Goal: Information Seeking & Learning: Learn about a topic

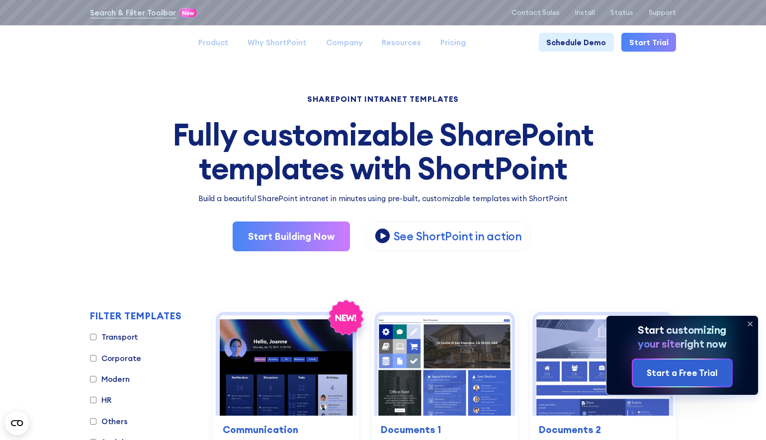
click at [749, 323] on icon at bounding box center [750, 324] width 16 height 16
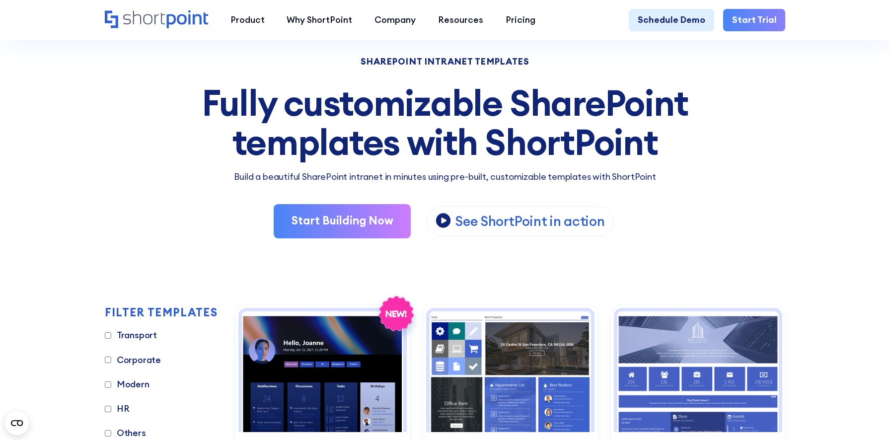
scroll to position [29, 0]
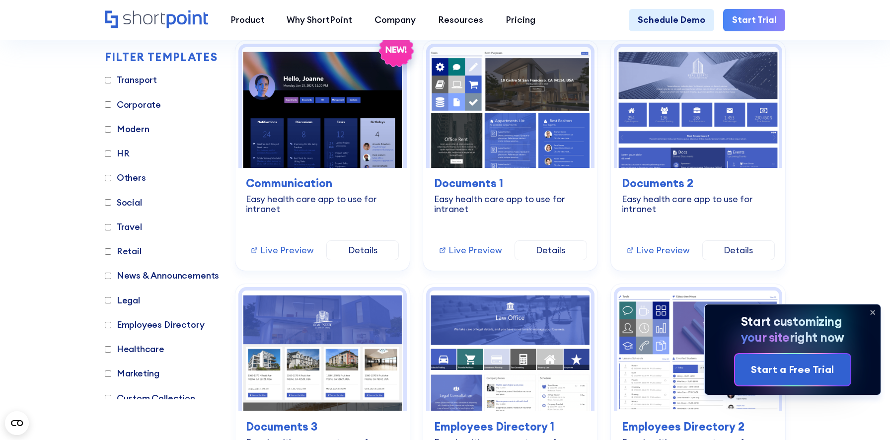
scroll to position [319, 0]
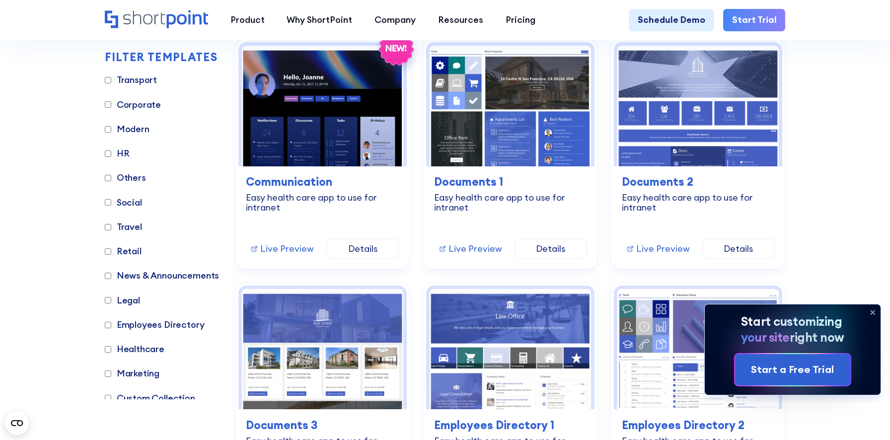
click at [120, 153] on label "HR" at bounding box center [117, 153] width 25 height 13
click at [111, 153] on input "HR" at bounding box center [108, 154] width 6 height 6
click at [120, 153] on label "HR" at bounding box center [117, 153] width 25 height 13
click at [111, 153] on input "HR" at bounding box center [108, 154] width 6 height 6
checkbox input "false"
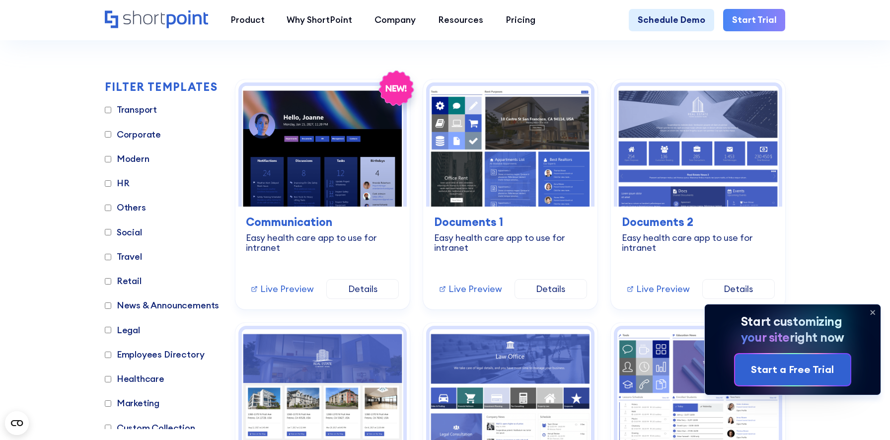
scroll to position [284, 0]
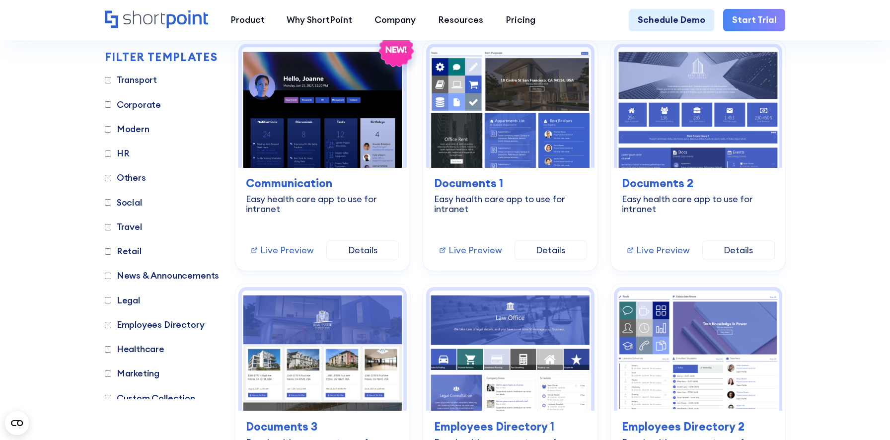
scroll to position [321, 0]
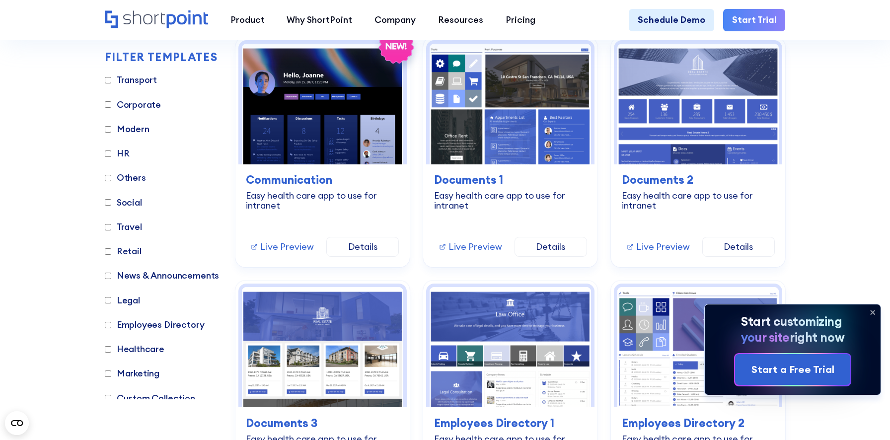
click at [122, 153] on label "HR" at bounding box center [117, 153] width 25 height 13
click at [111, 153] on input "HR" at bounding box center [108, 154] width 6 height 6
click at [122, 153] on label "HR" at bounding box center [117, 153] width 25 height 13
click at [111, 153] on input "HR" at bounding box center [108, 154] width 6 height 6
click at [108, 154] on input "HR" at bounding box center [108, 154] width 6 height 6
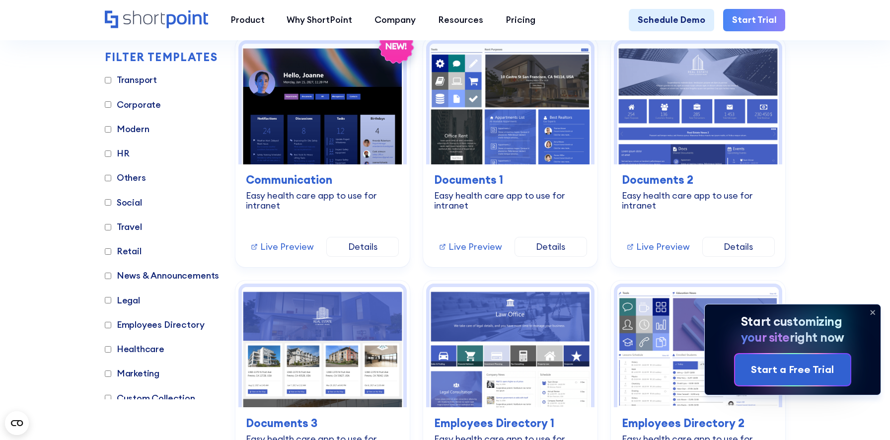
checkbox input "true"
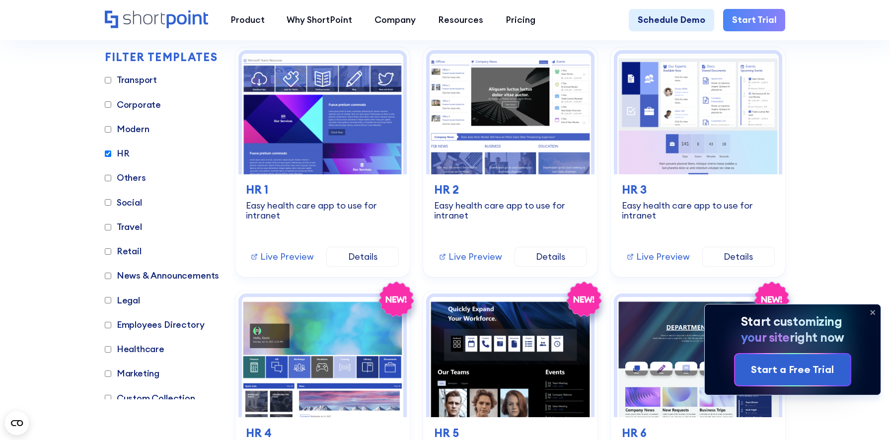
scroll to position [311, 0]
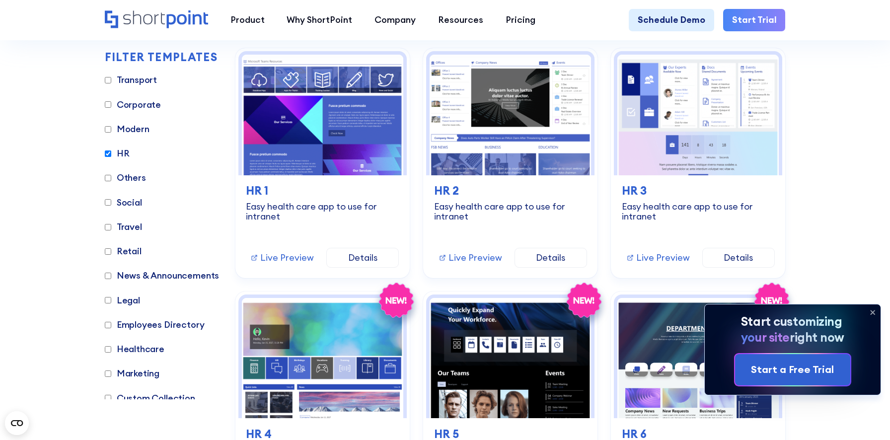
click at [106, 203] on input "Social" at bounding box center [108, 202] width 6 height 6
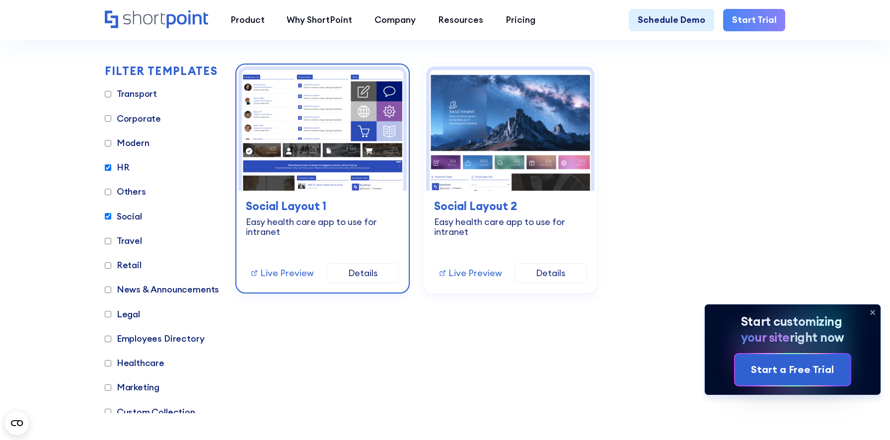
scroll to position [294, 0]
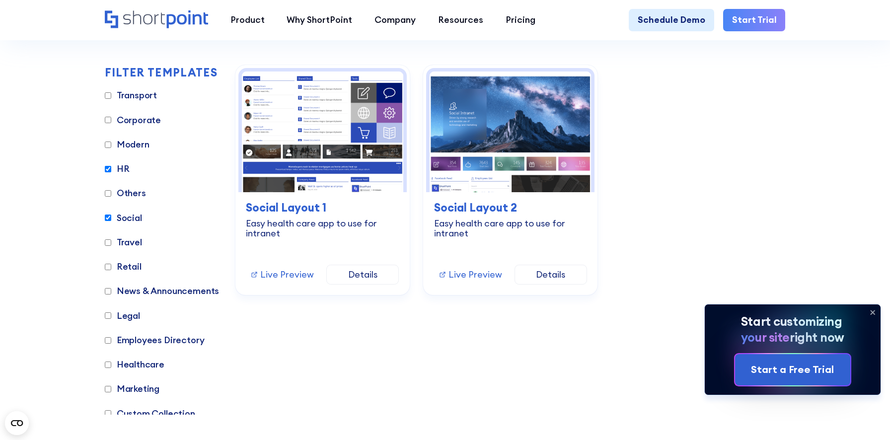
click at [125, 217] on label "Social" at bounding box center [123, 218] width 37 height 13
click at [111, 217] on input "Social" at bounding box center [108, 218] width 6 height 6
checkbox input "false"
click at [108, 169] on input "HR" at bounding box center [108, 169] width 6 height 6
checkbox input "false"
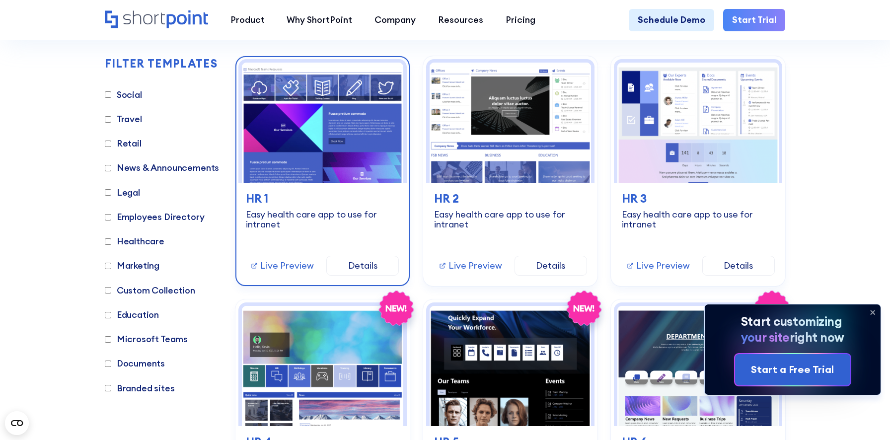
scroll to position [292, 0]
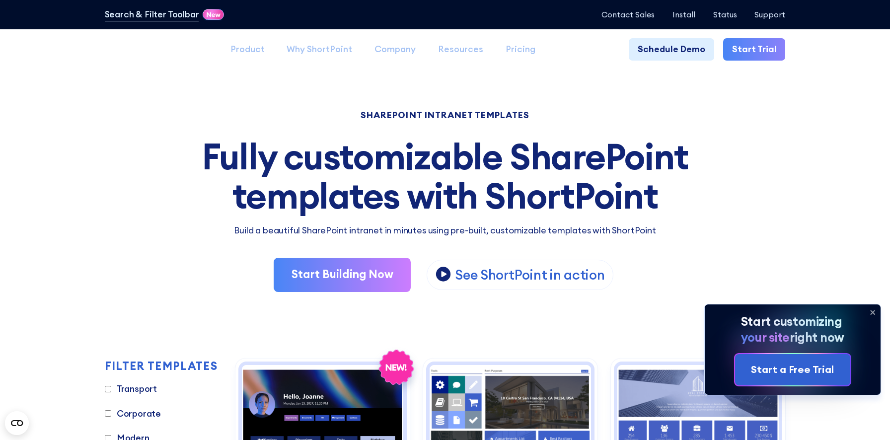
click at [874, 313] on icon at bounding box center [873, 313] width 16 height 16
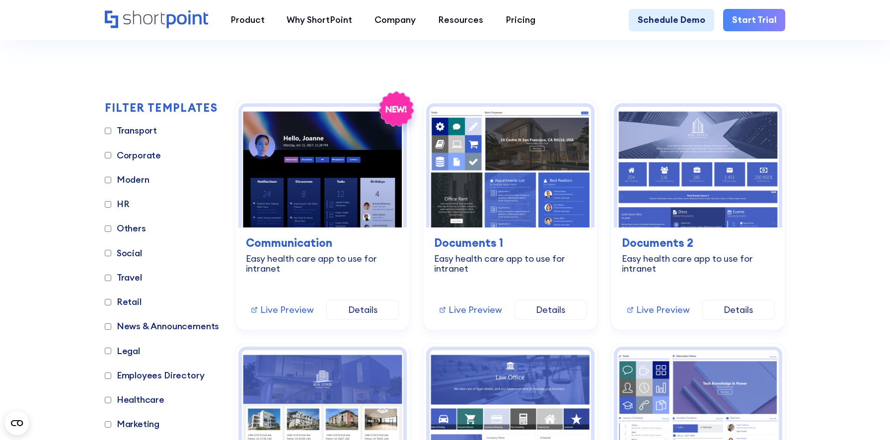
scroll to position [260, 0]
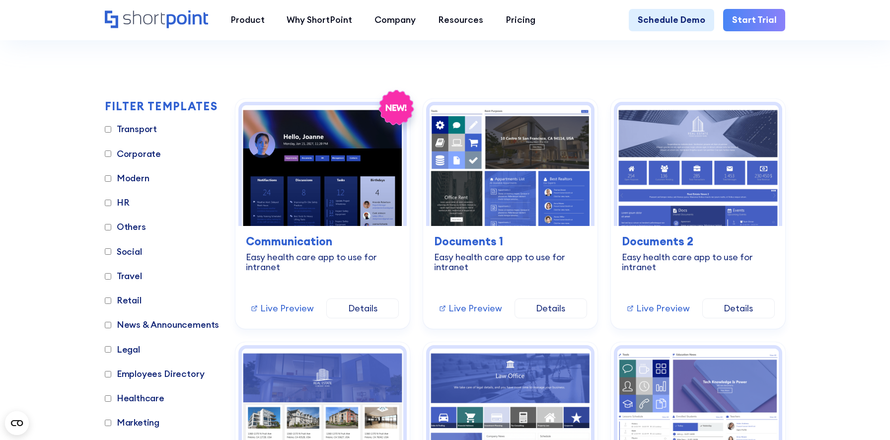
click at [124, 202] on label "HR" at bounding box center [117, 202] width 25 height 13
click at [111, 202] on input "HR" at bounding box center [108, 203] width 6 height 6
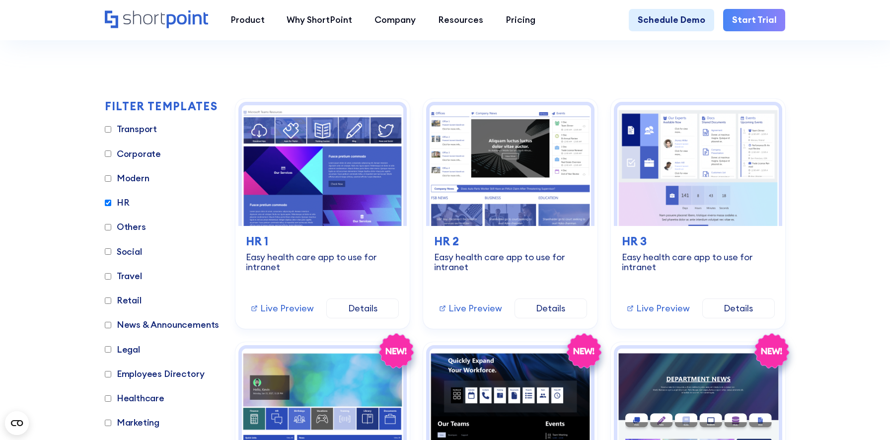
click at [124, 202] on label "HR" at bounding box center [117, 202] width 25 height 13
click at [111, 202] on input "HR" at bounding box center [108, 203] width 6 height 6
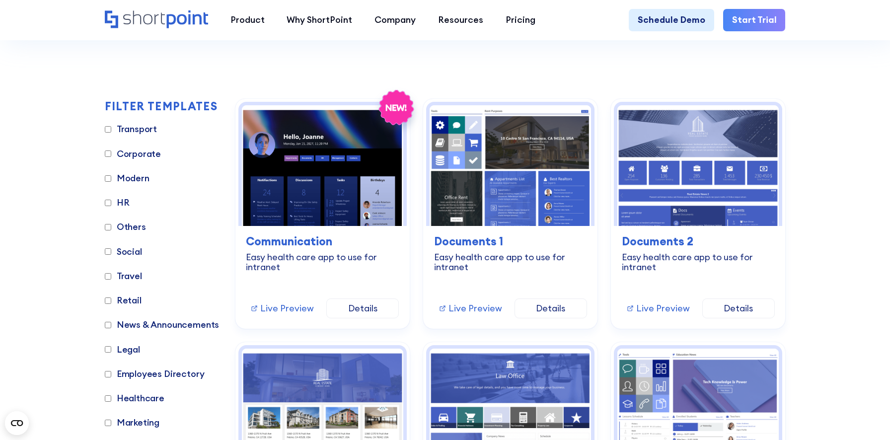
click at [106, 202] on input "HR" at bounding box center [108, 203] width 6 height 6
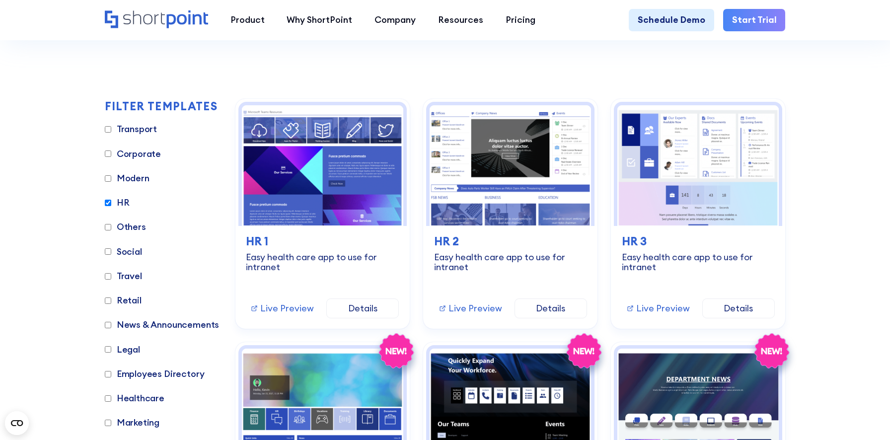
click at [106, 202] on input "HR" at bounding box center [108, 203] width 6 height 6
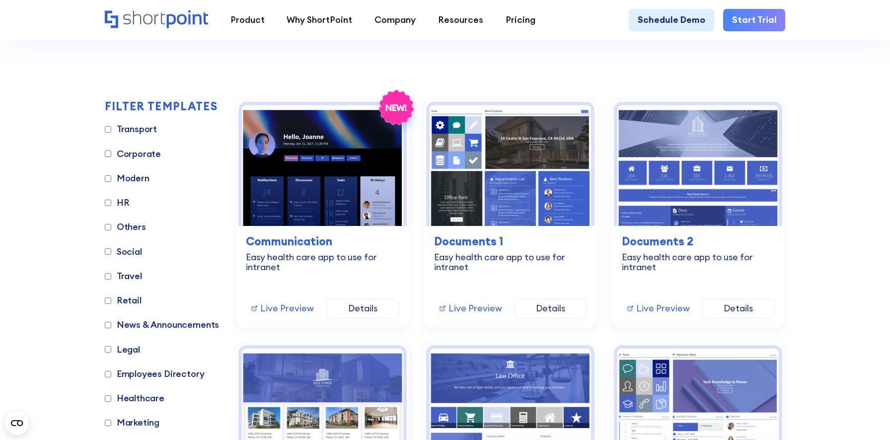
click at [126, 202] on label "HR" at bounding box center [117, 202] width 25 height 13
click at [111, 202] on input "HR" at bounding box center [108, 203] width 6 height 6
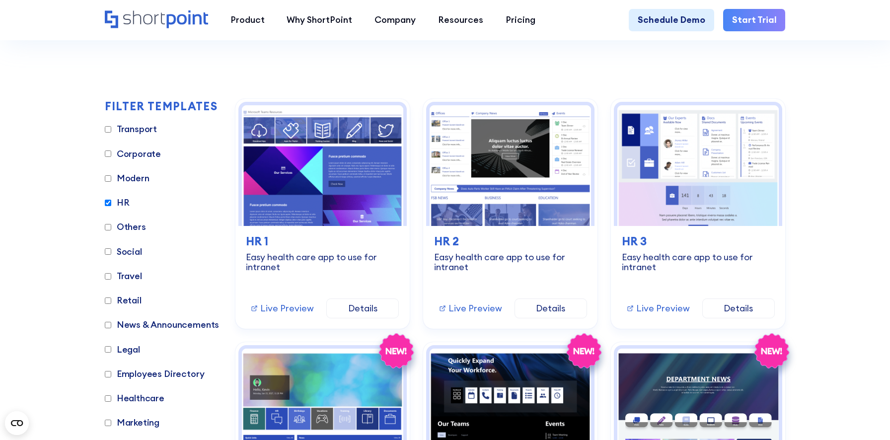
click at [126, 202] on label "HR" at bounding box center [117, 202] width 25 height 13
click at [111, 202] on input "HR" at bounding box center [108, 203] width 6 height 6
checkbox input "false"
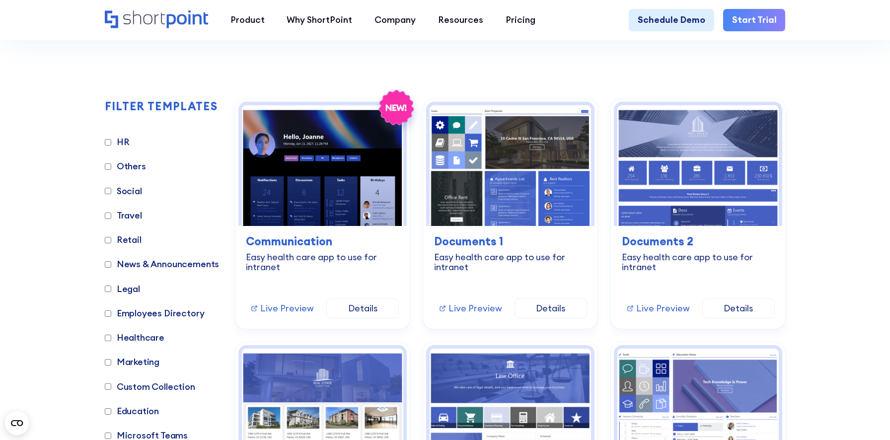
scroll to position [81, 0]
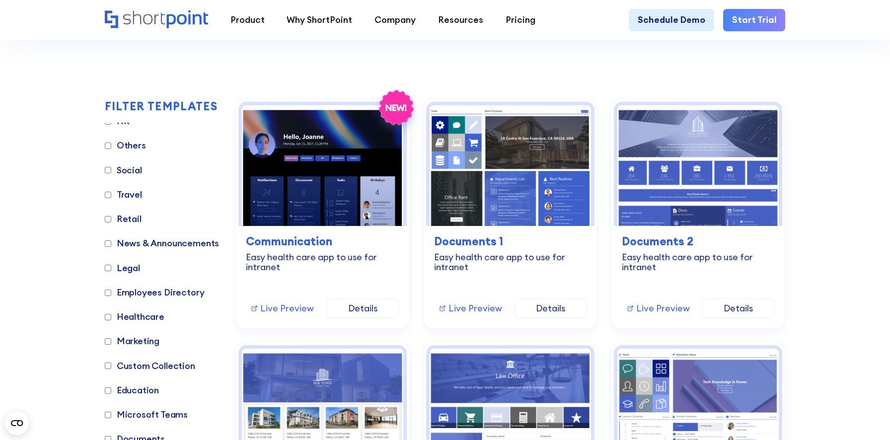
click at [135, 150] on label "Others" at bounding box center [125, 145] width 41 height 13
click at [111, 149] on input "Others" at bounding box center [108, 146] width 6 height 6
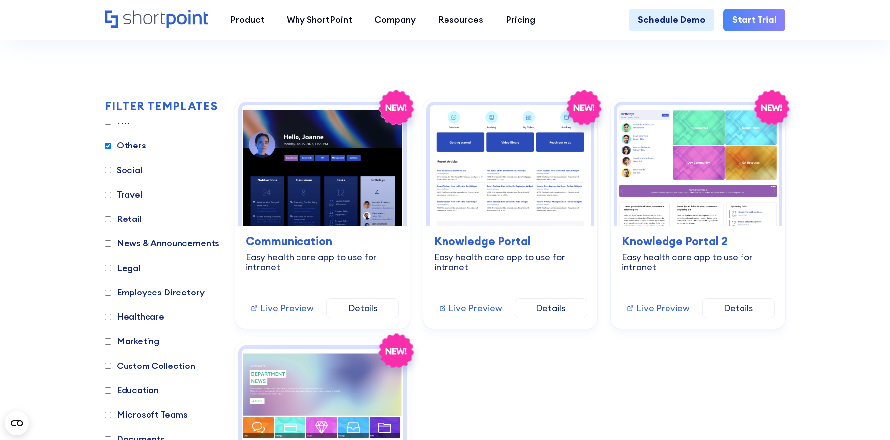
click at [135, 149] on label "Others" at bounding box center [125, 145] width 41 height 13
click at [111, 149] on input "Others" at bounding box center [108, 146] width 6 height 6
checkbox input "false"
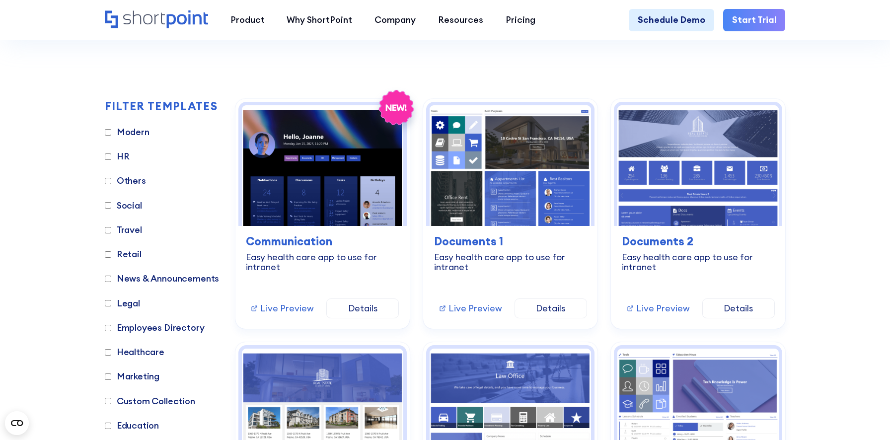
scroll to position [0, 0]
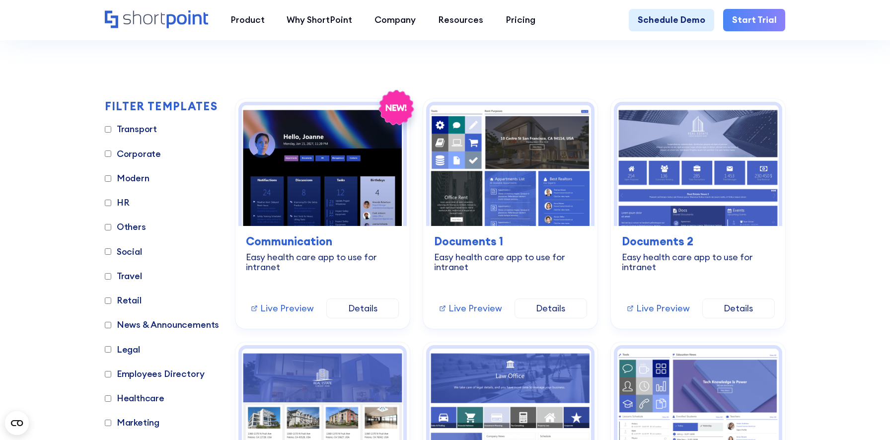
click at [126, 202] on label "HR" at bounding box center [117, 202] width 25 height 13
click at [111, 202] on input "HR" at bounding box center [108, 203] width 6 height 6
checkbox input "true"
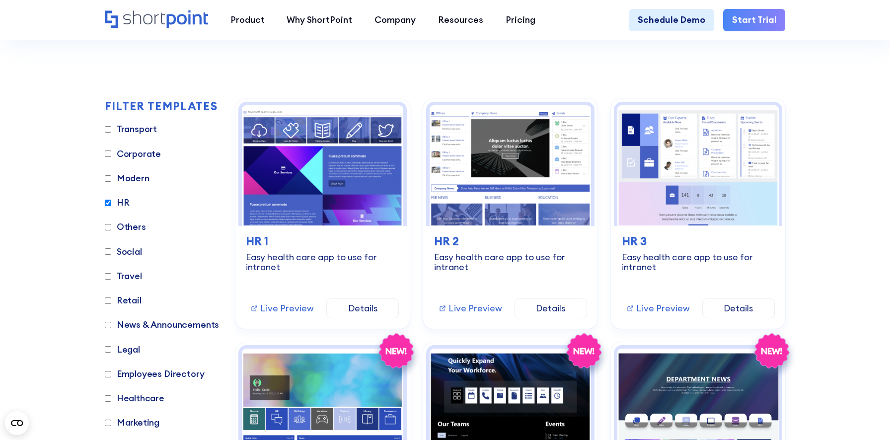
click at [131, 229] on label "Others" at bounding box center [125, 227] width 41 height 13
click at [111, 229] on input "Others" at bounding box center [108, 227] width 6 height 6
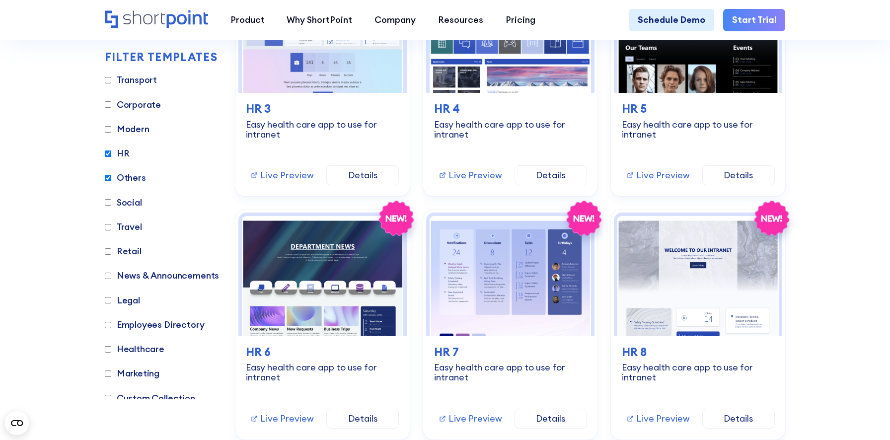
scroll to position [607, 0]
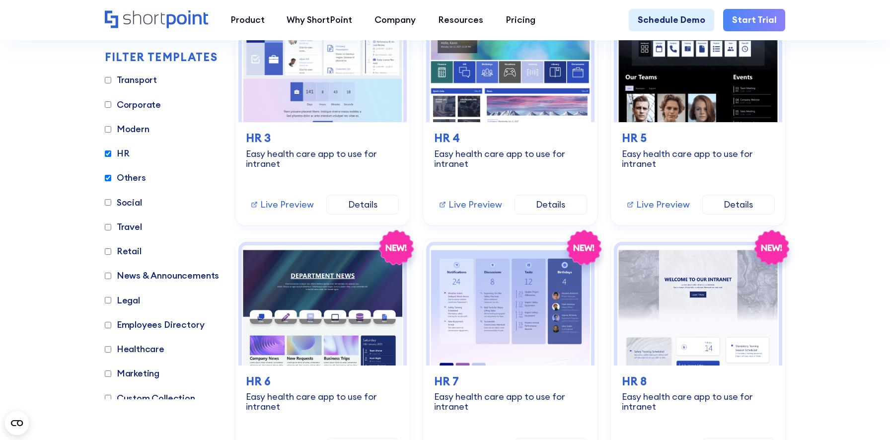
click at [133, 178] on label "Others" at bounding box center [125, 177] width 41 height 13
click at [111, 178] on input "Others" at bounding box center [108, 178] width 6 height 6
checkbox input "false"
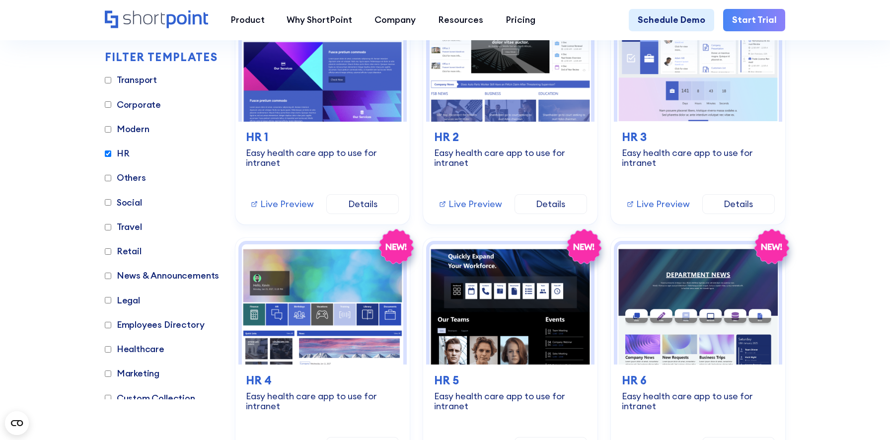
click at [121, 152] on label "HR" at bounding box center [117, 153] width 25 height 13
click at [111, 152] on input "HR" at bounding box center [108, 154] width 6 height 6
checkbox input "false"
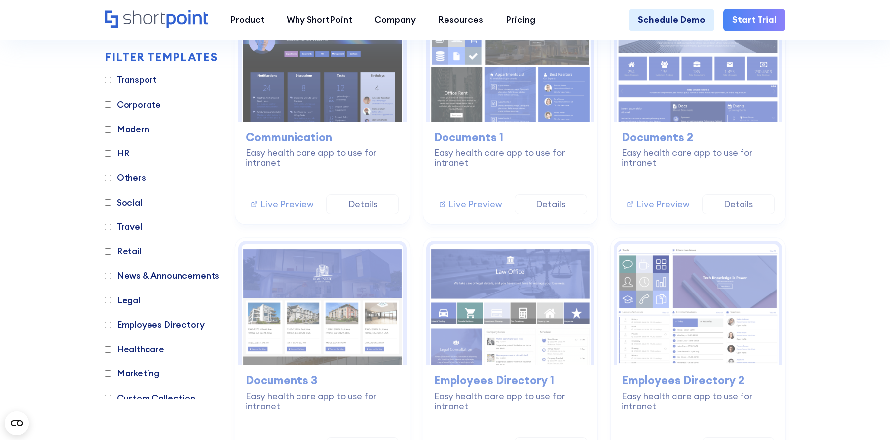
scroll to position [1092, 0]
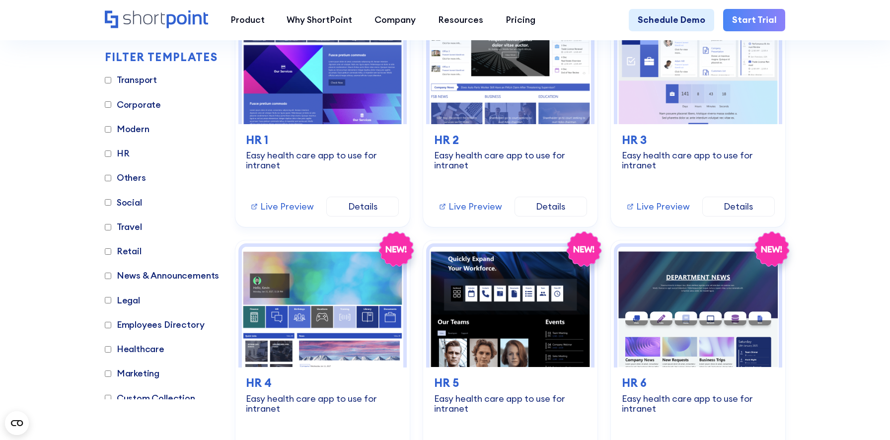
click at [132, 177] on label "Others" at bounding box center [125, 177] width 41 height 13
click at [111, 177] on input "Others" at bounding box center [108, 178] width 6 height 6
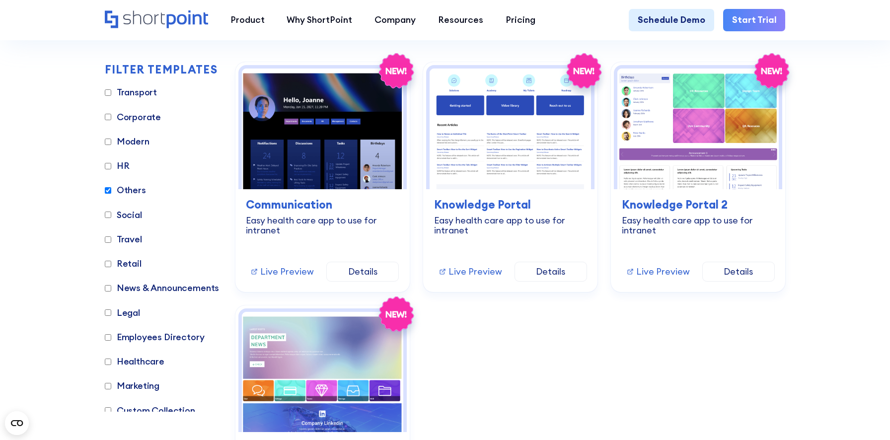
scroll to position [302, 0]
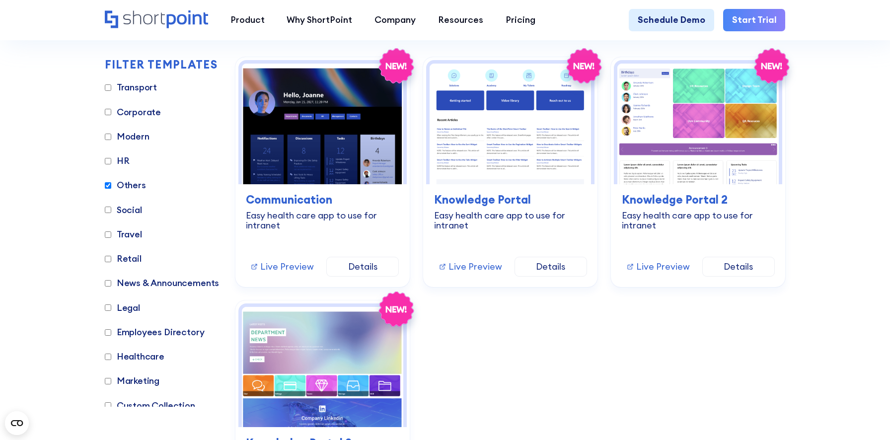
click at [135, 188] on label "Others" at bounding box center [125, 185] width 41 height 13
click at [111, 188] on input "Others" at bounding box center [108, 185] width 6 height 6
checkbox input "false"
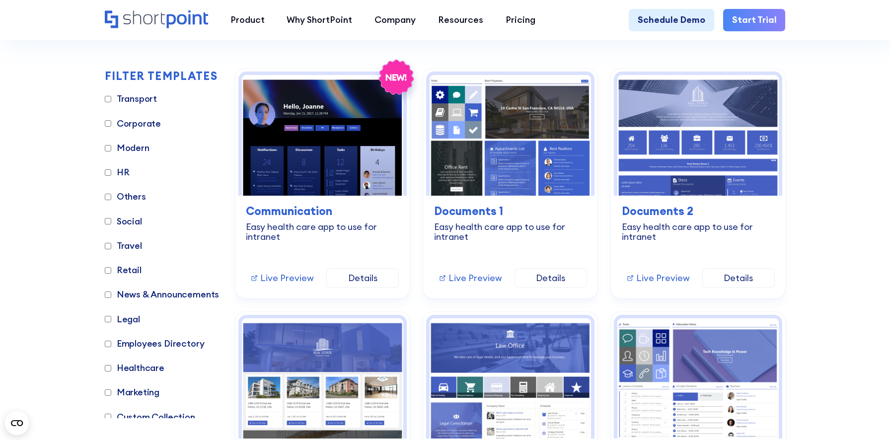
scroll to position [292, 0]
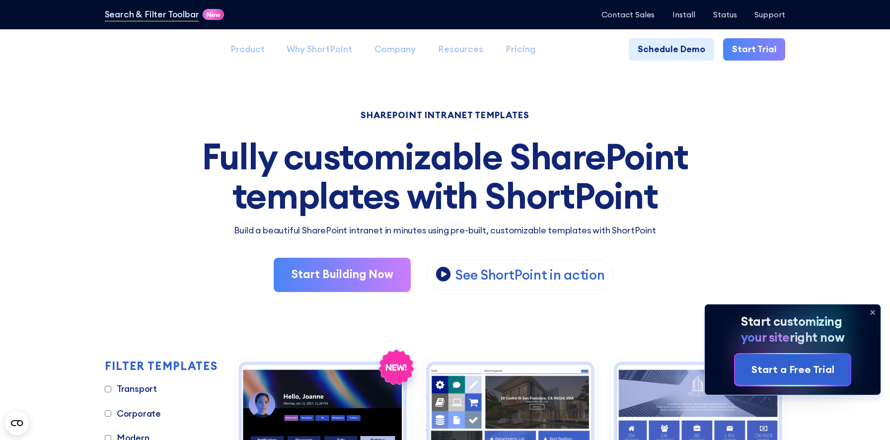
click at [873, 311] on icon at bounding box center [873, 313] width 16 height 16
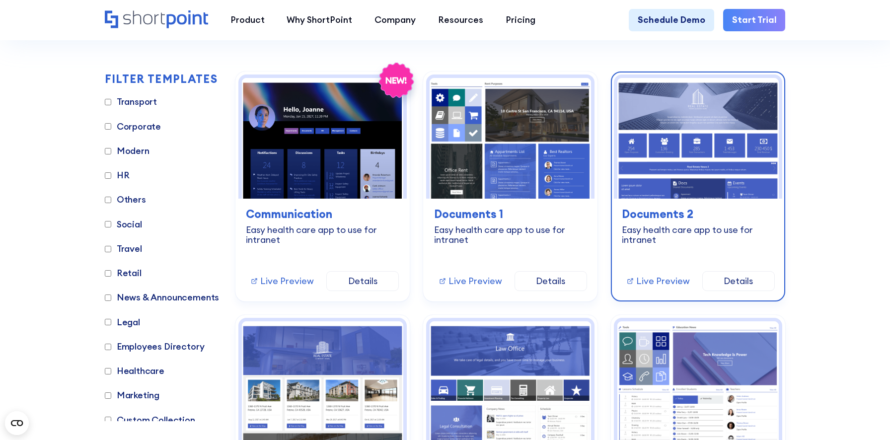
scroll to position [304, 0]
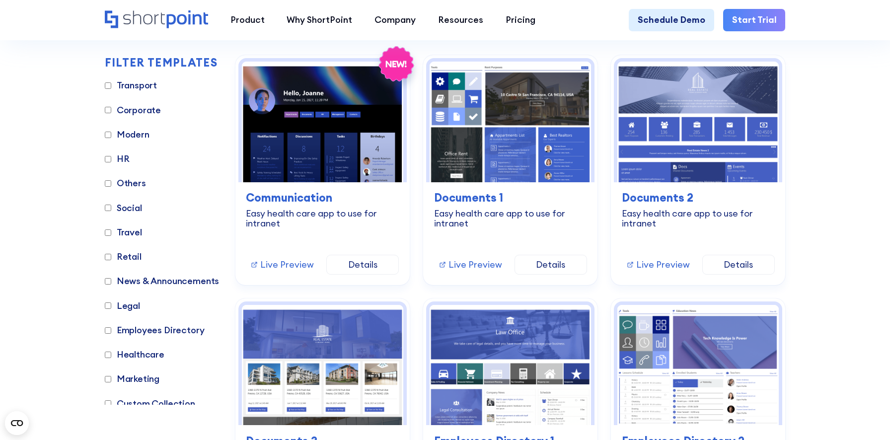
click at [123, 159] on label "HR" at bounding box center [117, 159] width 25 height 13
click at [111, 159] on input "HR" at bounding box center [108, 159] width 6 height 6
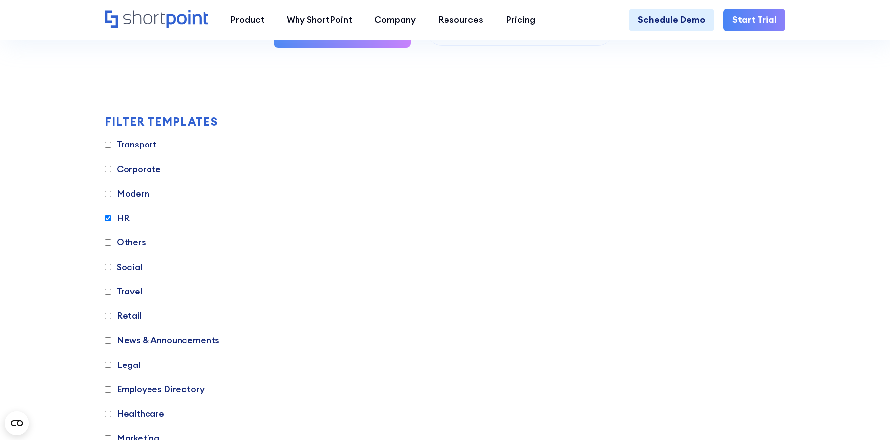
scroll to position [243, 0]
click at [123, 218] on label "HR" at bounding box center [117, 219] width 25 height 13
click at [111, 218] on input "HR" at bounding box center [108, 220] width 6 height 6
checkbox input "false"
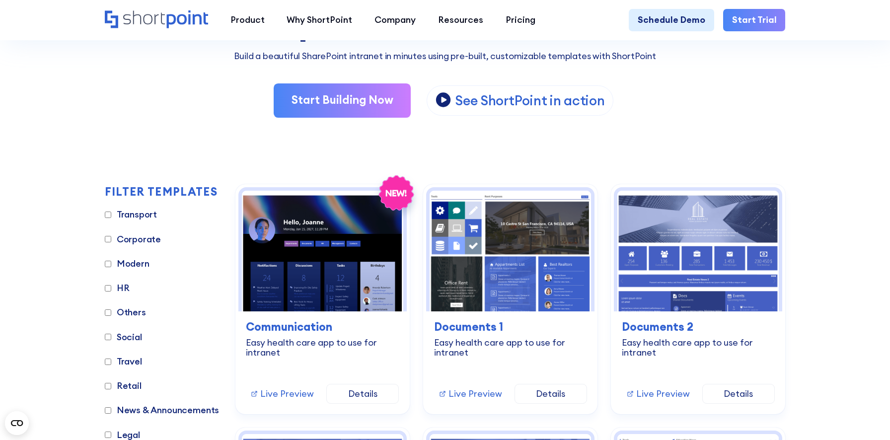
scroll to position [240, 0]
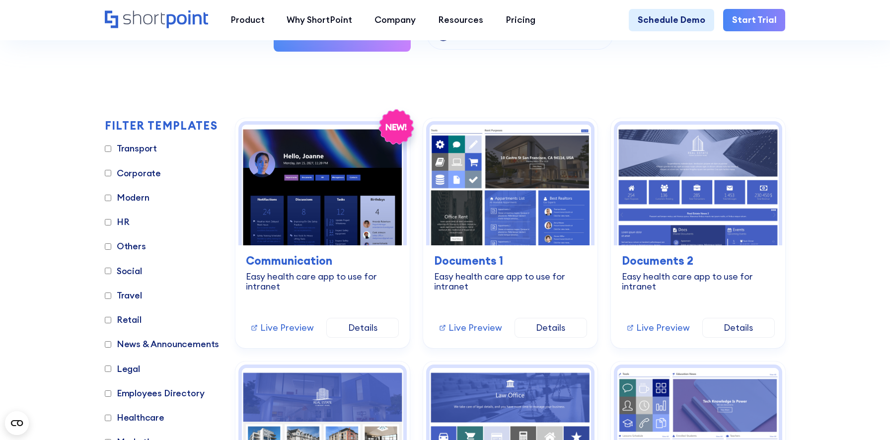
click at [125, 223] on label "HR" at bounding box center [117, 222] width 25 height 13
click at [111, 223] on input "HR" at bounding box center [108, 222] width 6 height 6
checkbox input "true"
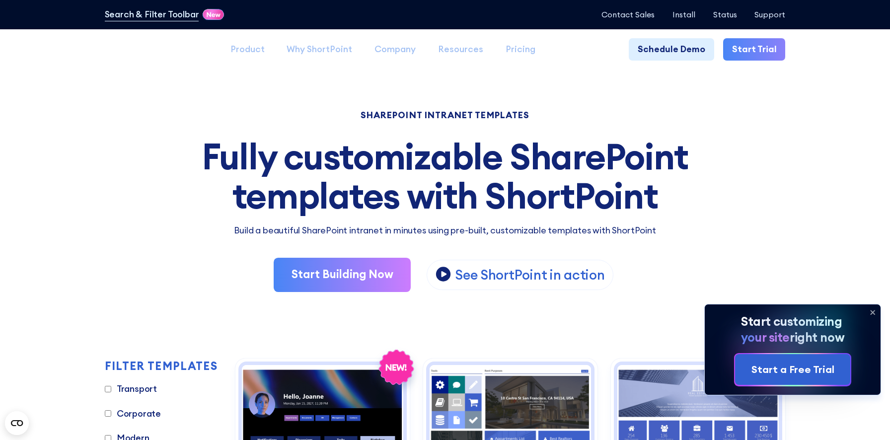
click at [873, 312] on icon at bounding box center [874, 313] width 4 height 4
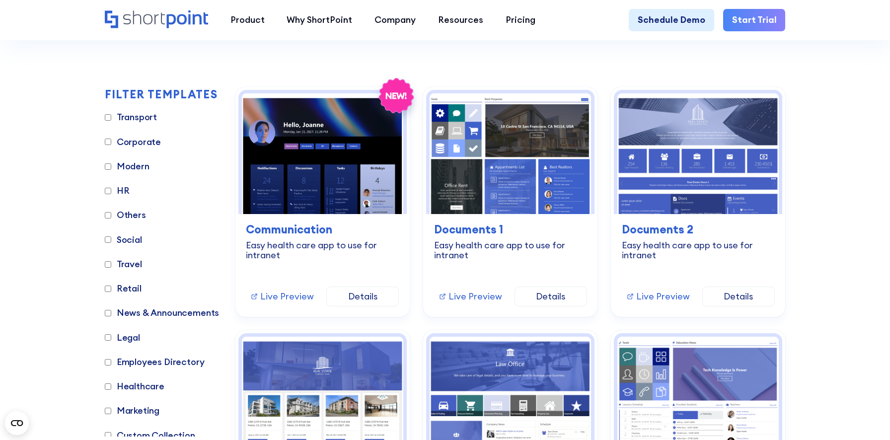
scroll to position [278, 0]
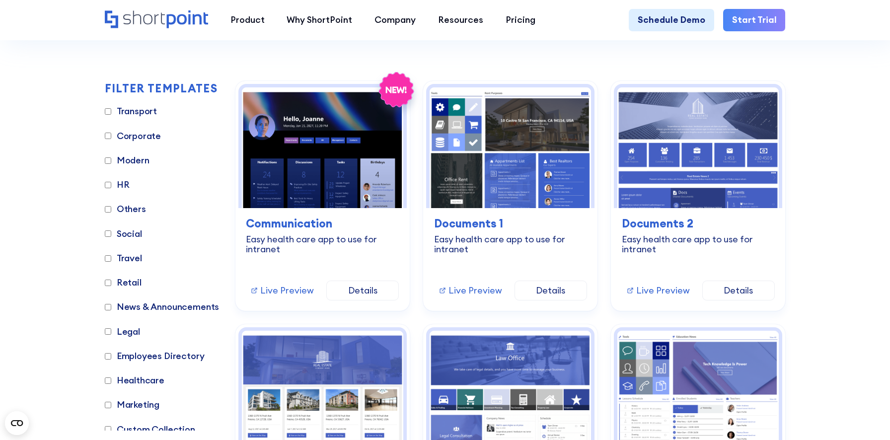
click at [125, 184] on label "HR" at bounding box center [117, 184] width 25 height 13
click at [111, 184] on input "HR" at bounding box center [108, 185] width 6 height 6
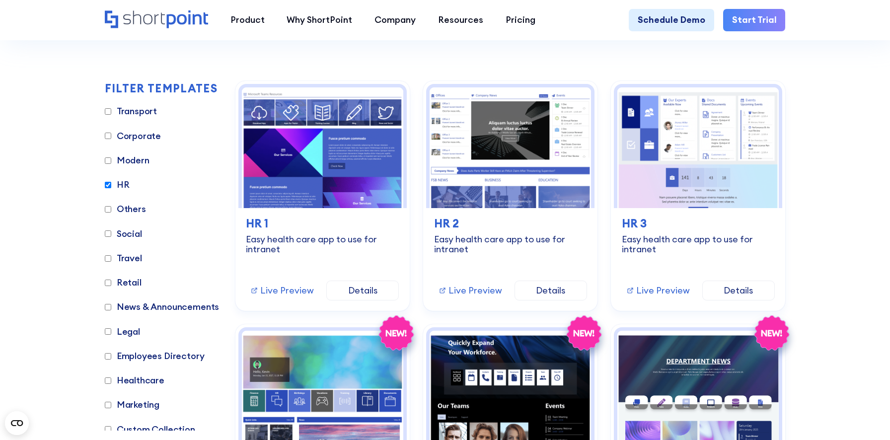
click at [125, 184] on label "HR" at bounding box center [117, 184] width 25 height 13
click at [111, 184] on input "HR" at bounding box center [108, 185] width 6 height 6
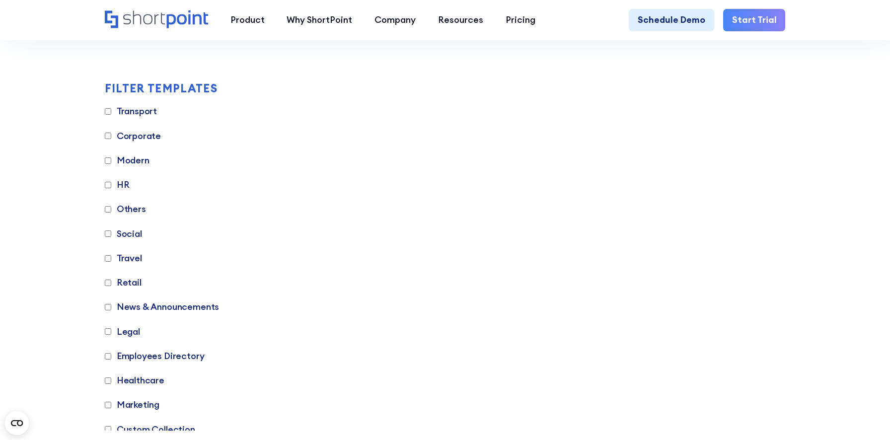
click at [125, 184] on label "HR" at bounding box center [117, 184] width 25 height 13
click at [111, 184] on input "HR" at bounding box center [108, 185] width 6 height 6
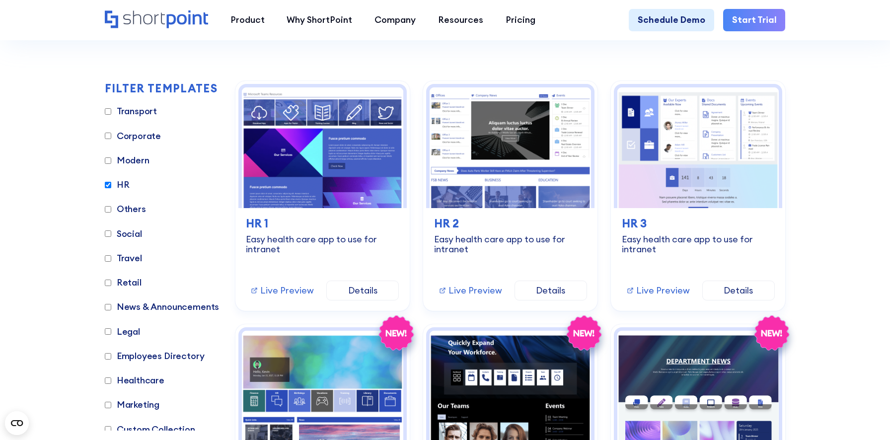
click at [125, 184] on label "HR" at bounding box center [117, 184] width 25 height 13
click at [111, 184] on input "HR" at bounding box center [108, 185] width 6 height 6
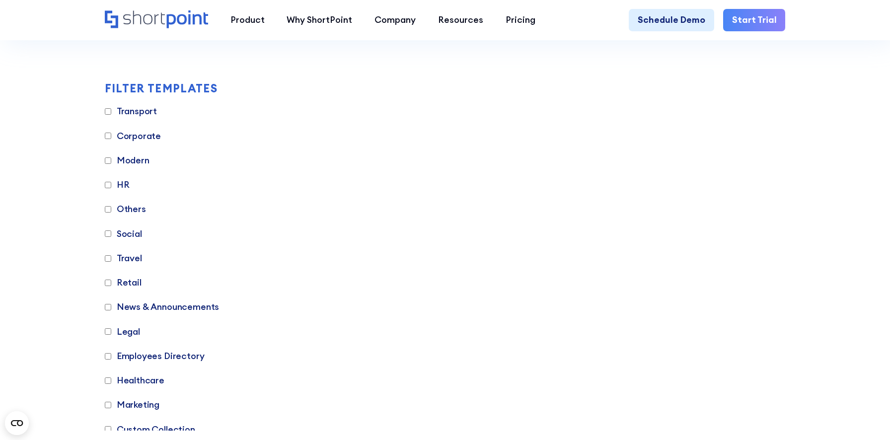
click at [125, 184] on label "HR" at bounding box center [117, 184] width 25 height 13
click at [111, 184] on input "HR" at bounding box center [108, 185] width 6 height 6
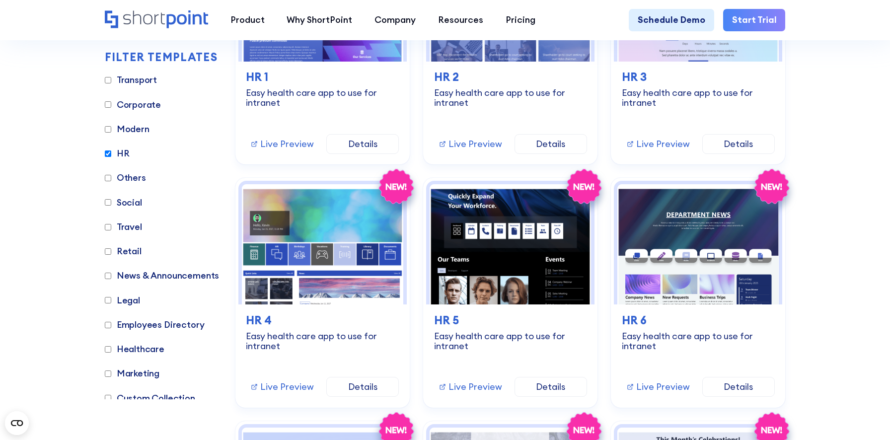
click at [116, 156] on label "HR" at bounding box center [117, 153] width 25 height 13
click at [111, 156] on input "HR" at bounding box center [108, 154] width 6 height 6
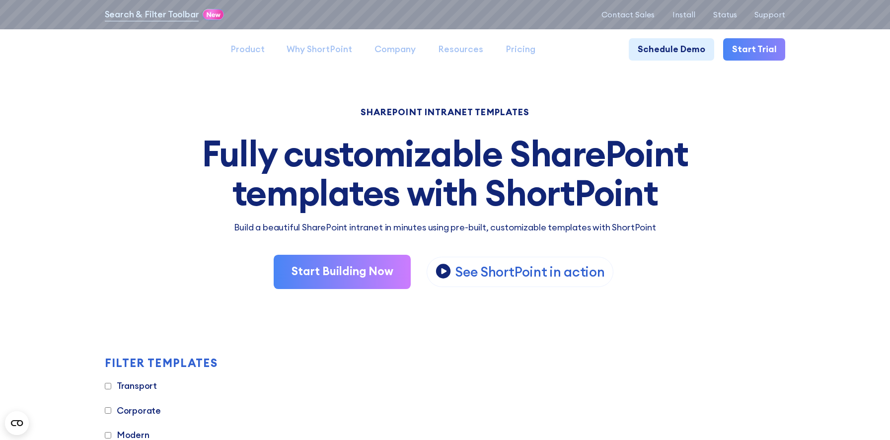
scroll to position [0, 0]
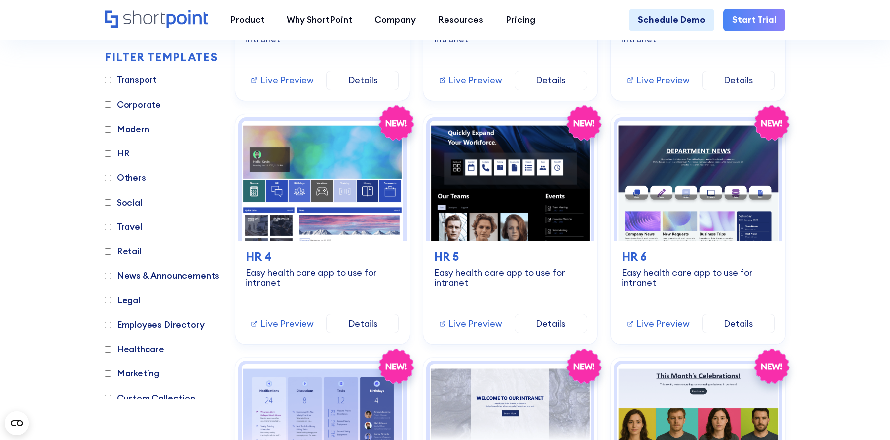
click at [119, 151] on label "HR" at bounding box center [117, 153] width 25 height 13
click at [111, 151] on input "HR" at bounding box center [108, 154] width 6 height 6
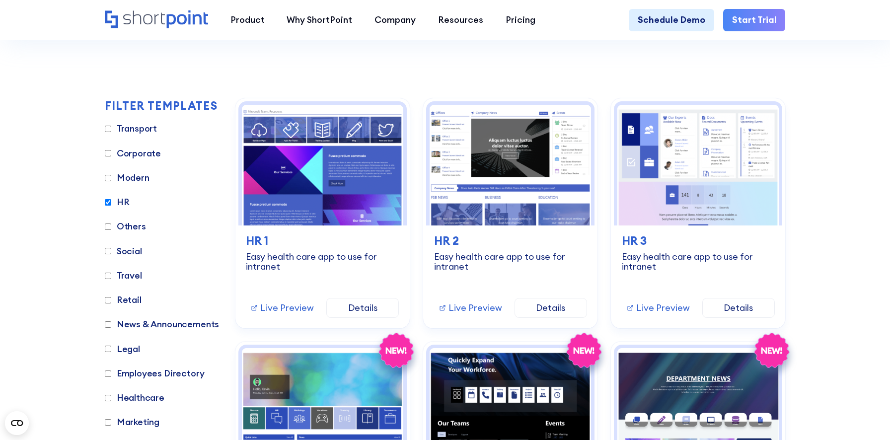
scroll to position [320, 0]
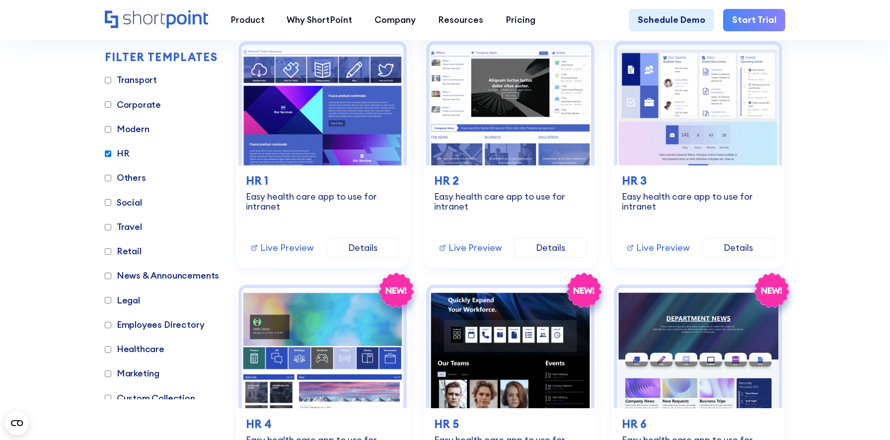
click at [123, 154] on label "HR" at bounding box center [117, 153] width 25 height 13
click at [111, 154] on input "HR" at bounding box center [108, 154] width 6 height 6
checkbox input "false"
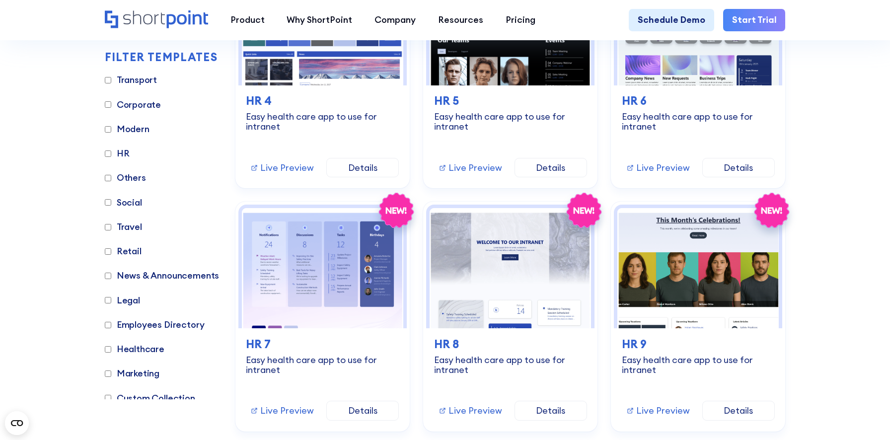
scroll to position [1375, 0]
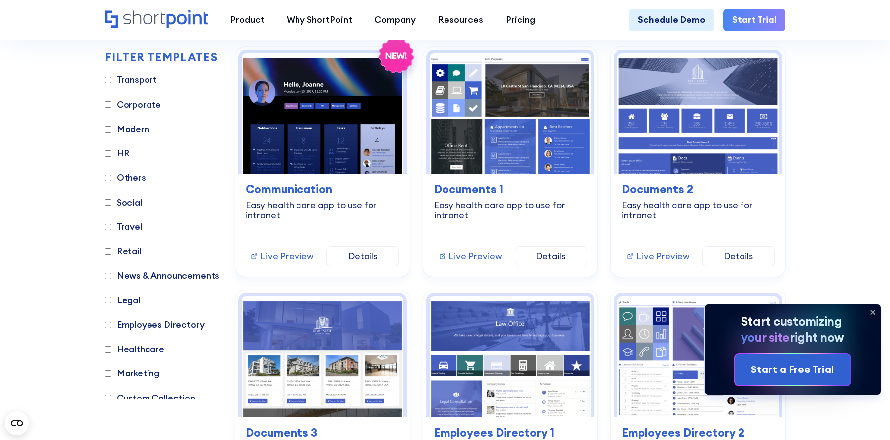
scroll to position [314, 0]
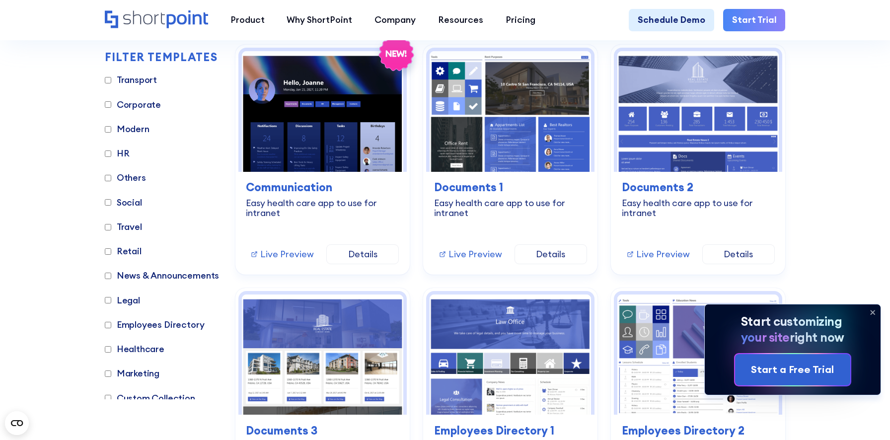
click at [120, 154] on label "HR" at bounding box center [117, 153] width 25 height 13
click at [111, 154] on input "HR" at bounding box center [108, 154] width 6 height 6
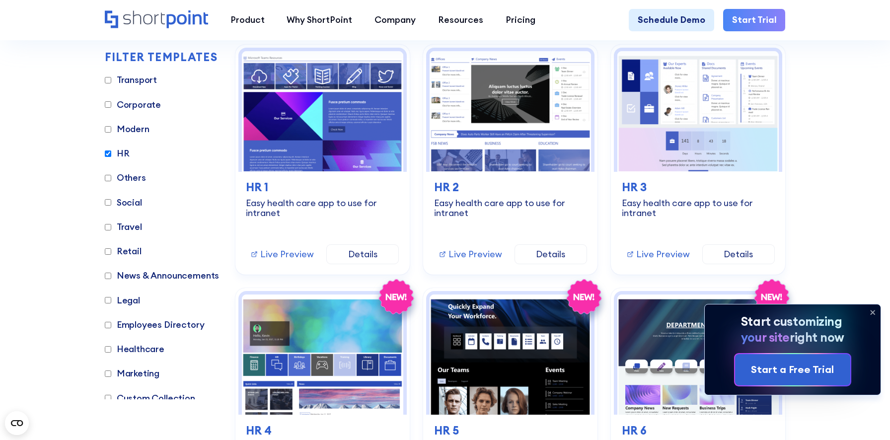
scroll to position [260, 0]
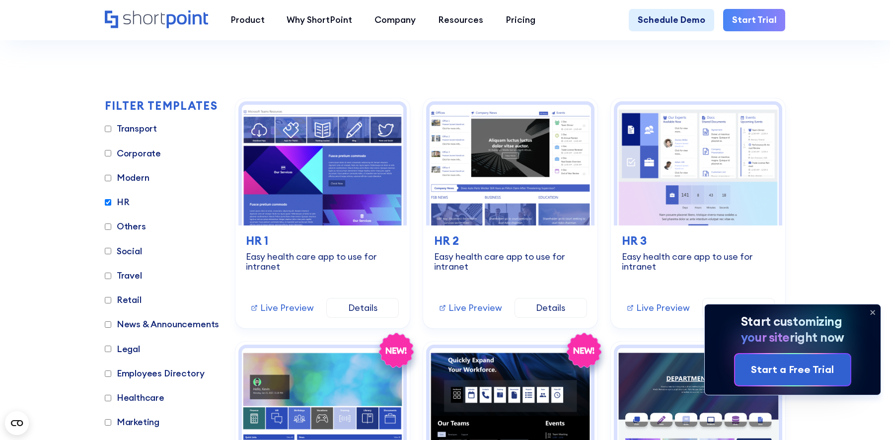
click at [120, 202] on label "HR" at bounding box center [117, 202] width 25 height 13
click at [111, 202] on input "HR" at bounding box center [108, 202] width 6 height 6
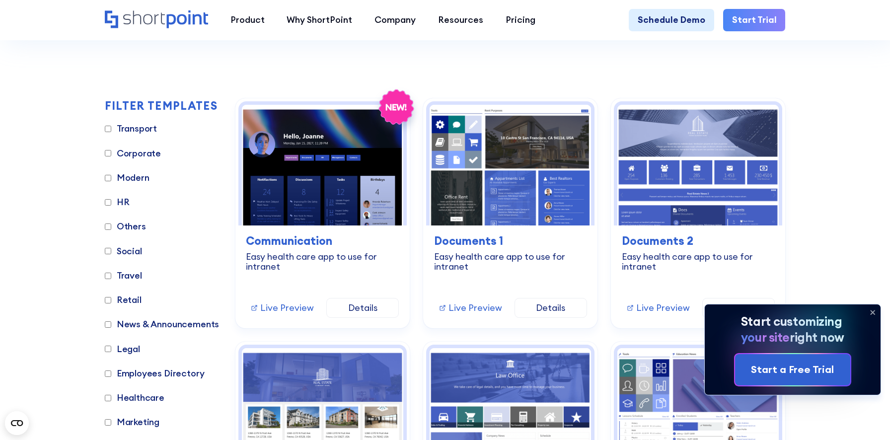
click at [124, 202] on label "HR" at bounding box center [117, 202] width 25 height 13
click at [111, 202] on input "HR" at bounding box center [108, 202] width 6 height 6
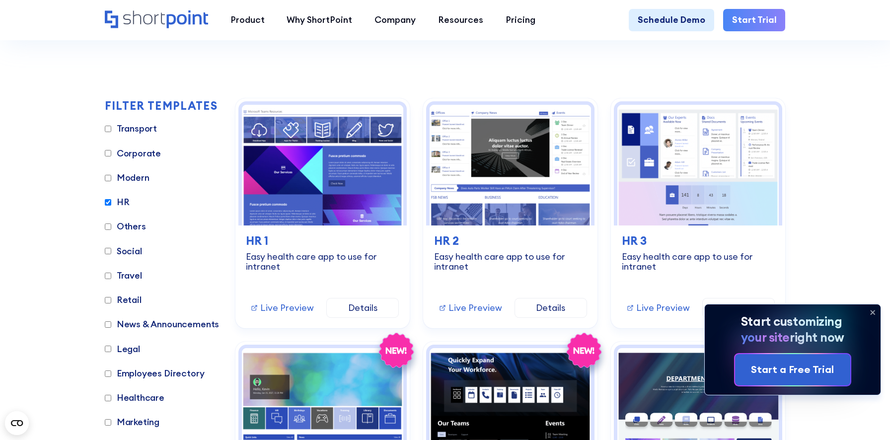
click at [124, 201] on label "HR" at bounding box center [117, 202] width 25 height 13
click at [111, 201] on input "HR" at bounding box center [108, 202] width 6 height 6
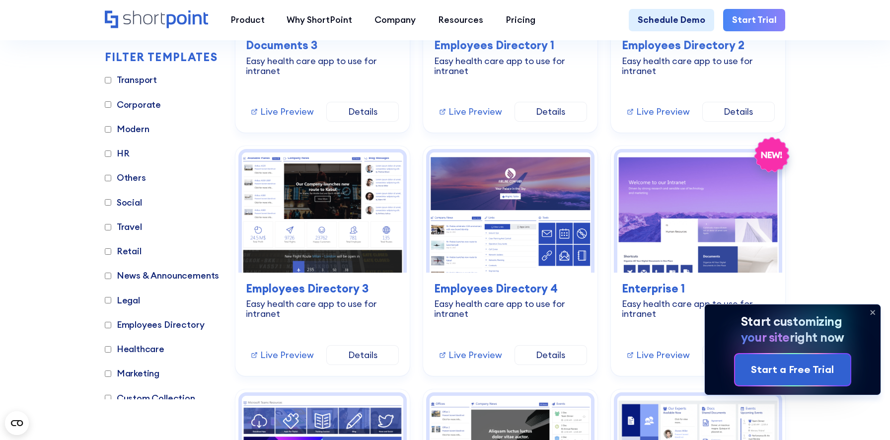
scroll to position [705, 0]
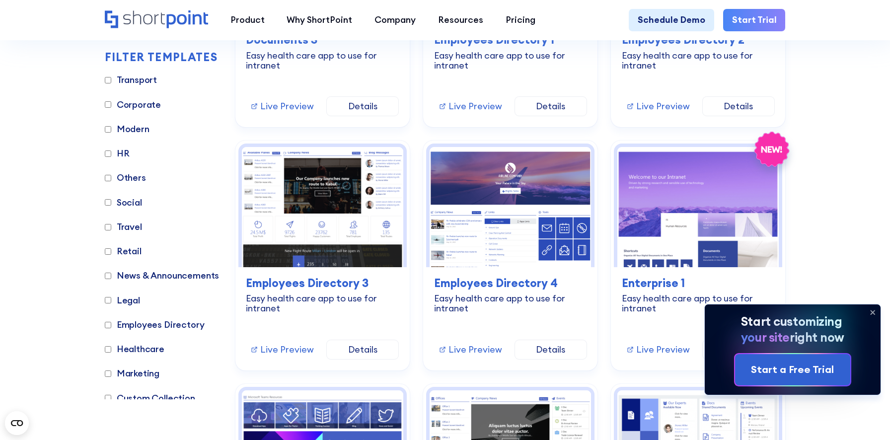
click at [120, 155] on label "HR" at bounding box center [117, 153] width 25 height 13
click at [111, 155] on input "HR" at bounding box center [108, 154] width 6 height 6
checkbox input "true"
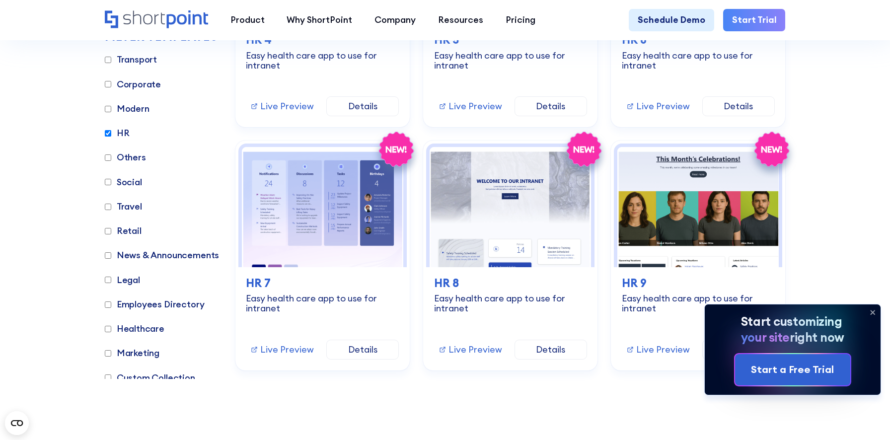
scroll to position [549, 0]
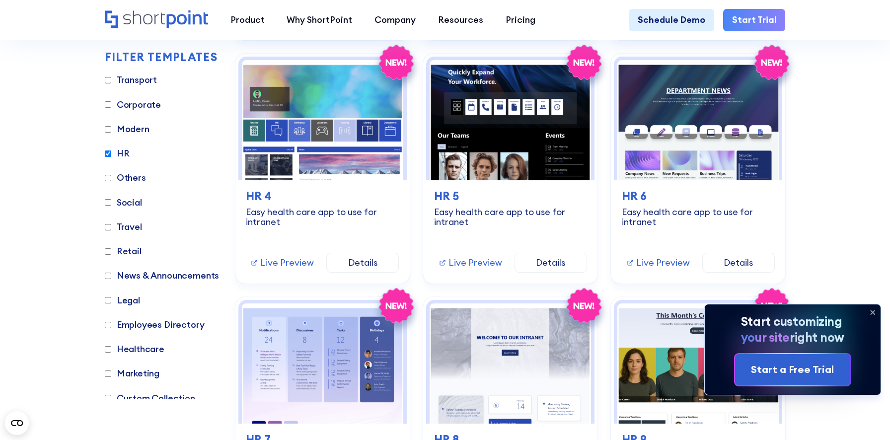
click at [136, 181] on label "Others" at bounding box center [125, 177] width 41 height 13
click at [111, 181] on input "Others" at bounding box center [108, 178] width 6 height 6
checkbox input "true"
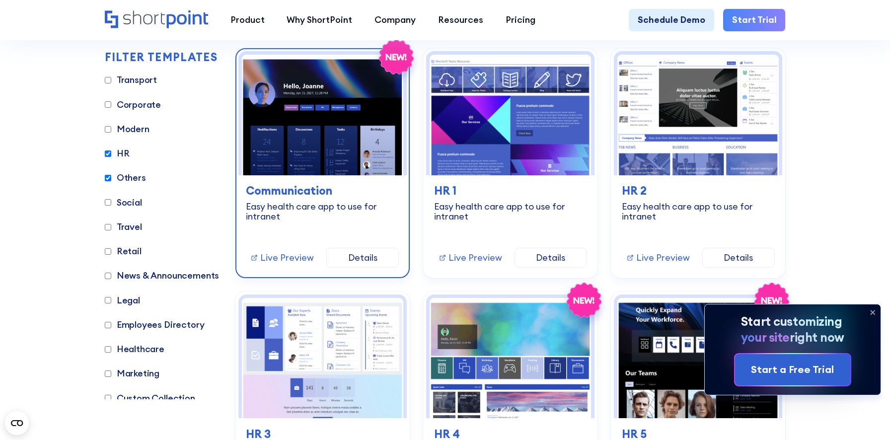
scroll to position [313, 0]
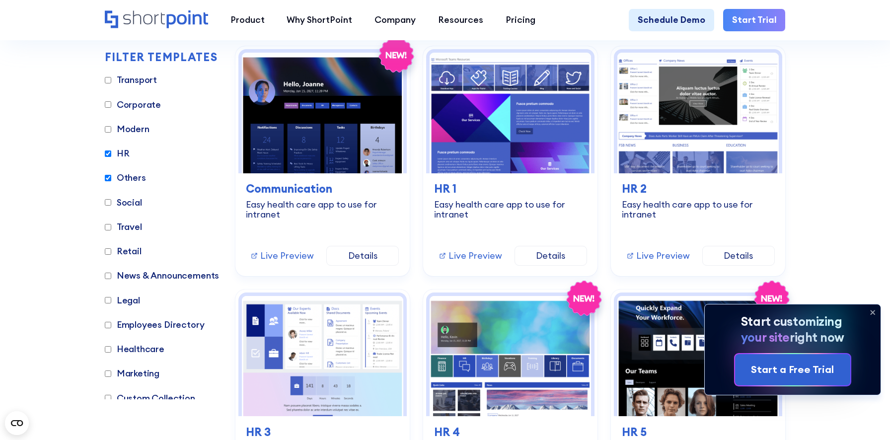
click at [123, 154] on label "HR" at bounding box center [117, 153] width 25 height 13
click at [111, 154] on input "HR" at bounding box center [108, 154] width 6 height 6
checkbox input "false"
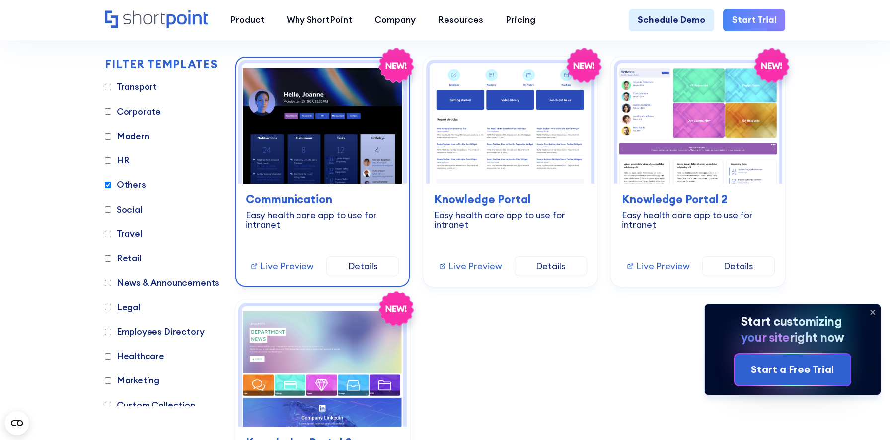
scroll to position [306, 0]
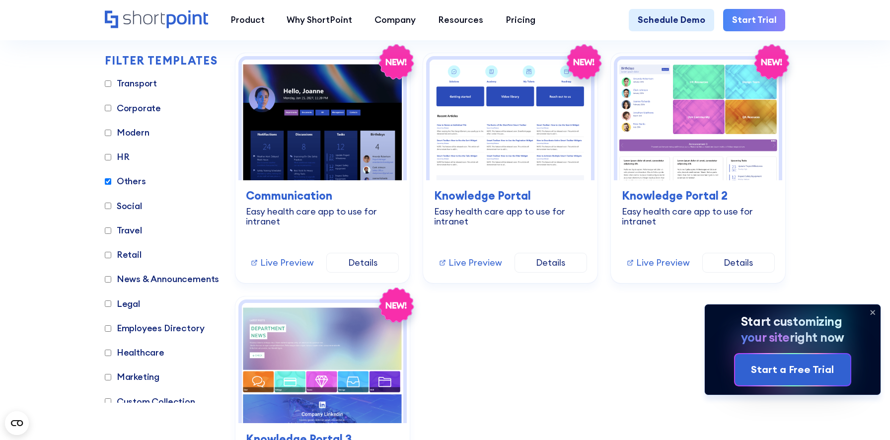
click at [133, 177] on label "Others" at bounding box center [125, 181] width 41 height 13
click at [111, 178] on input "Others" at bounding box center [108, 181] width 6 height 6
checkbox input "false"
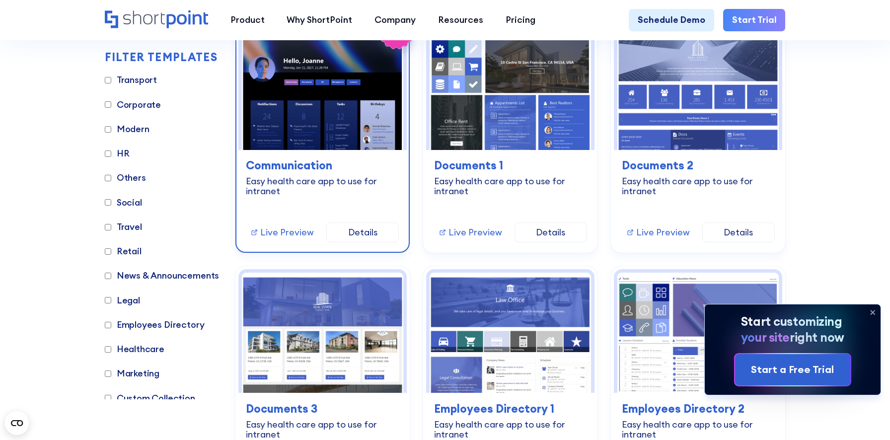
scroll to position [337, 0]
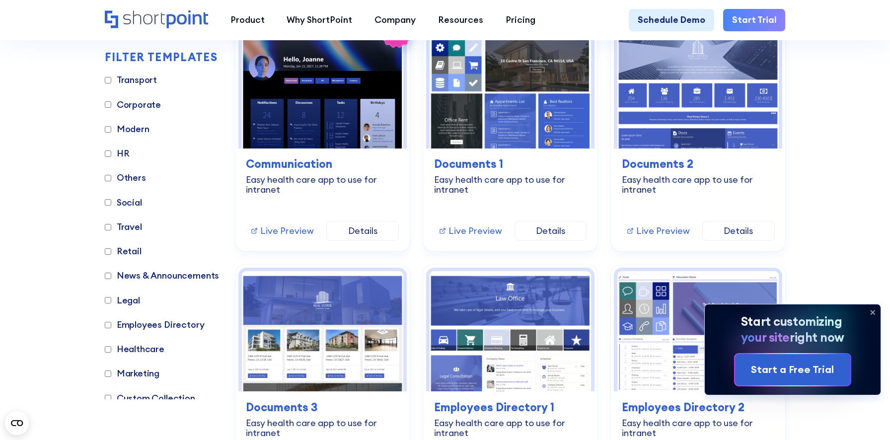
click at [137, 228] on label "Travel" at bounding box center [123, 226] width 37 height 13
click at [111, 228] on input "Travel" at bounding box center [108, 227] width 6 height 6
checkbox input "true"
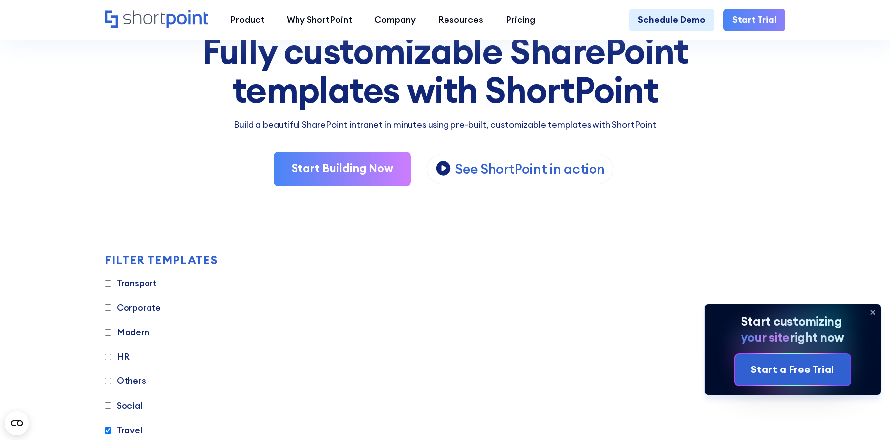
scroll to position [190, 0]
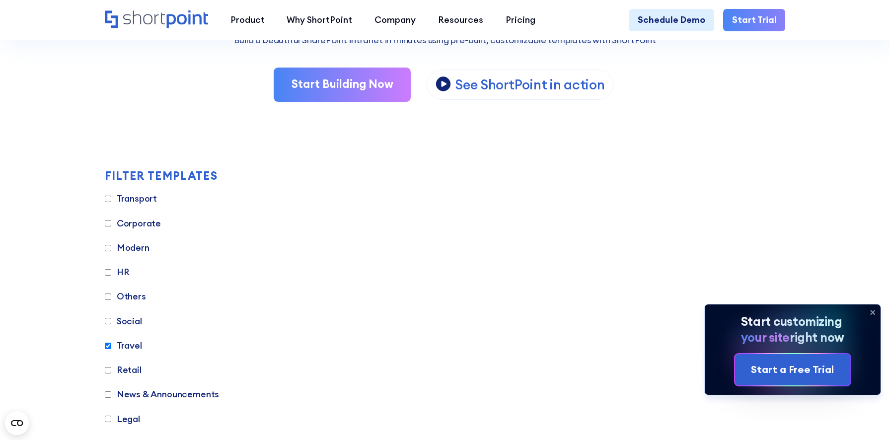
click at [135, 299] on label "Others" at bounding box center [125, 296] width 41 height 13
click at [111, 299] on input "Others" at bounding box center [108, 297] width 6 height 6
checkbox input "true"
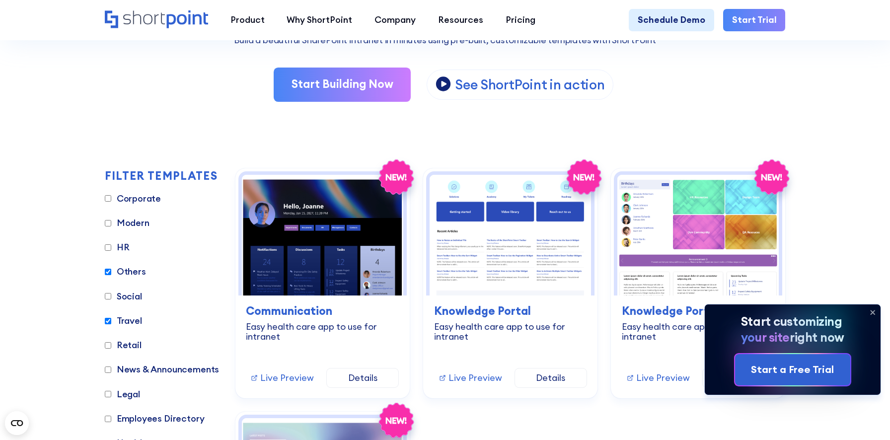
scroll to position [28, 0]
click at [133, 320] on label "Travel" at bounding box center [123, 318] width 37 height 13
click at [111, 320] on input "Travel" at bounding box center [108, 318] width 6 height 6
checkbox input "false"
click at [138, 345] on label "Retail" at bounding box center [123, 342] width 37 height 13
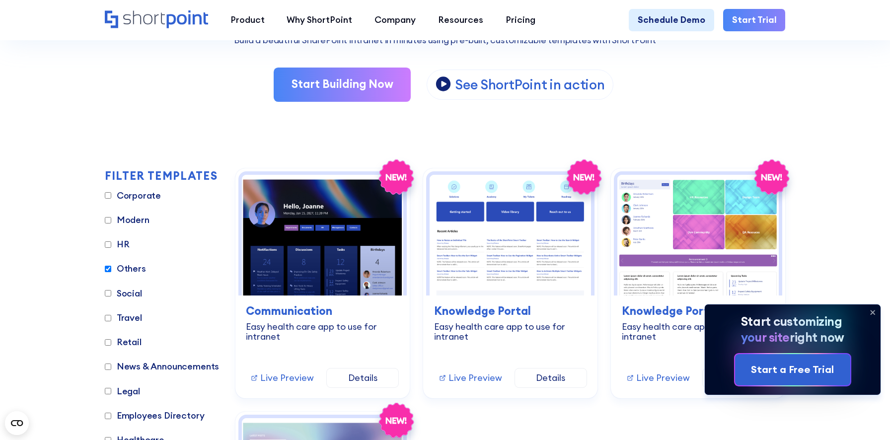
click at [111, 345] on input "Retail" at bounding box center [108, 342] width 6 height 6
click at [132, 343] on label "Retail" at bounding box center [123, 342] width 37 height 13
click at [111, 343] on input "Retail" at bounding box center [108, 342] width 6 height 6
checkbox input "false"
click at [134, 365] on label "News & Announcements" at bounding box center [162, 366] width 115 height 13
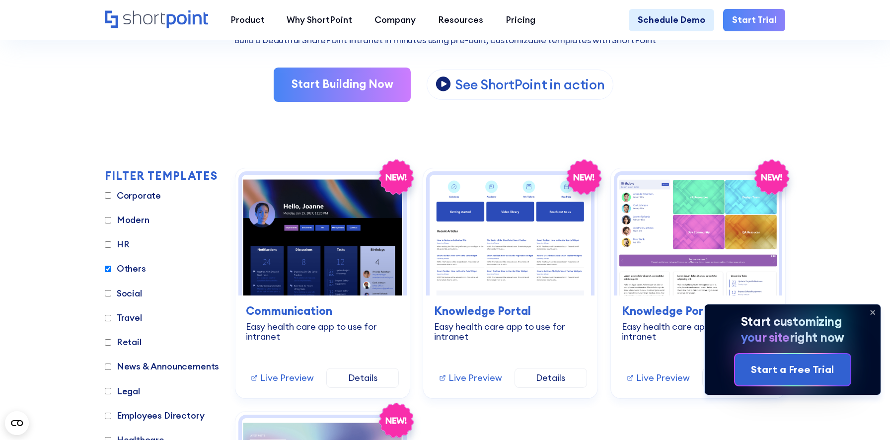
click at [111, 365] on Announcements "News & Announcements" at bounding box center [108, 367] width 6 height 6
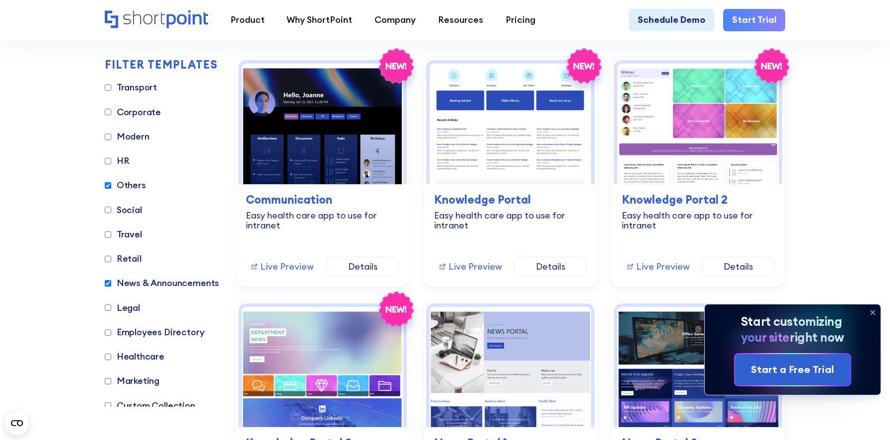
scroll to position [299, 0]
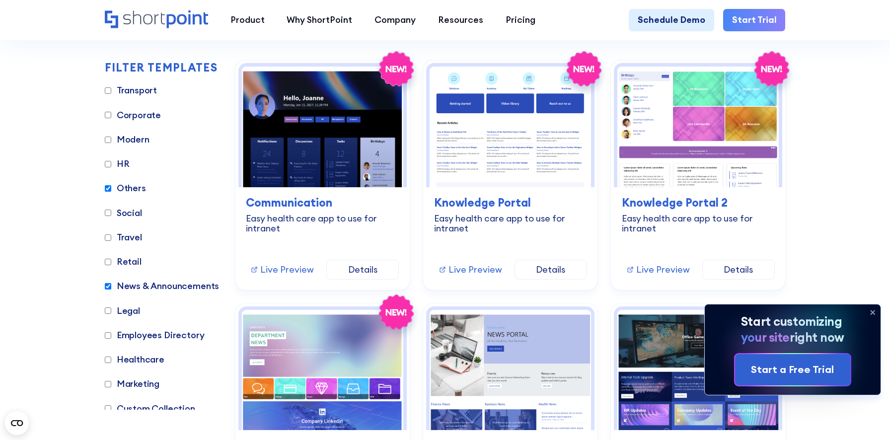
click at [186, 284] on label "News & Announcements" at bounding box center [162, 286] width 115 height 13
click at [111, 284] on Announcements "News & Announcements" at bounding box center [108, 286] width 6 height 6
checkbox Announcements "false"
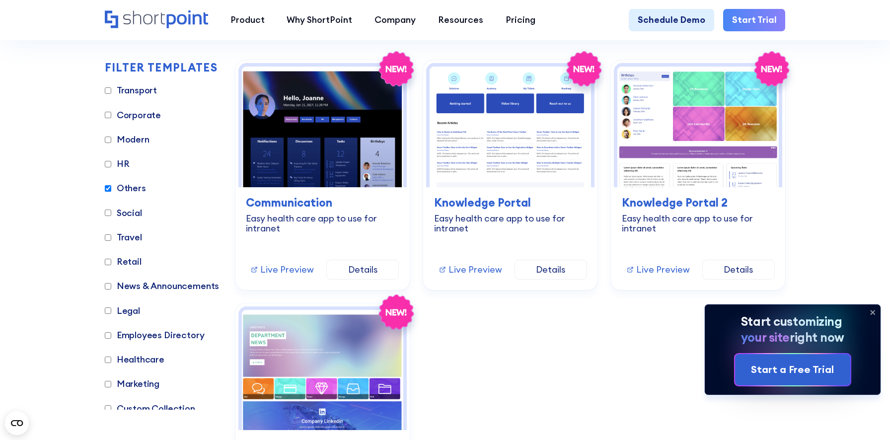
click at [130, 188] on label "Others" at bounding box center [125, 188] width 41 height 13
click at [111, 188] on input "Others" at bounding box center [108, 188] width 6 height 6
checkbox input "false"
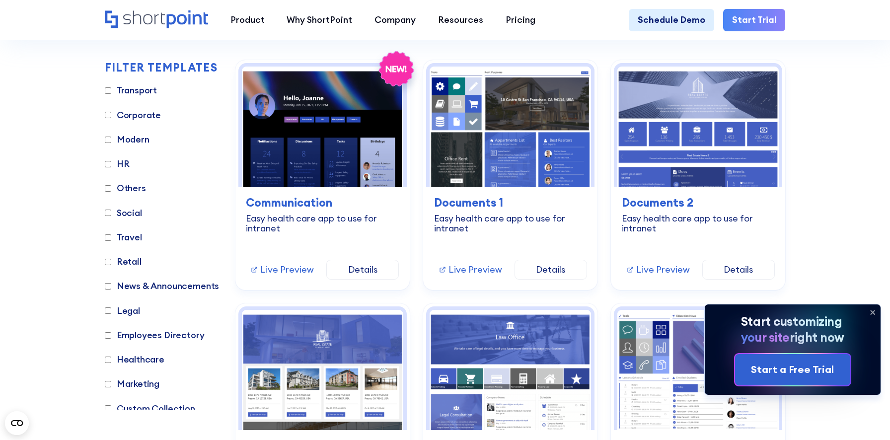
click at [200, 65] on h2 "FILTER TEMPLATES" at bounding box center [161, 68] width 113 height 12
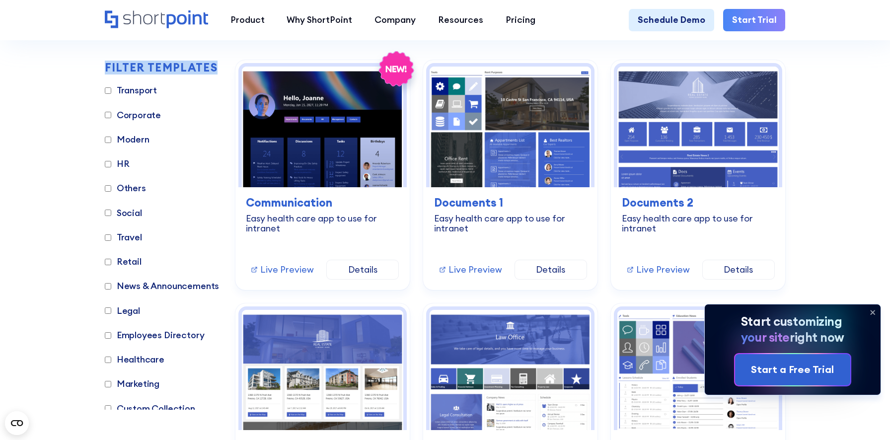
click at [191, 67] on h2 "FILTER TEMPLATES" at bounding box center [161, 68] width 113 height 12
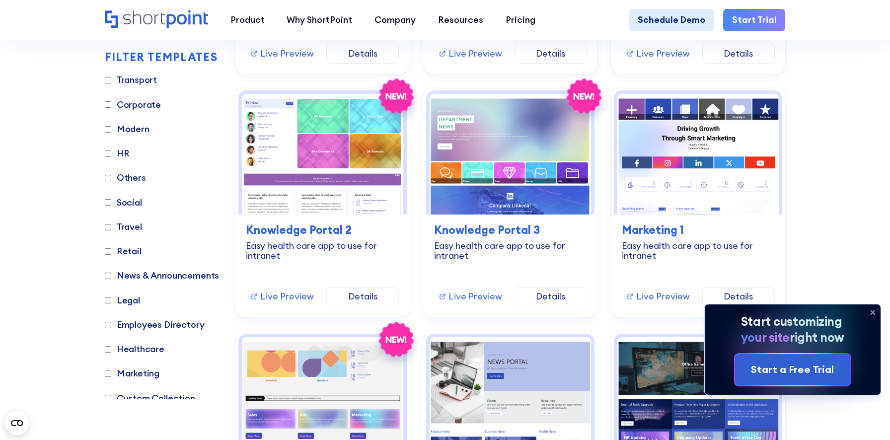
scroll to position [2197, 0]
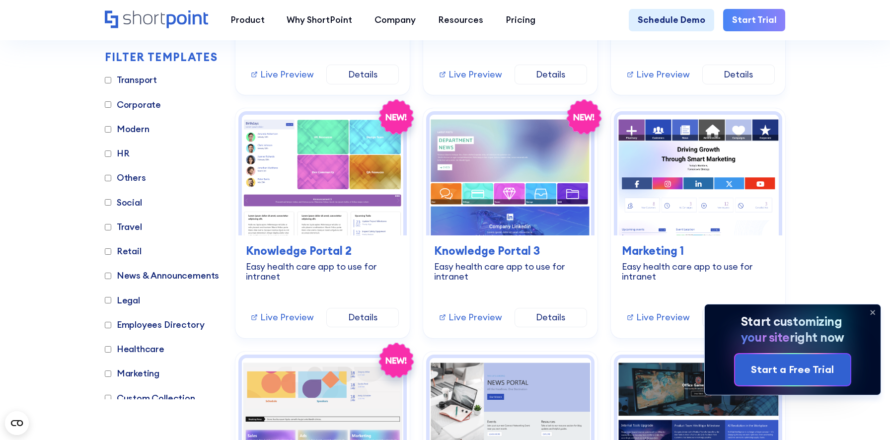
click at [873, 312] on icon at bounding box center [874, 313] width 4 height 4
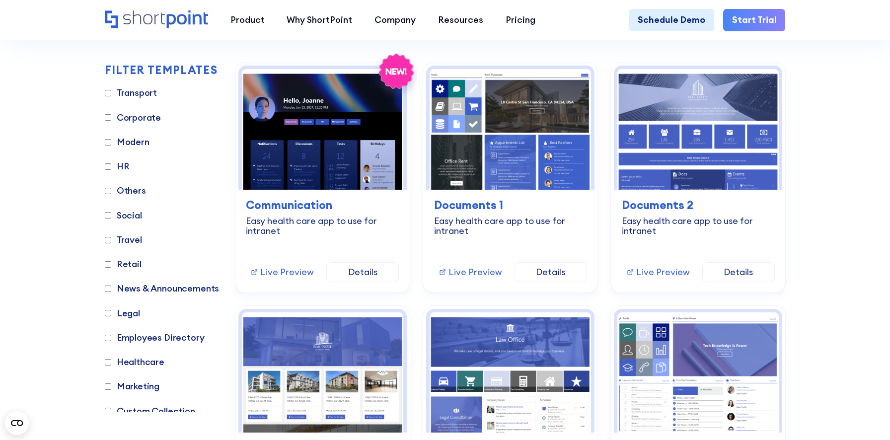
scroll to position [297, 0]
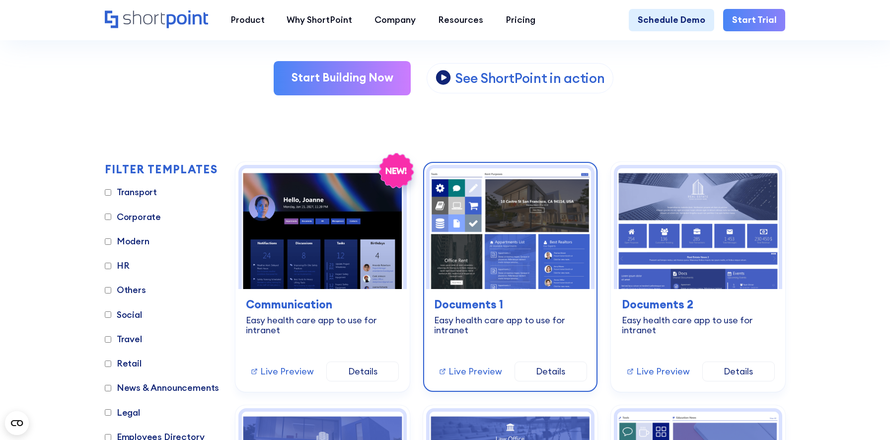
scroll to position [179, 0]
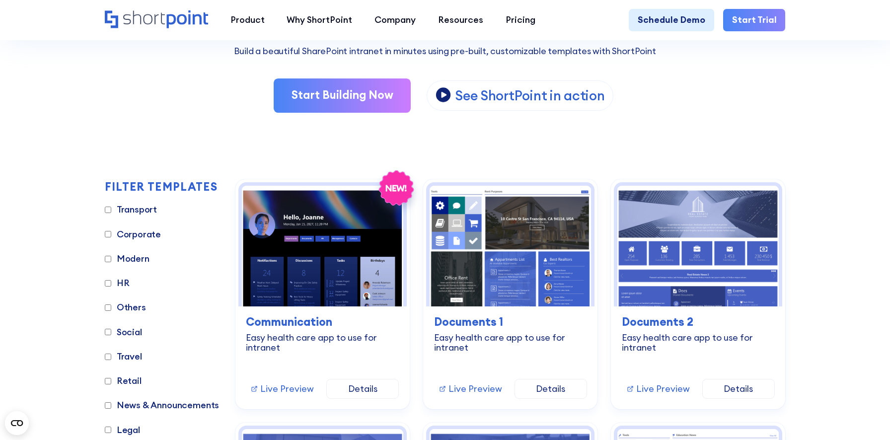
click at [141, 208] on label "Transport" at bounding box center [131, 209] width 53 height 13
click at [111, 208] on input "Transport" at bounding box center [108, 210] width 6 height 6
checkbox input "true"
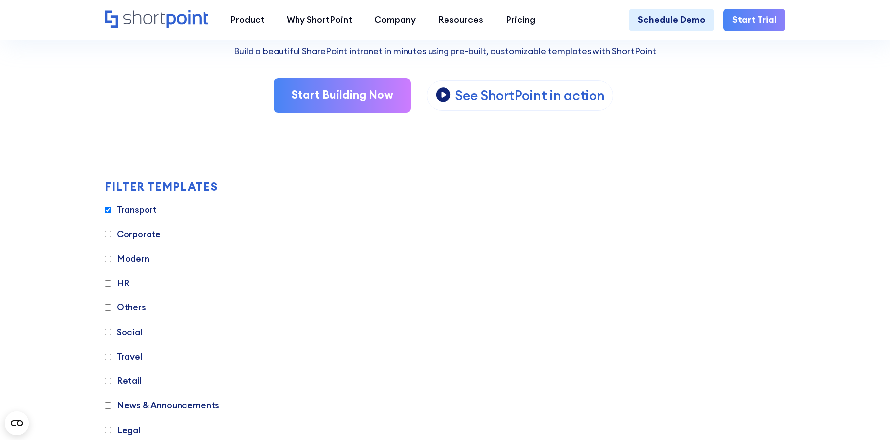
click at [138, 236] on label "Corporate" at bounding box center [133, 234] width 57 height 13
click at [111, 236] on input "Corporate" at bounding box center [108, 234] width 6 height 6
checkbox input "true"
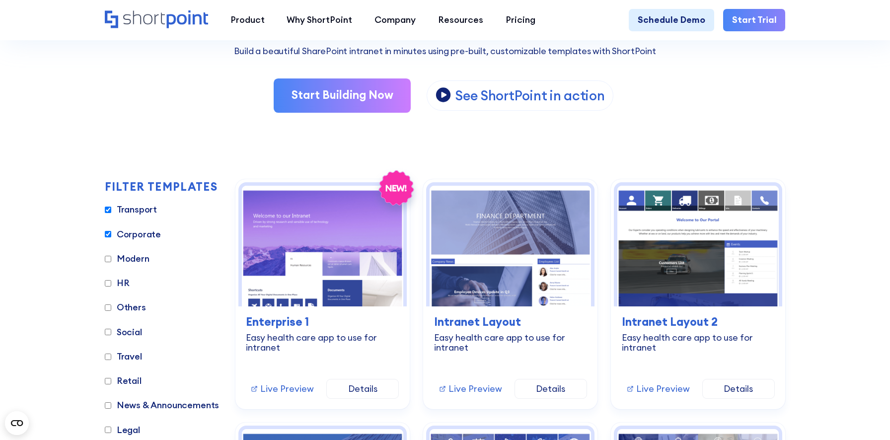
click at [143, 208] on label "Transport" at bounding box center [131, 209] width 53 height 13
click at [111, 208] on input "Transport" at bounding box center [108, 210] width 6 height 6
checkbox input "false"
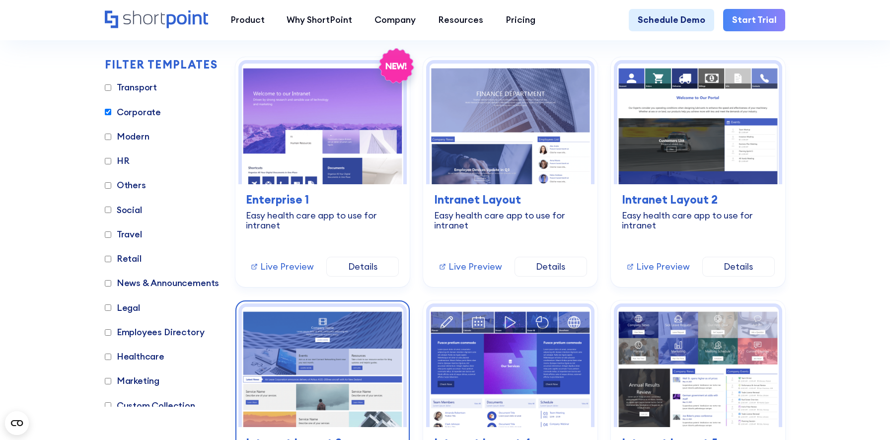
scroll to position [301, 0]
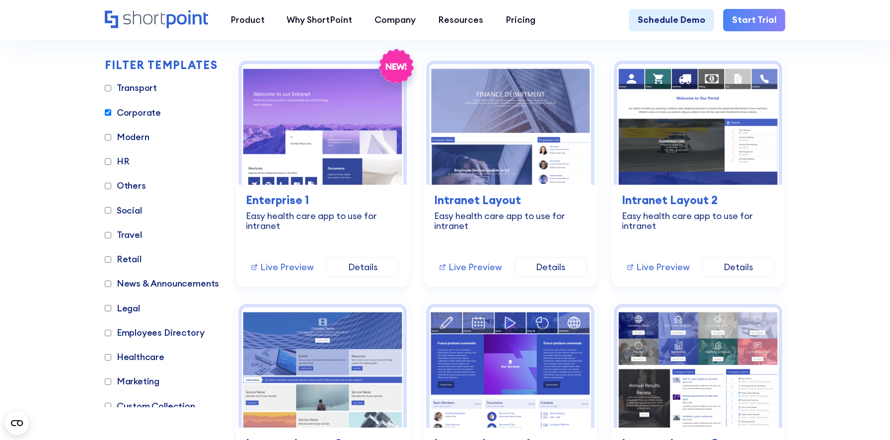
click at [134, 115] on label "Corporate" at bounding box center [133, 112] width 57 height 13
click at [111, 115] on input "Corporate" at bounding box center [108, 112] width 6 height 6
checkbox input "false"
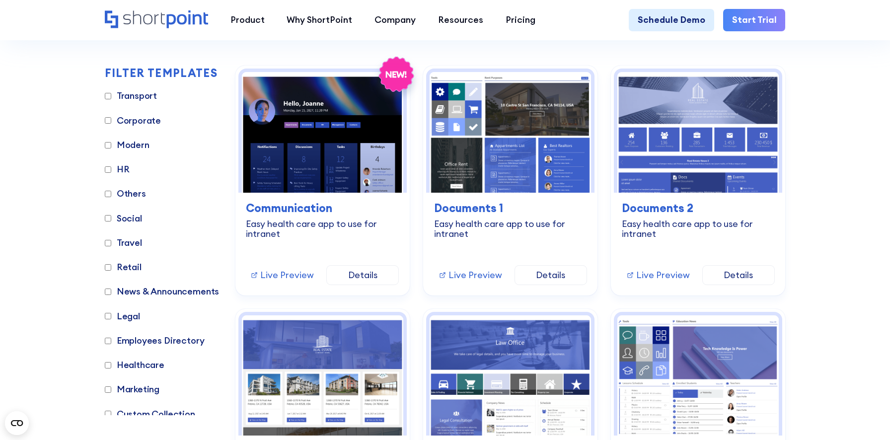
scroll to position [295, 0]
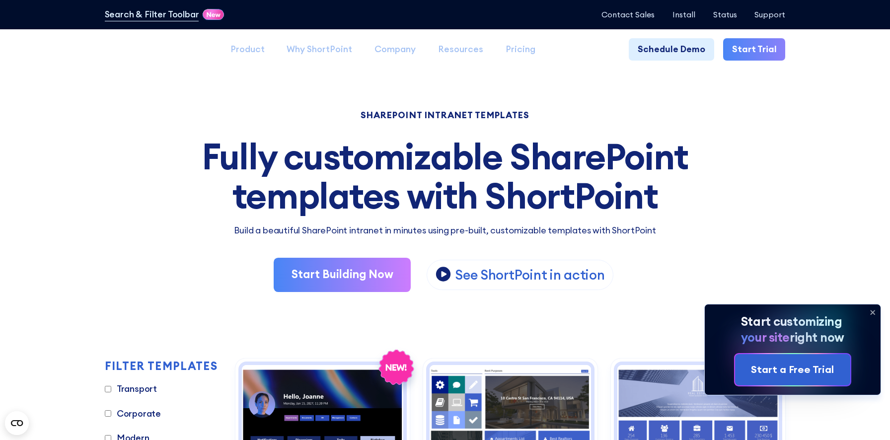
click at [108, 390] on input "Transport" at bounding box center [108, 389] width 6 height 6
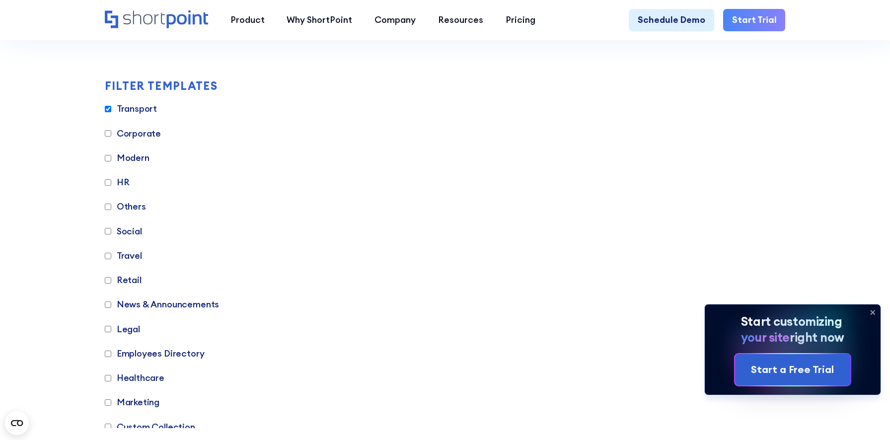
scroll to position [309, 0]
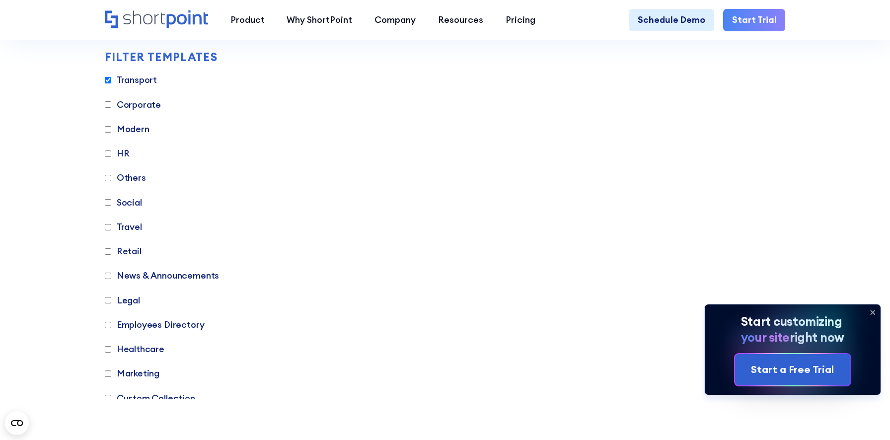
click at [110, 78] on input "Transport" at bounding box center [108, 80] width 6 height 6
checkbox input "false"
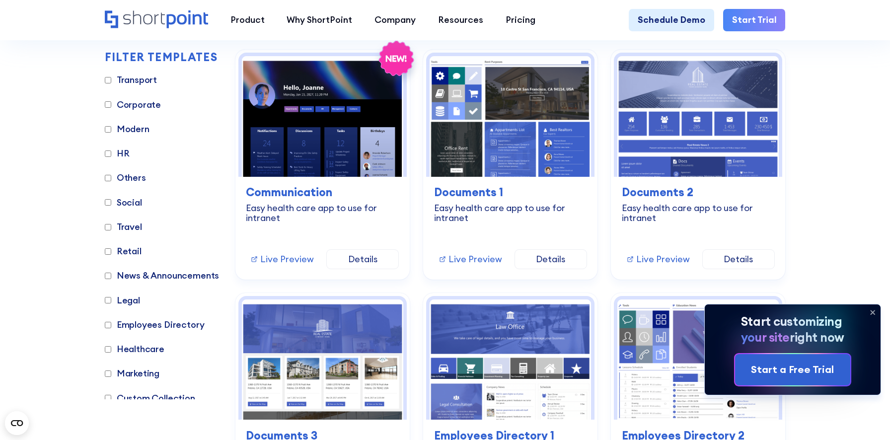
click at [109, 154] on input "HR" at bounding box center [108, 154] width 6 height 6
checkbox input "true"
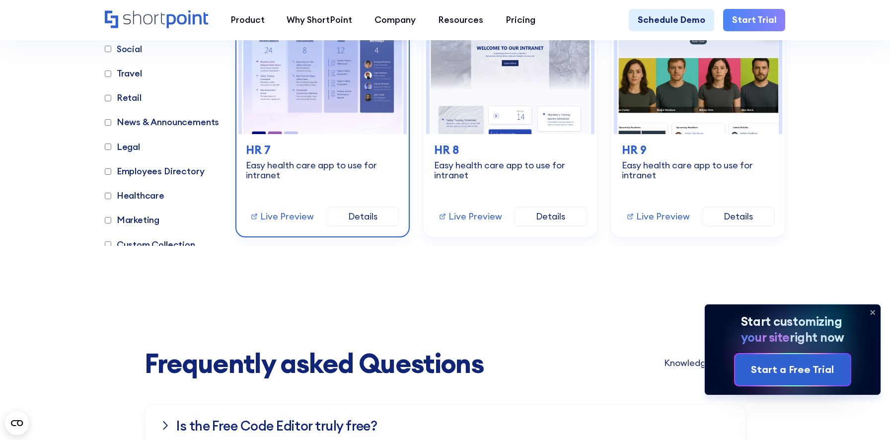
scroll to position [842, 0]
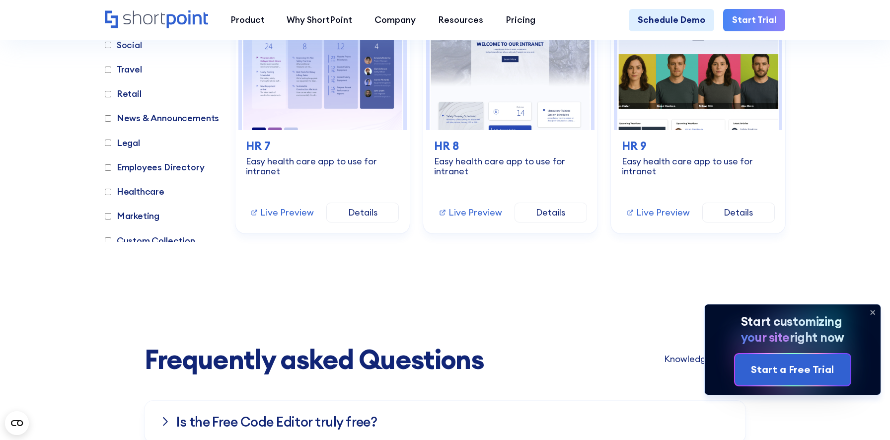
click at [132, 141] on label "Legal" at bounding box center [122, 143] width 35 height 13
click at [111, 141] on input "Legal" at bounding box center [108, 143] width 6 height 6
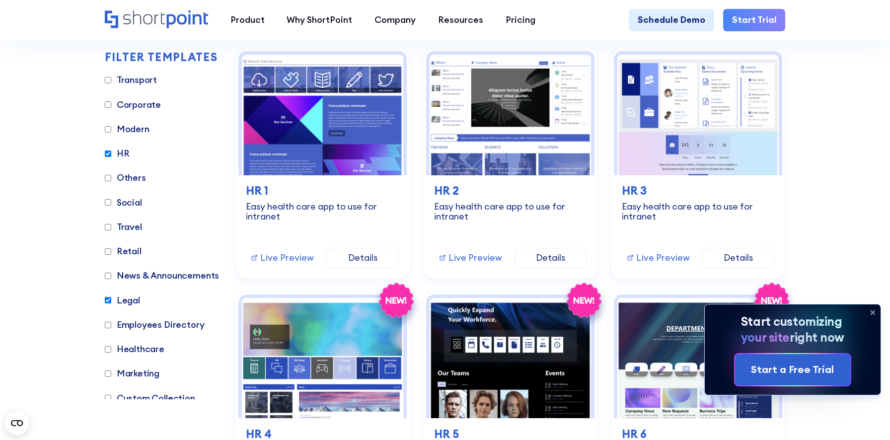
scroll to position [309, 0]
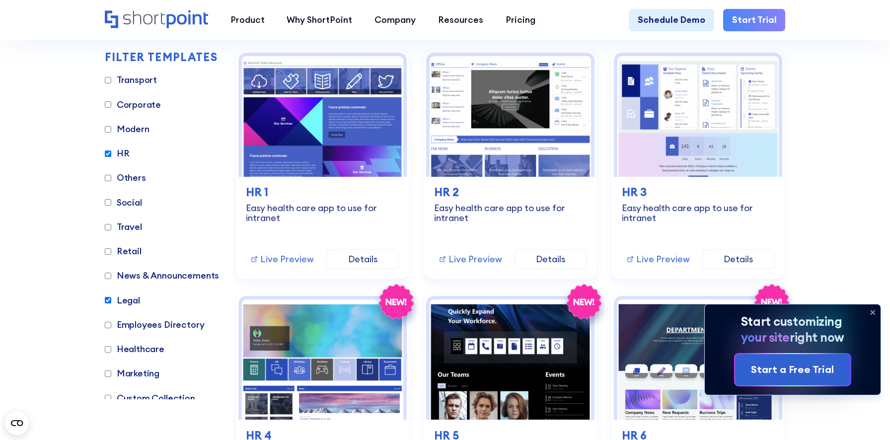
click at [128, 303] on label "Legal" at bounding box center [122, 300] width 35 height 13
click at [111, 303] on input "Legal" at bounding box center [108, 300] width 6 height 6
checkbox input "false"
click at [122, 151] on label "HR" at bounding box center [117, 153] width 25 height 13
click at [111, 151] on input "HR" at bounding box center [108, 154] width 6 height 6
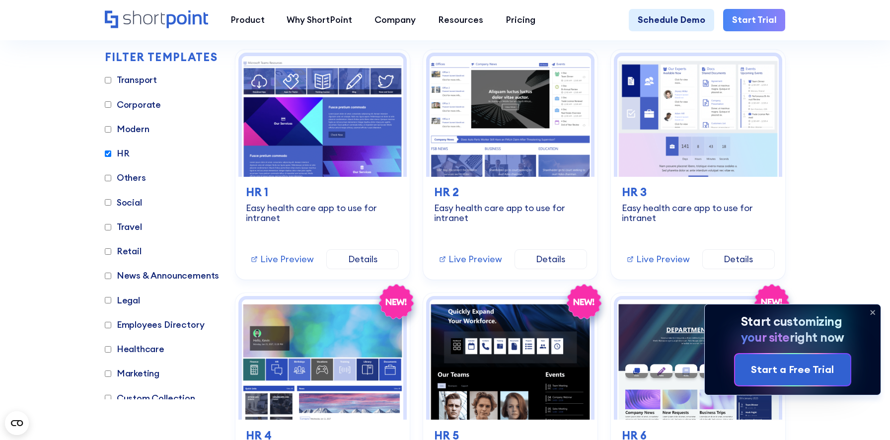
checkbox input "false"
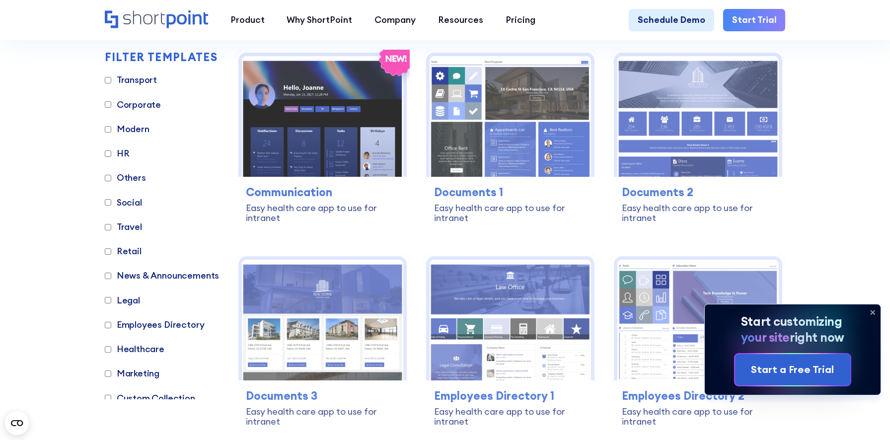
scroll to position [1036, 0]
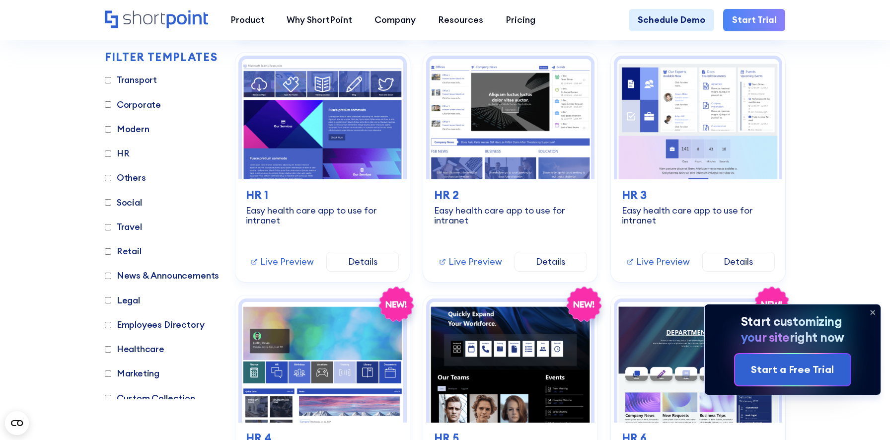
click at [133, 181] on label "Others" at bounding box center [125, 177] width 41 height 13
click at [111, 181] on input "Others" at bounding box center [108, 178] width 6 height 6
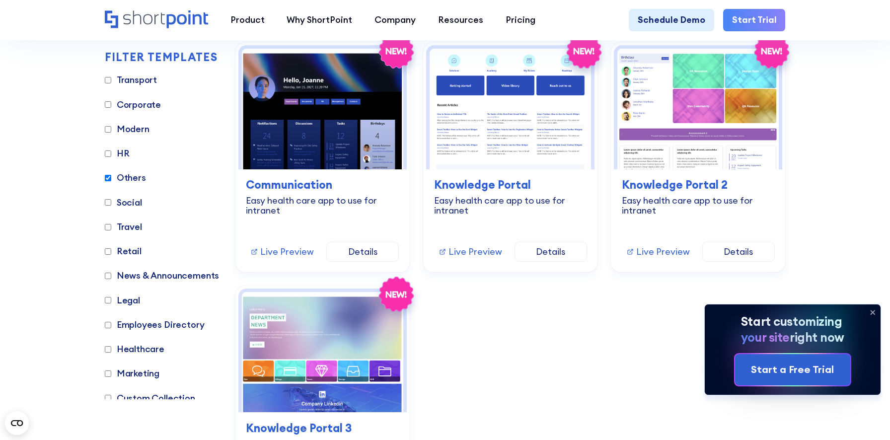
scroll to position [309, 0]
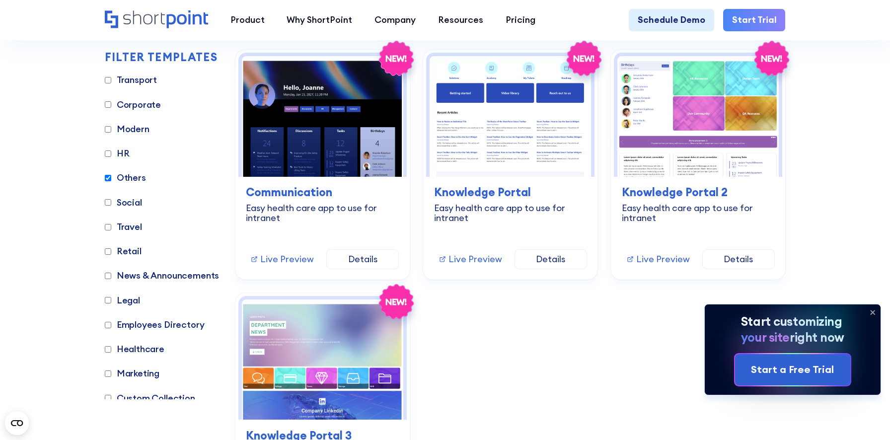
click at [133, 178] on label "Others" at bounding box center [125, 177] width 41 height 13
click at [111, 178] on input "Others" at bounding box center [108, 178] width 6 height 6
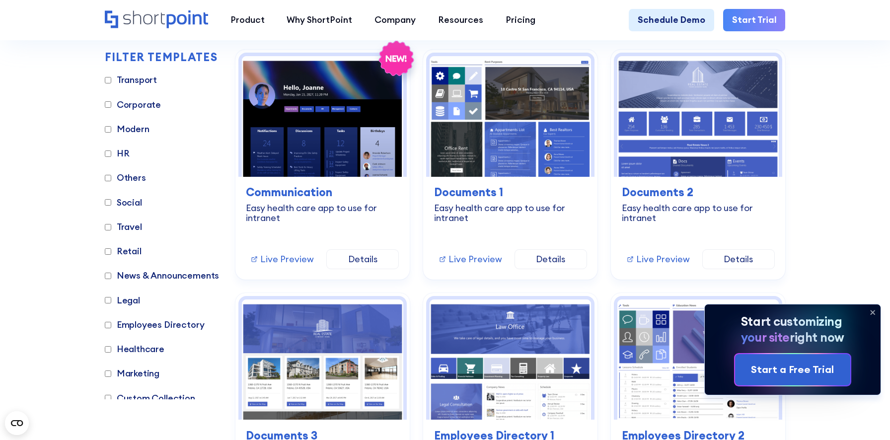
click at [132, 178] on label "Others" at bounding box center [125, 177] width 41 height 13
click at [111, 178] on input "Others" at bounding box center [108, 178] width 6 height 6
checkbox input "true"
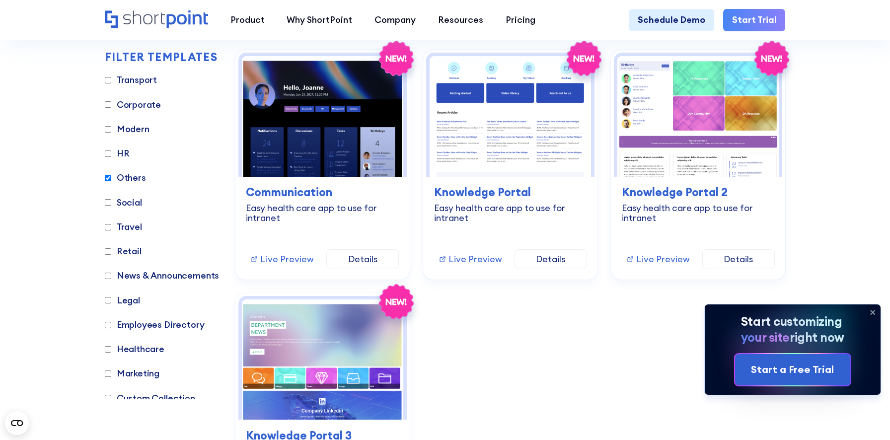
click at [130, 203] on label "Social" at bounding box center [123, 202] width 37 height 13
click at [111, 203] on input "Social" at bounding box center [108, 202] width 6 height 6
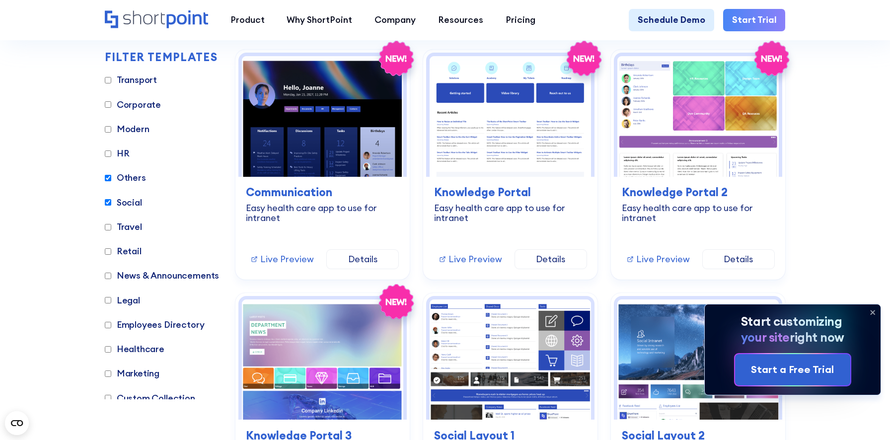
click at [130, 203] on label "Social" at bounding box center [123, 202] width 37 height 13
click at [111, 203] on input "Social" at bounding box center [108, 202] width 6 height 6
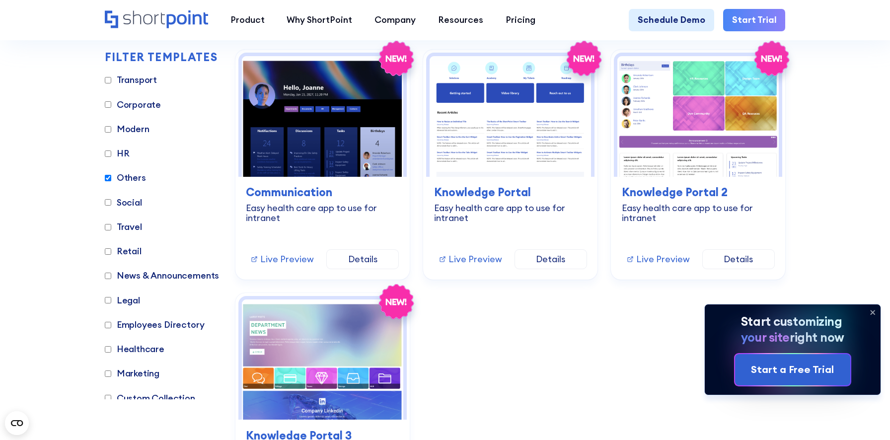
click at [130, 203] on label "Social" at bounding box center [123, 202] width 37 height 13
click at [111, 203] on input "Social" at bounding box center [108, 202] width 6 height 6
checkbox input "true"
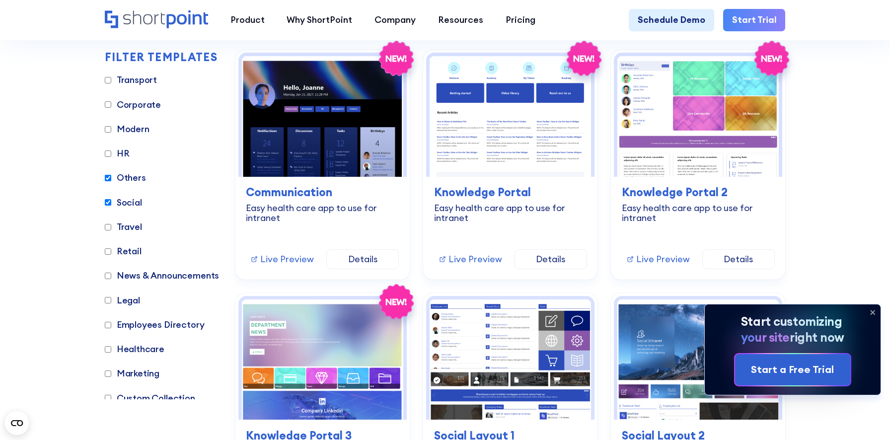
click at [132, 177] on label "Others" at bounding box center [125, 177] width 41 height 13
click at [111, 177] on input "Others" at bounding box center [108, 178] width 6 height 6
checkbox input "false"
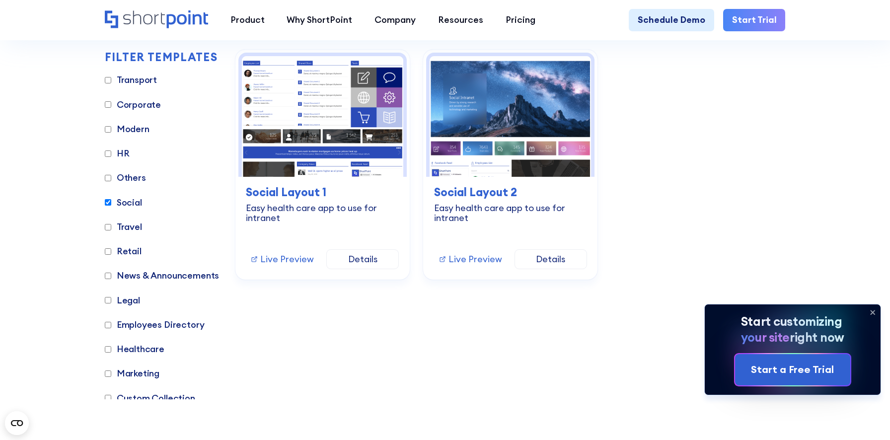
click at [128, 206] on label "Social" at bounding box center [123, 202] width 37 height 13
click at [111, 206] on input "Social" at bounding box center [108, 202] width 6 height 6
checkbox input "false"
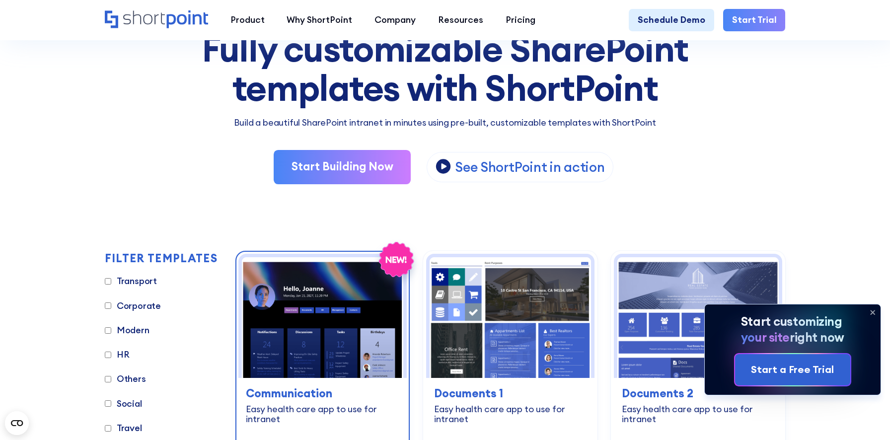
scroll to position [104, 0]
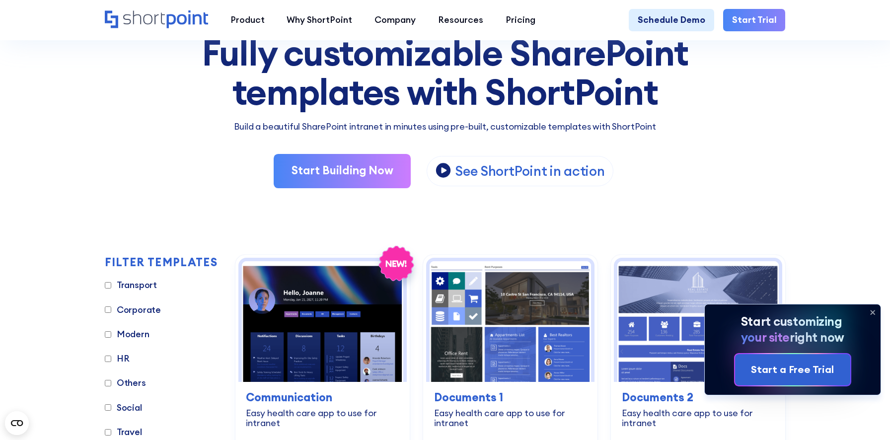
click at [874, 311] on icon at bounding box center [873, 313] width 16 height 16
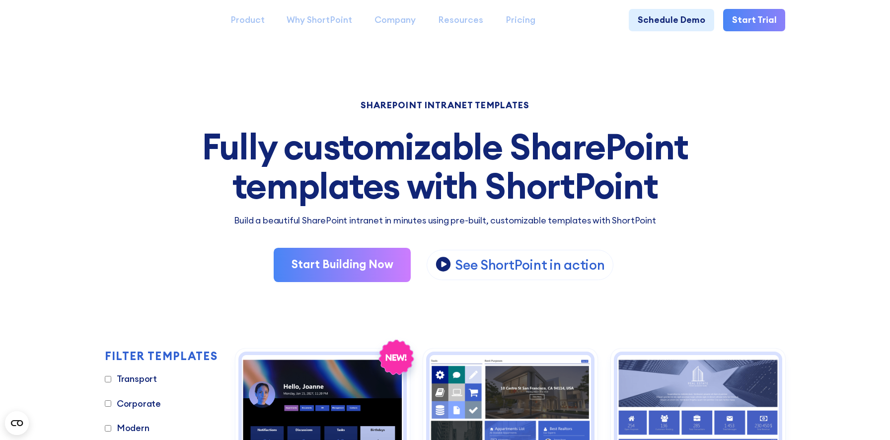
scroll to position [0, 0]
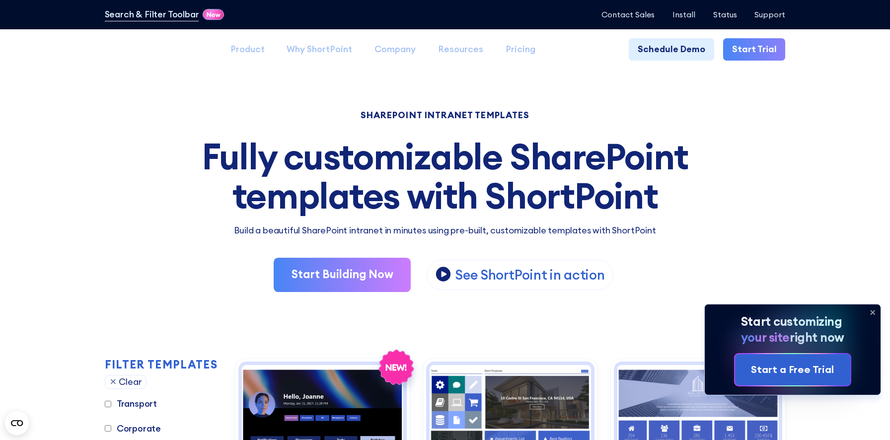
click at [874, 311] on icon at bounding box center [874, 313] width 4 height 4
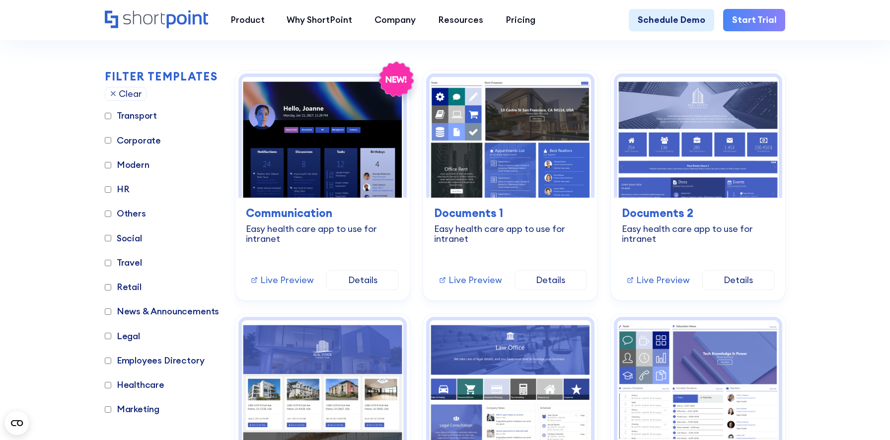
scroll to position [290, 0]
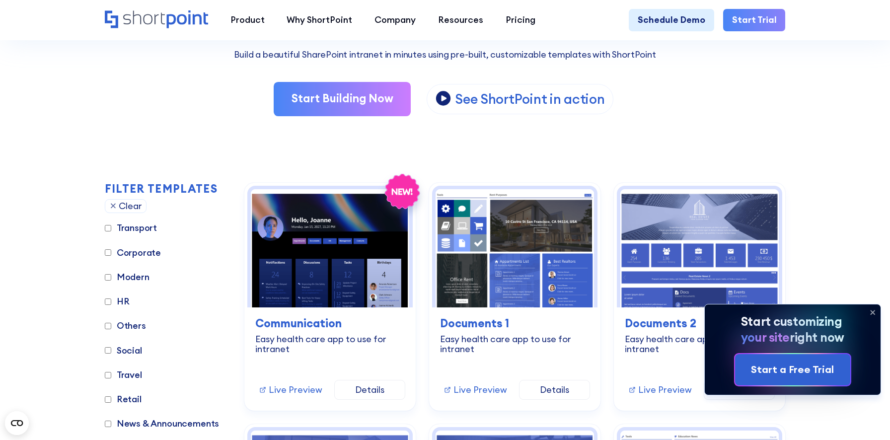
scroll to position [183, 0]
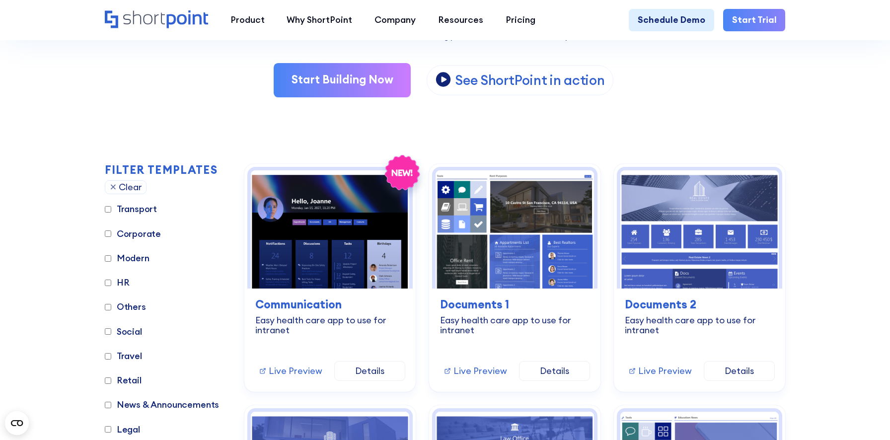
scroll to position [193, 0]
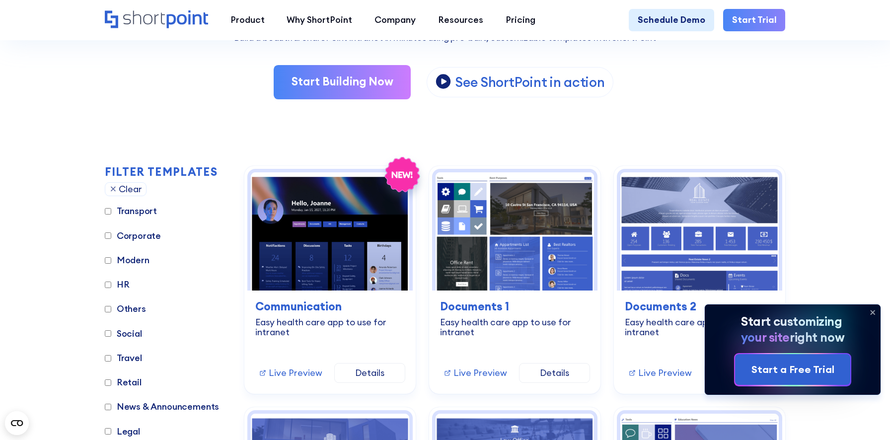
click at [186, 171] on h2 "FILTER TEMPLATES" at bounding box center [161, 172] width 113 height 12
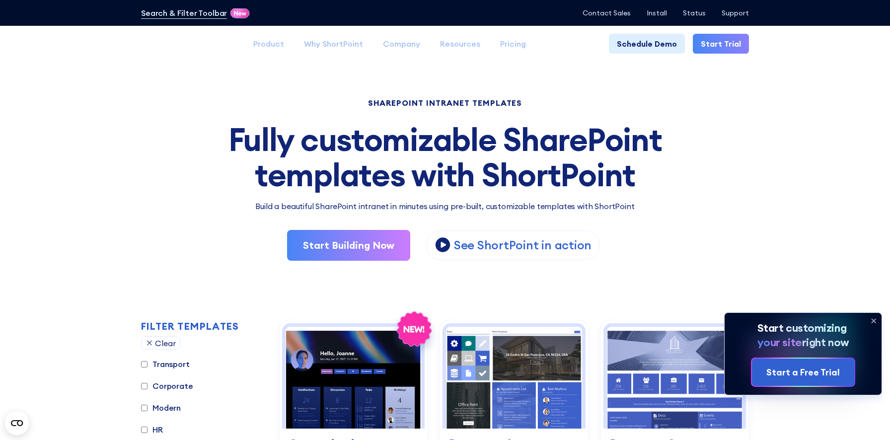
click at [874, 321] on icon at bounding box center [874, 321] width 4 height 4
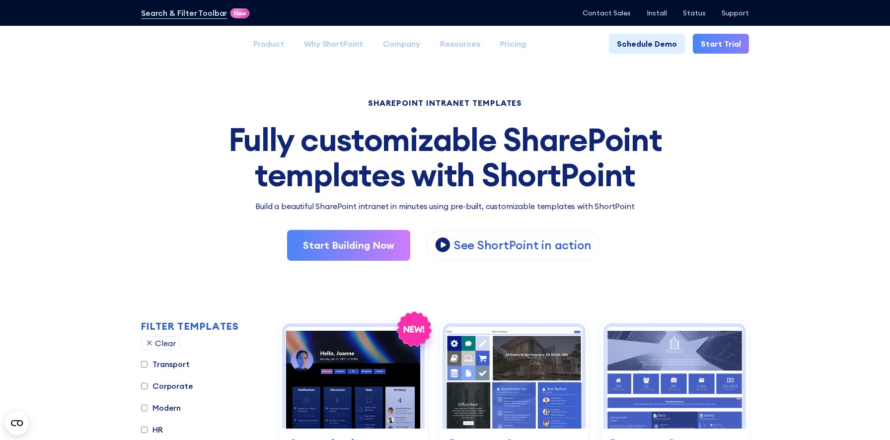
click at [503, 181] on div "Fully customizable SharePoint templates with ShortPoint" at bounding box center [445, 157] width 608 height 70
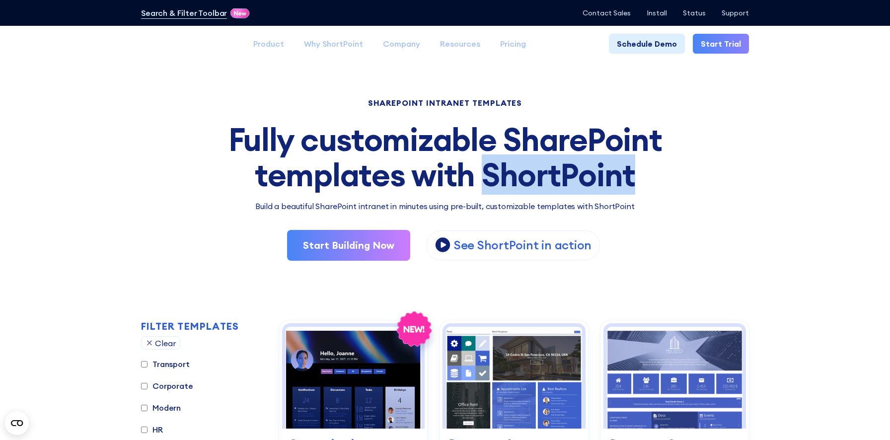
click at [503, 181] on div "Fully customizable SharePoint templates with ShortPoint" at bounding box center [445, 157] width 608 height 70
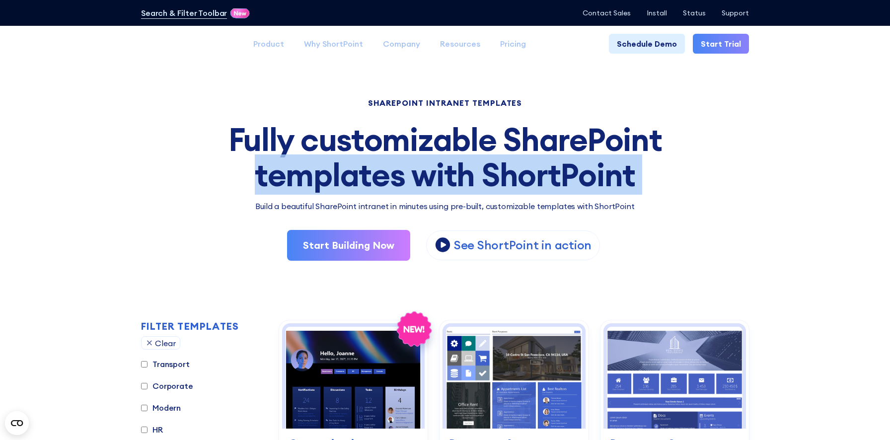
click at [503, 181] on div "Fully customizable SharePoint templates with ShortPoint" at bounding box center [445, 157] width 608 height 70
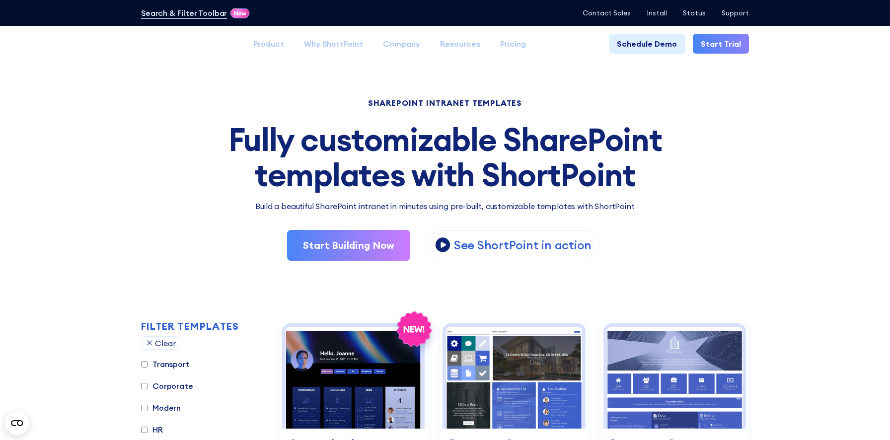
click at [402, 154] on div "Fully customizable SharePoint templates with ShortPoint" at bounding box center [445, 157] width 608 height 70
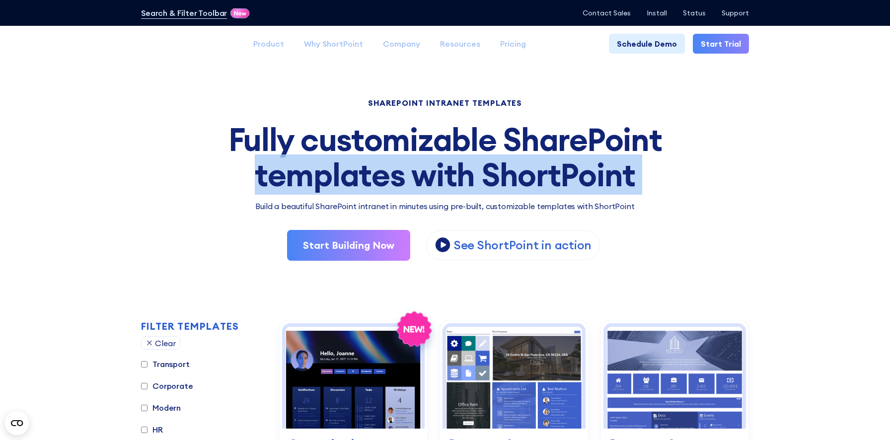
click at [402, 154] on div "Fully customizable SharePoint templates with ShortPoint" at bounding box center [445, 157] width 608 height 70
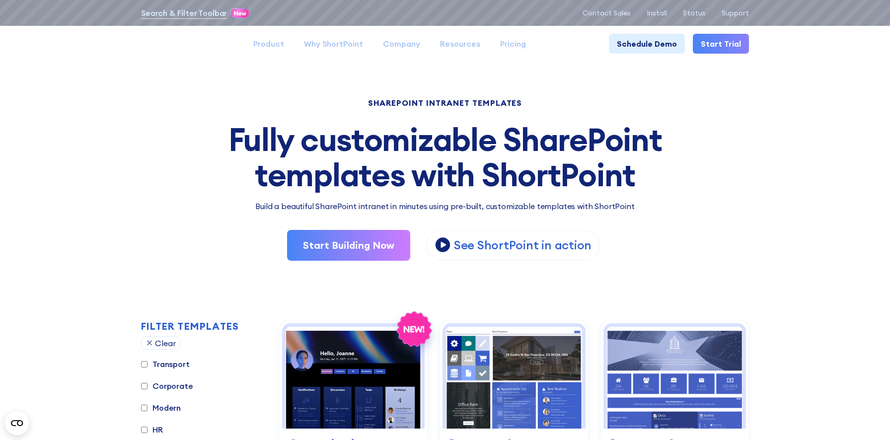
click at [398, 141] on div "Fully customizable SharePoint templates with ShortPoint" at bounding box center [445, 157] width 608 height 70
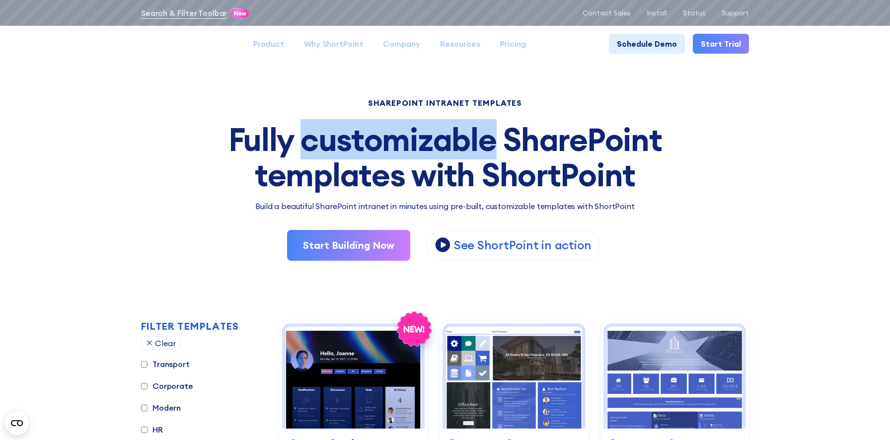
click at [398, 141] on div "Fully customizable SharePoint templates with ShortPoint" at bounding box center [445, 157] width 608 height 70
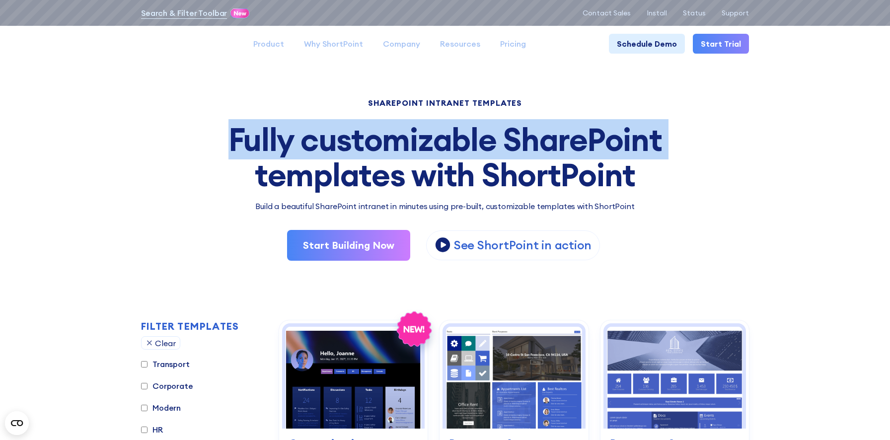
click at [398, 141] on div "Fully customizable SharePoint templates with ShortPoint" at bounding box center [445, 157] width 608 height 70
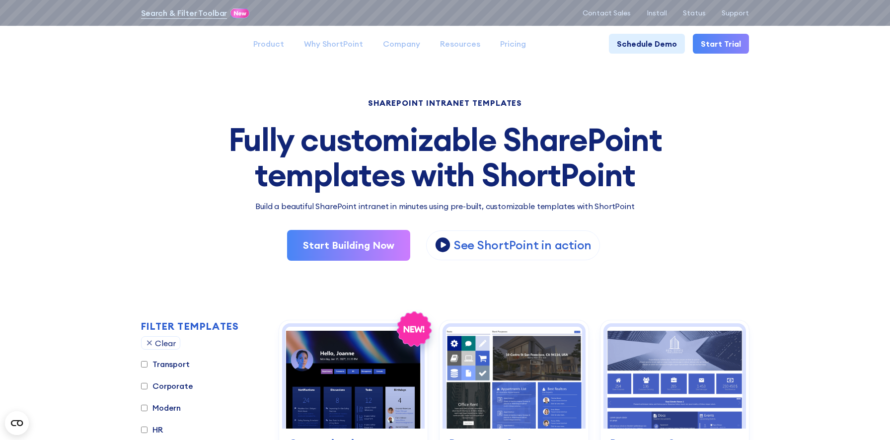
click at [221, 326] on h2 "FILTER TEMPLATES" at bounding box center [190, 326] width 98 height 11
click at [198, 324] on h2 "FILTER TEMPLATES" at bounding box center [190, 326] width 98 height 11
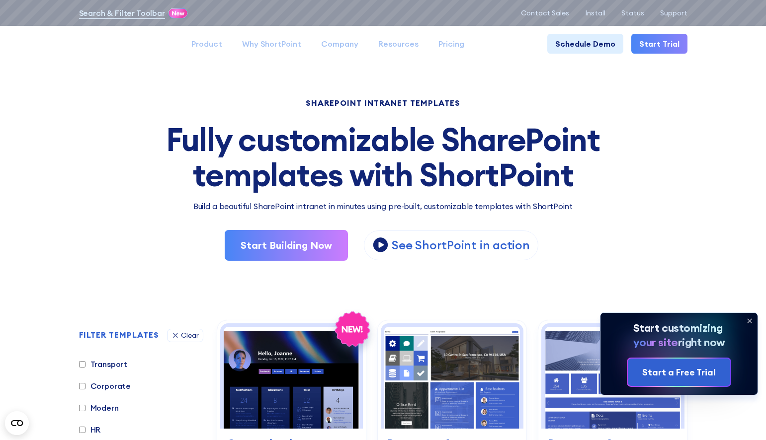
click at [635, 132] on div "Fully customizable SharePoint templates with ShortPoint" at bounding box center [383, 157] width 608 height 70
click at [119, 332] on h2 "FILTER TEMPLATES" at bounding box center [119, 335] width 80 height 9
click at [190, 335] on div "Clear" at bounding box center [190, 335] width 18 height 7
click at [188, 335] on div "Clear" at bounding box center [190, 335] width 18 height 7
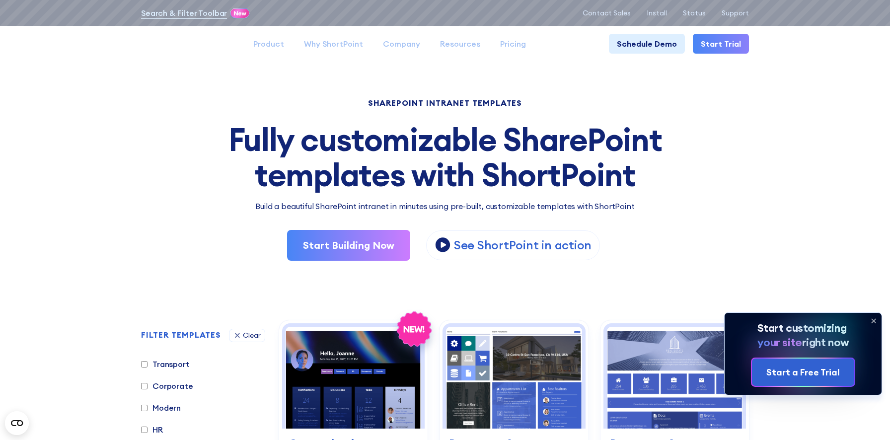
click at [731, 212] on div "SHAREPOINT INTRANET TEMPLATES Fully customizable SharePoint templates with Shor…" at bounding box center [445, 179] width 608 height 161
click at [873, 318] on icon at bounding box center [874, 321] width 16 height 16
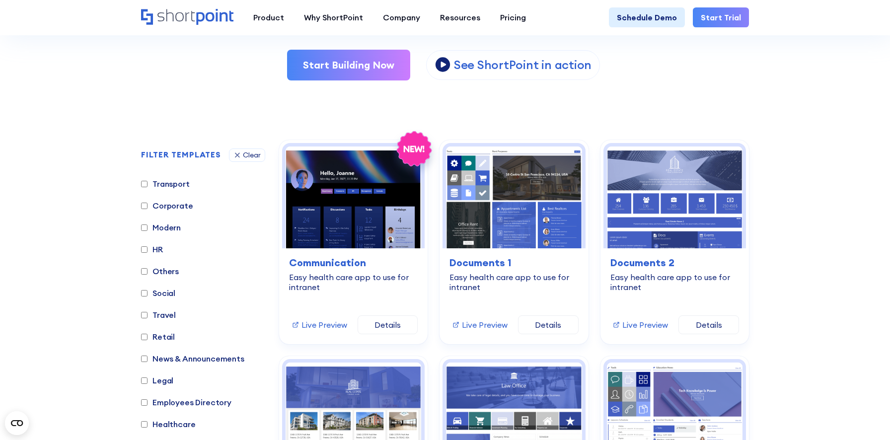
scroll to position [194, 0]
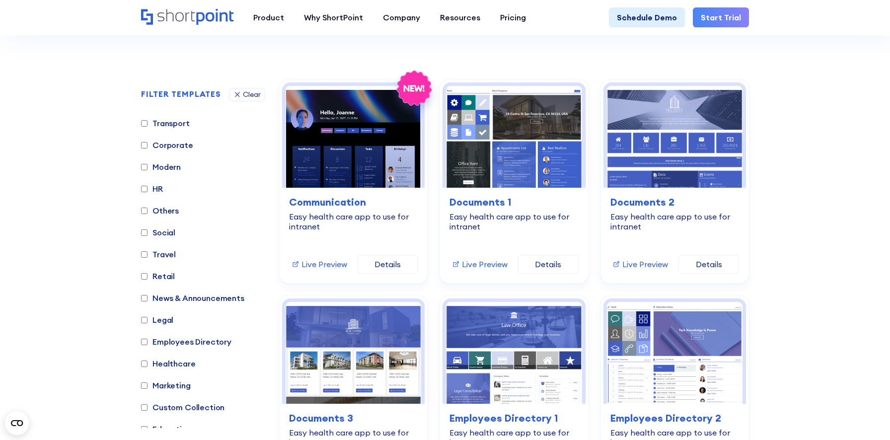
scroll to position [242, 0]
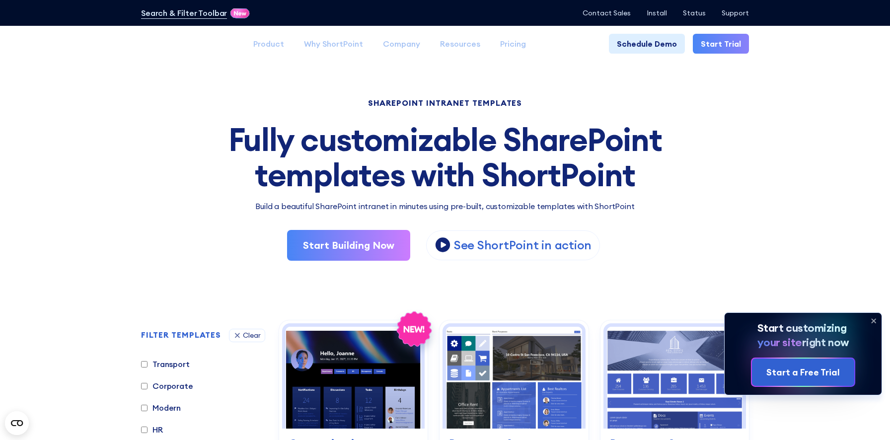
click at [874, 325] on icon at bounding box center [874, 321] width 16 height 16
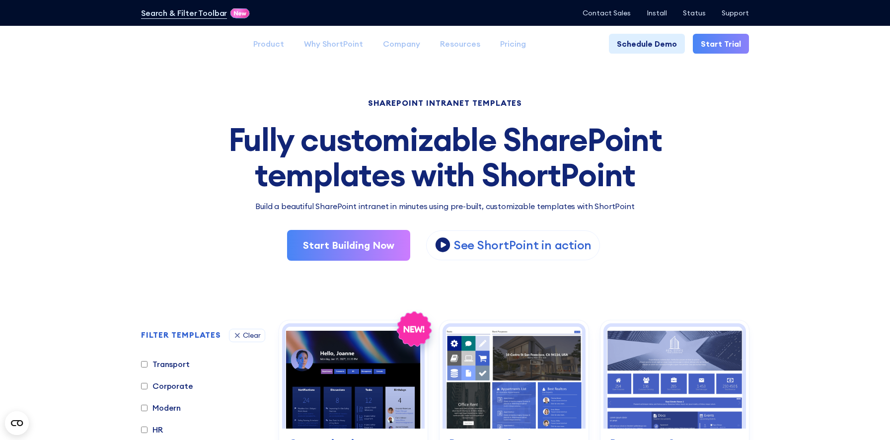
click at [160, 429] on label "HR" at bounding box center [152, 430] width 22 height 12
click at [148, 429] on input "HR" at bounding box center [144, 430] width 6 height 6
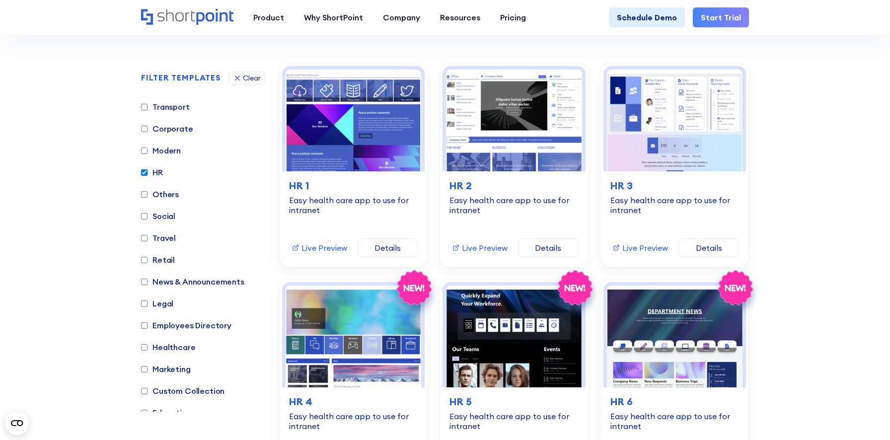
scroll to position [271, 0]
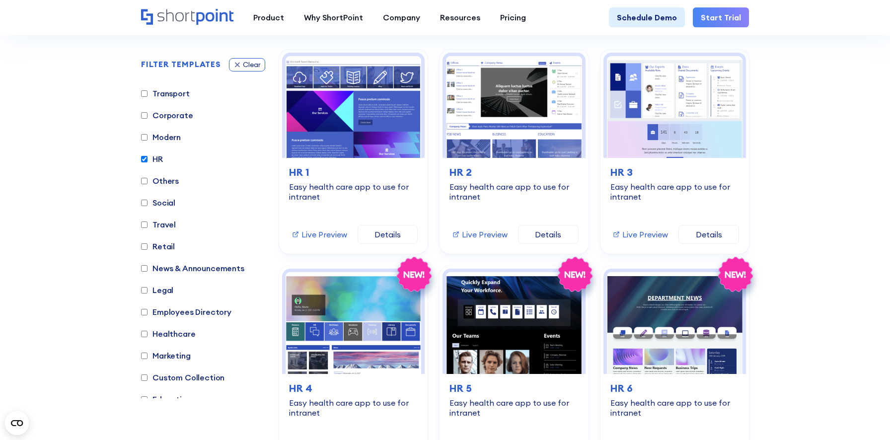
click at [253, 66] on div "Clear" at bounding box center [252, 64] width 18 height 7
click at [158, 160] on label "HR" at bounding box center [152, 159] width 22 height 12
click at [148, 160] on input "HR" at bounding box center [144, 159] width 6 height 6
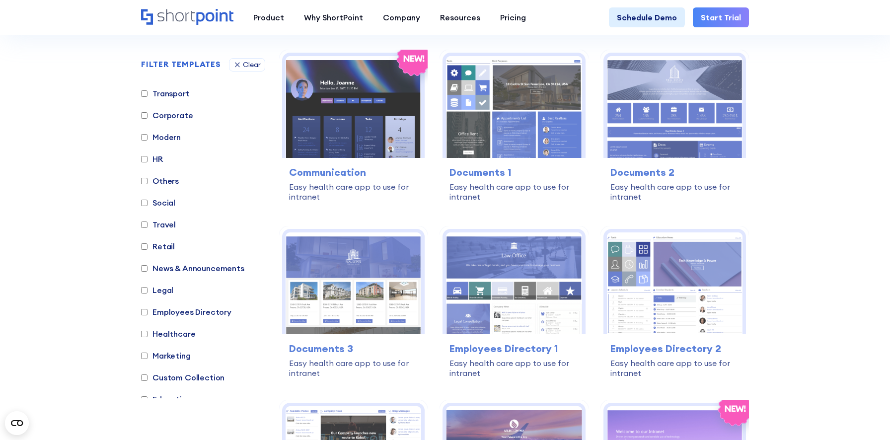
scroll to position [918, 0]
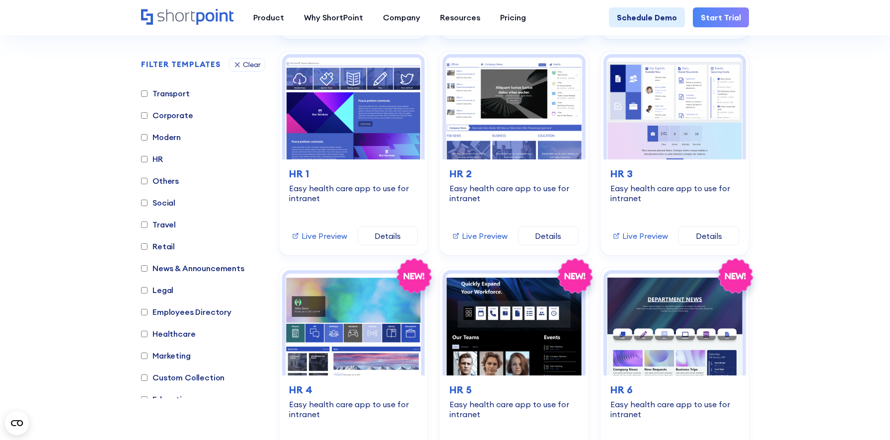
click at [160, 159] on label "HR" at bounding box center [152, 159] width 22 height 12
click at [148, 159] on input "HR" at bounding box center [144, 159] width 6 height 6
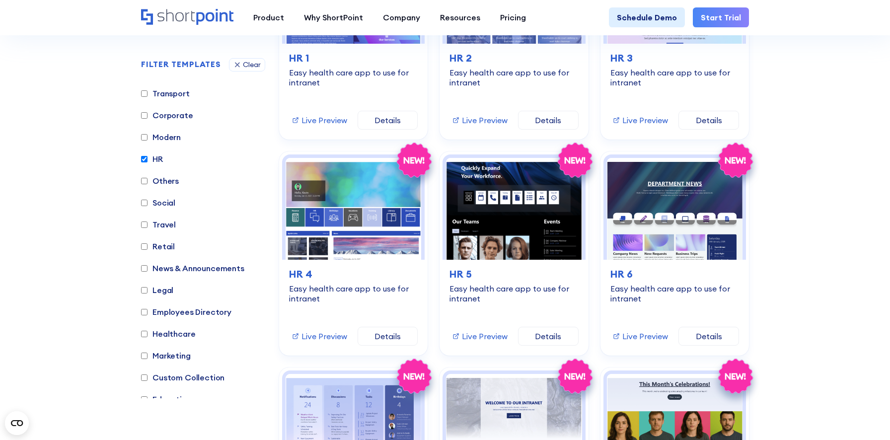
scroll to position [271, 0]
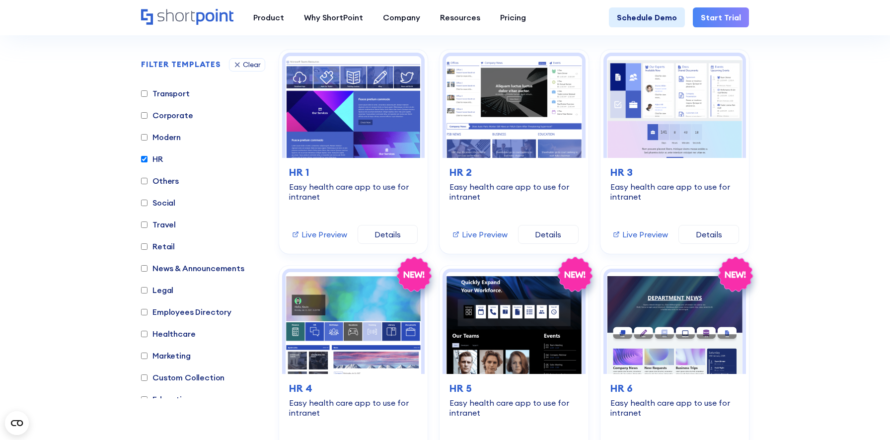
click at [159, 160] on label "HR" at bounding box center [152, 159] width 22 height 12
click at [148, 160] on input "HR" at bounding box center [144, 159] width 6 height 6
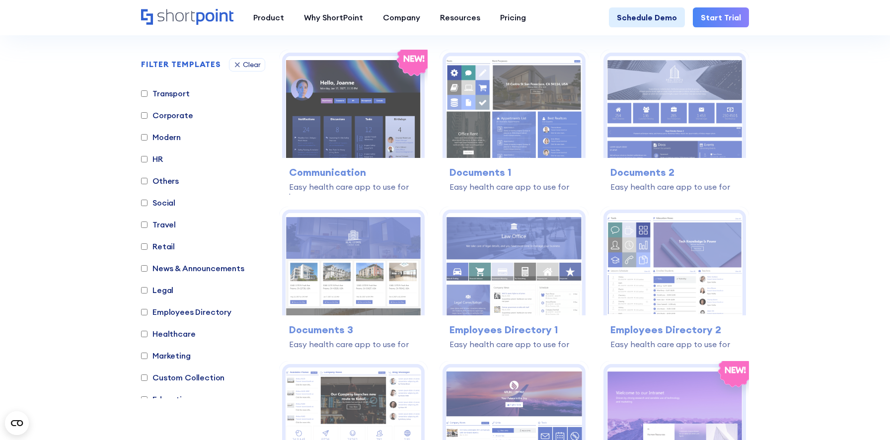
scroll to position [918, 0]
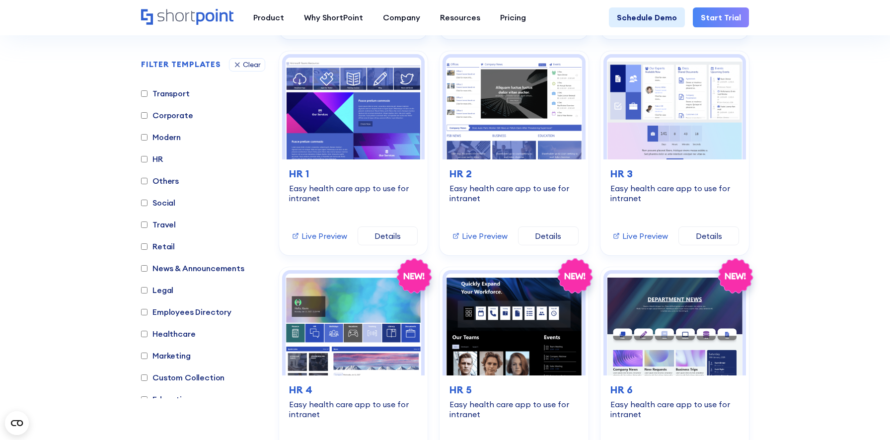
click at [157, 159] on label "HR" at bounding box center [152, 159] width 22 height 12
click at [148, 159] on input "HR" at bounding box center [144, 159] width 6 height 6
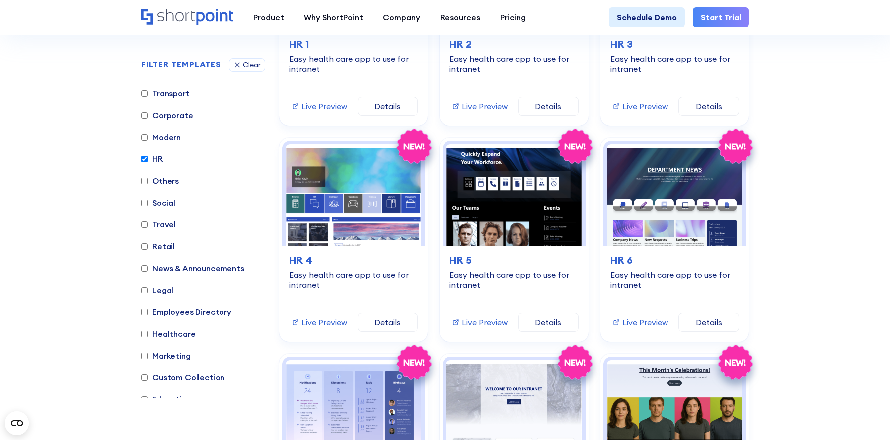
scroll to position [271, 0]
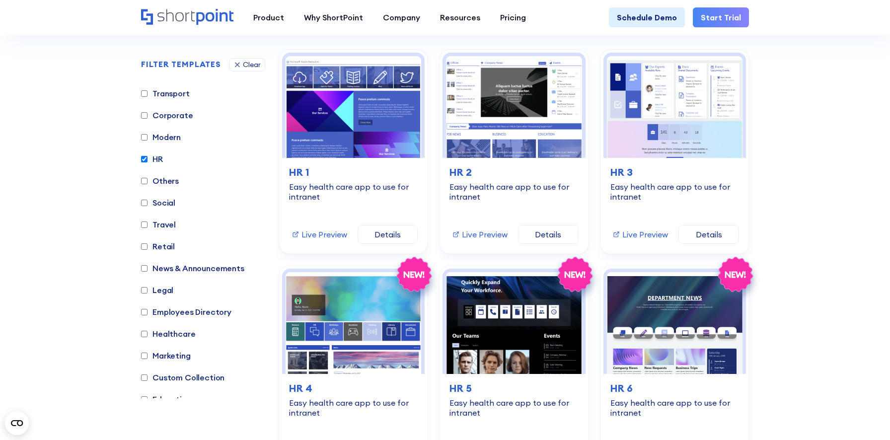
click at [157, 159] on label "HR" at bounding box center [152, 159] width 22 height 12
click at [148, 159] on input "HR" at bounding box center [144, 159] width 6 height 6
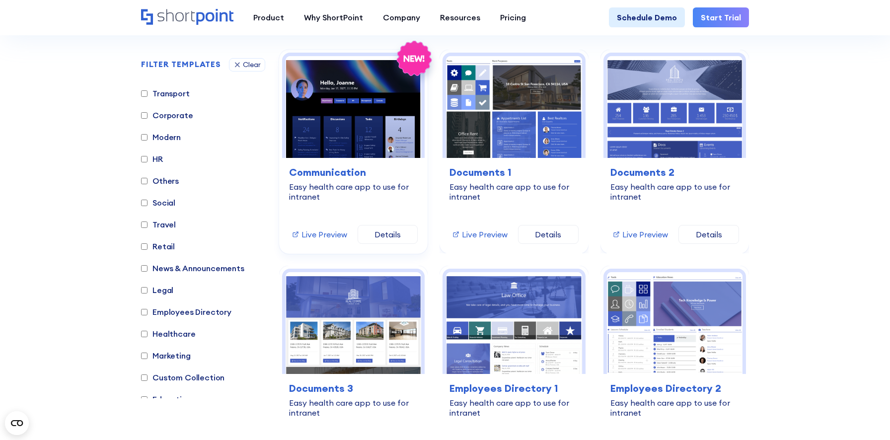
scroll to position [918, 0]
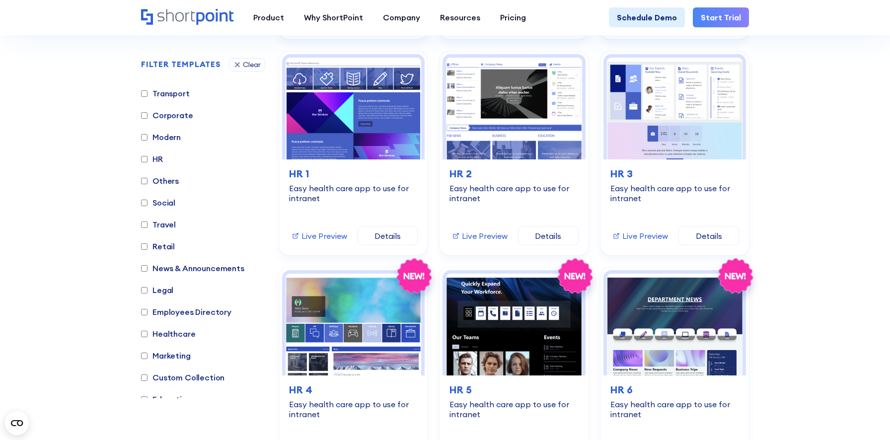
click at [161, 159] on label "HR" at bounding box center [152, 159] width 22 height 12
click at [148, 159] on input "HR" at bounding box center [144, 159] width 6 height 6
checkbox input "true"
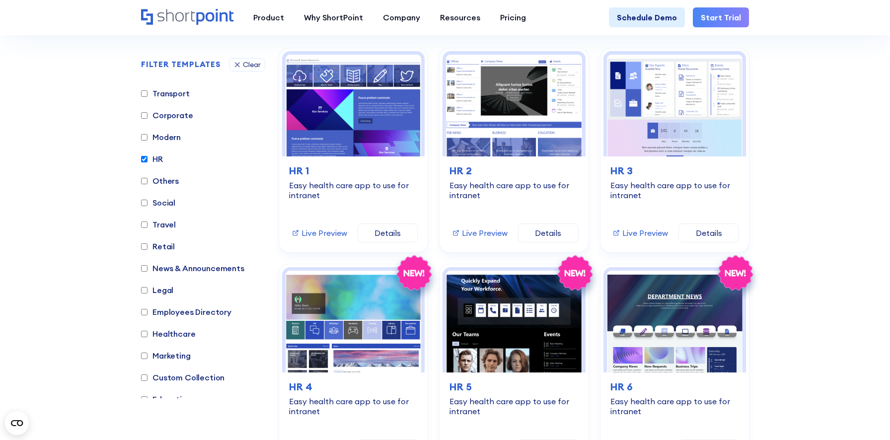
scroll to position [271, 0]
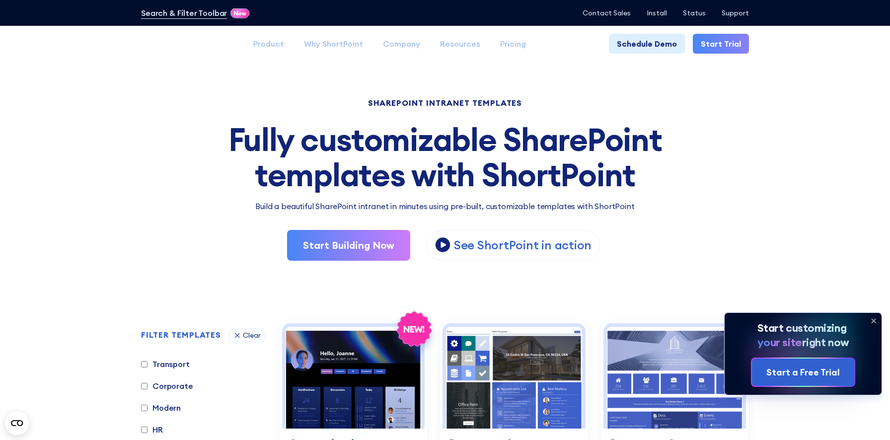
click at [877, 322] on icon at bounding box center [874, 321] width 16 height 16
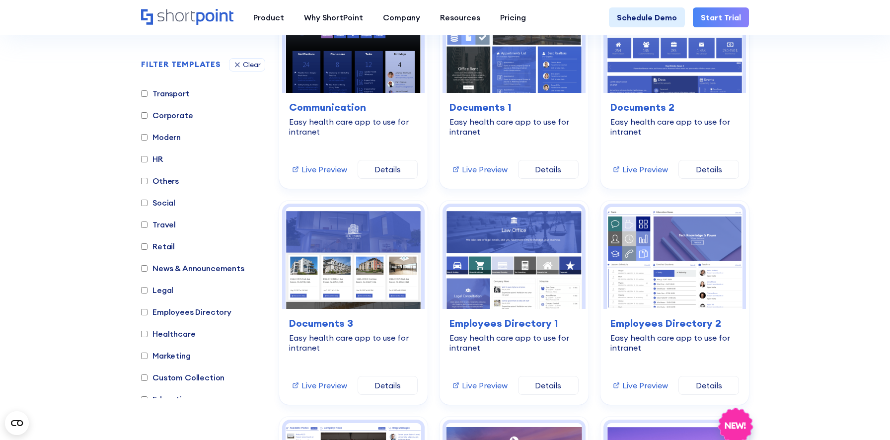
scroll to position [338, 0]
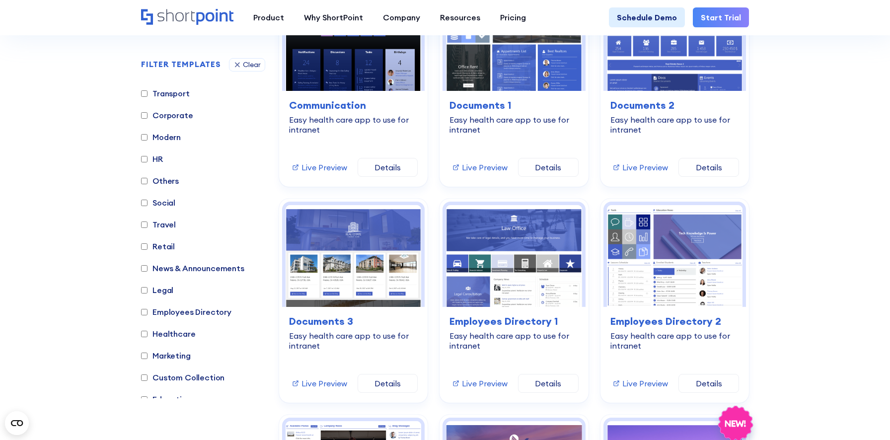
click at [159, 159] on label "HR" at bounding box center [152, 159] width 22 height 12
click at [148, 159] on input "HR" at bounding box center [144, 159] width 6 height 6
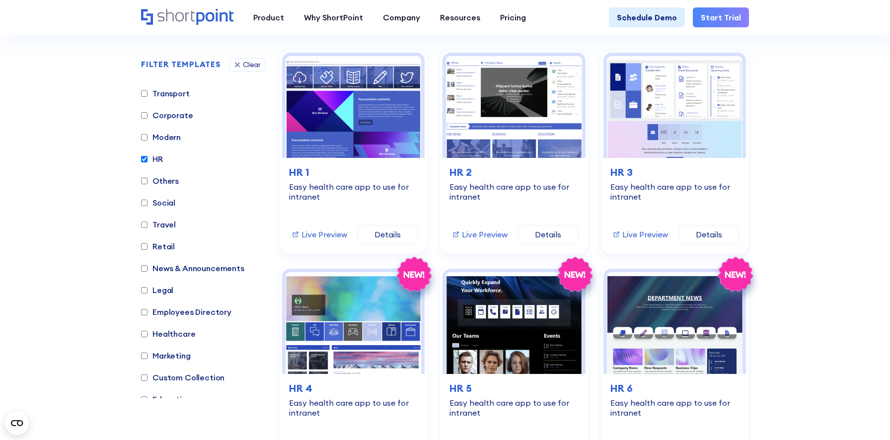
click at [157, 163] on label "HR" at bounding box center [152, 159] width 22 height 12
click at [148, 162] on input "HR" at bounding box center [144, 159] width 6 height 6
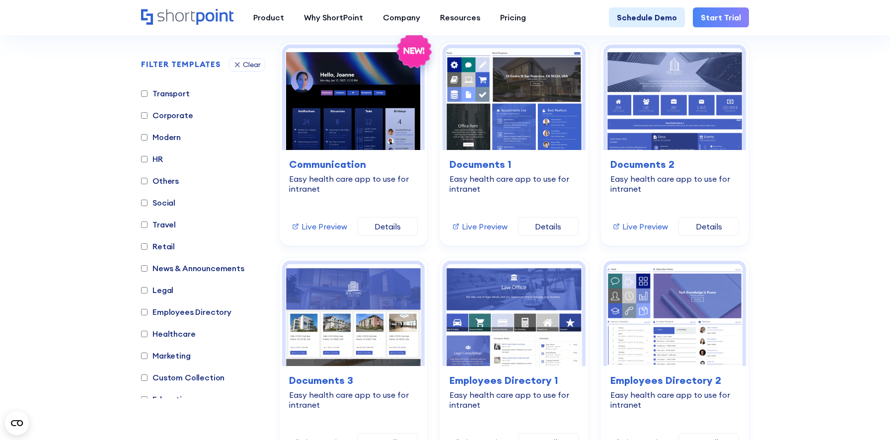
scroll to position [271, 0]
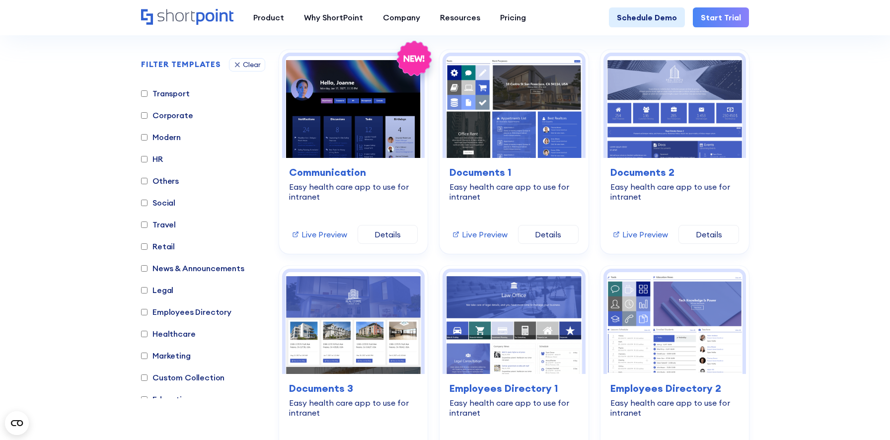
click at [158, 158] on label "HR" at bounding box center [152, 159] width 22 height 12
click at [148, 158] on input "HR" at bounding box center [144, 159] width 6 height 6
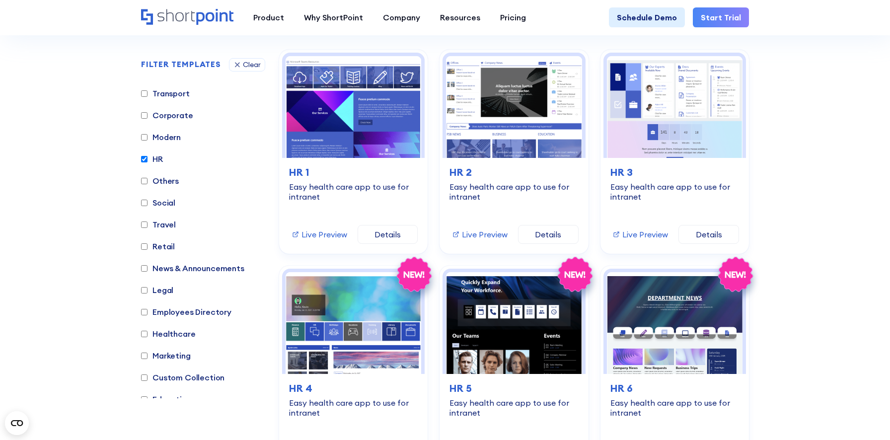
click at [158, 158] on label "HR" at bounding box center [152, 159] width 22 height 12
click at [148, 158] on input "HR" at bounding box center [144, 159] width 6 height 6
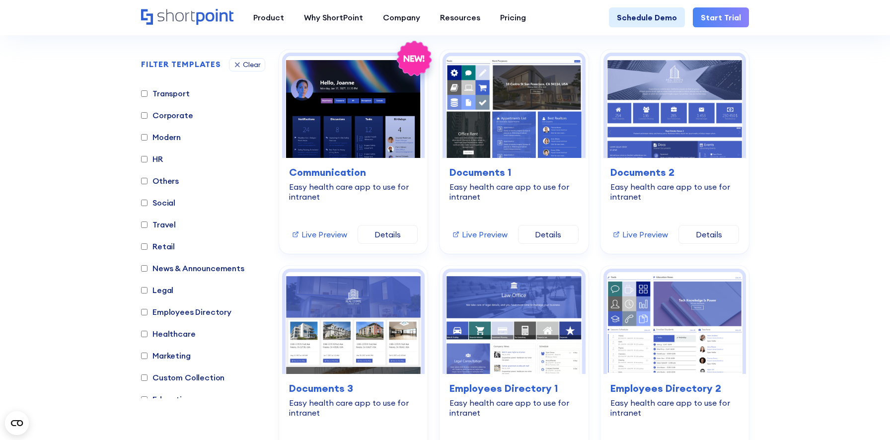
click at [158, 161] on label "HR" at bounding box center [152, 159] width 22 height 12
click at [148, 161] on input "HR" at bounding box center [144, 159] width 6 height 6
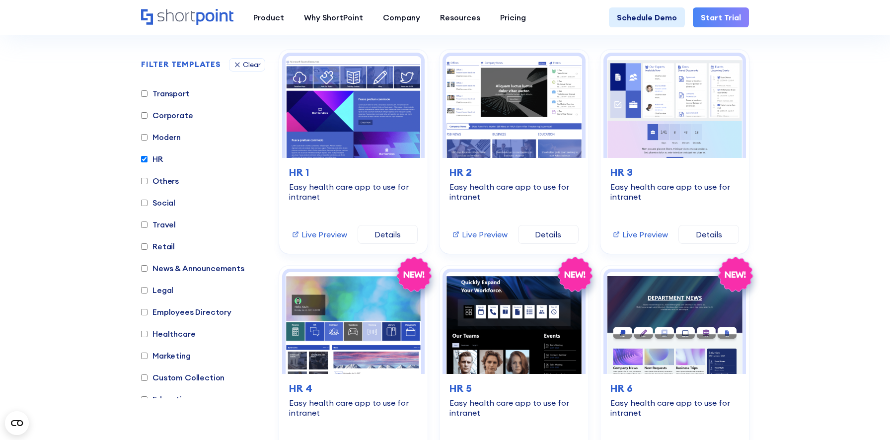
click at [158, 161] on label "HR" at bounding box center [152, 159] width 22 height 12
click at [148, 161] on input "HR" at bounding box center [144, 159] width 6 height 6
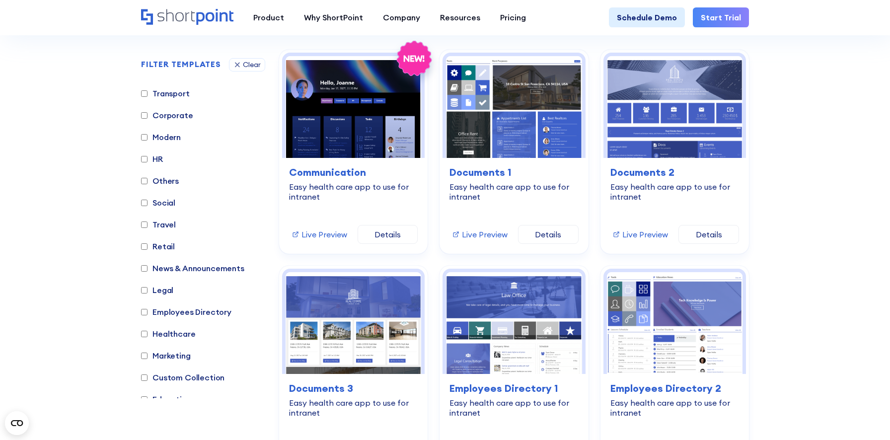
click at [158, 157] on label "HR" at bounding box center [152, 159] width 22 height 12
click at [148, 157] on input "HR" at bounding box center [144, 159] width 6 height 6
checkbox input "true"
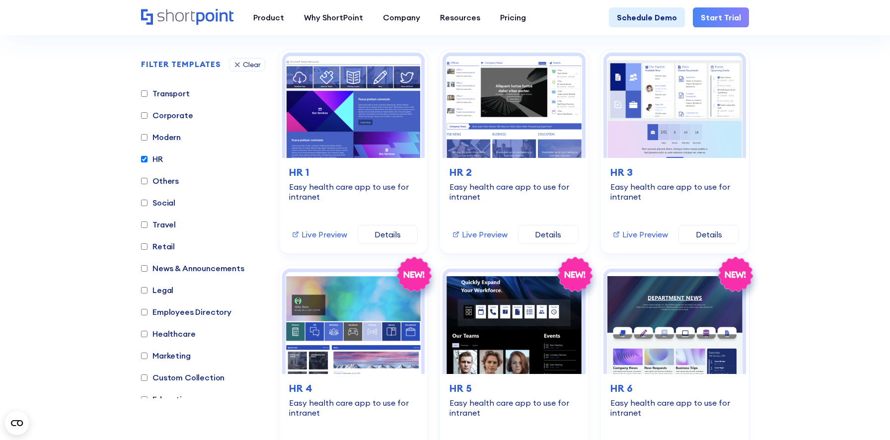
click at [156, 176] on label "Others" at bounding box center [160, 181] width 38 height 12
click at [148, 178] on input "Others" at bounding box center [144, 181] width 6 height 6
checkbox input "true"
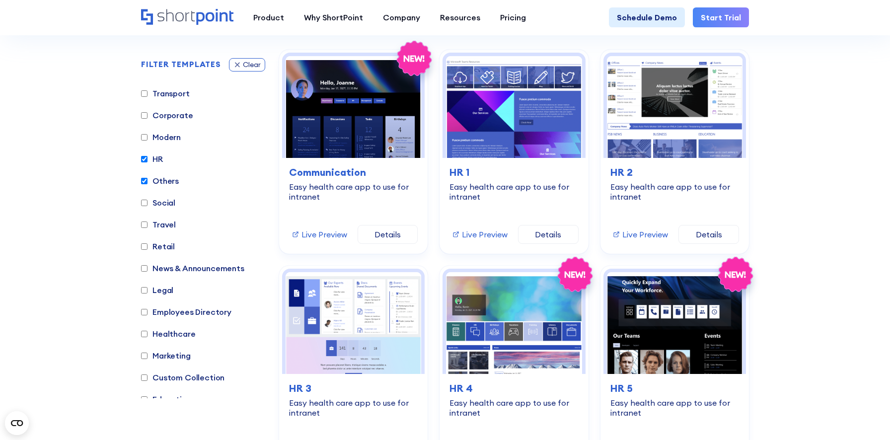
click at [238, 64] on icon at bounding box center [238, 65] width 8 height 8
checkbox input "false"
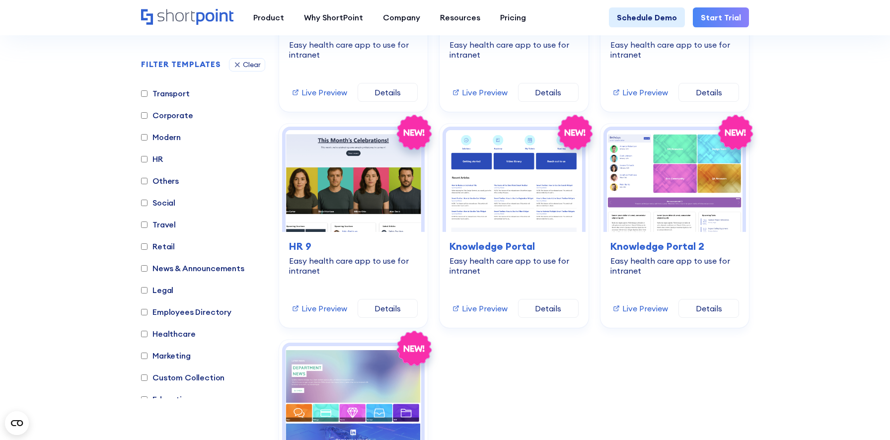
scroll to position [834, 0]
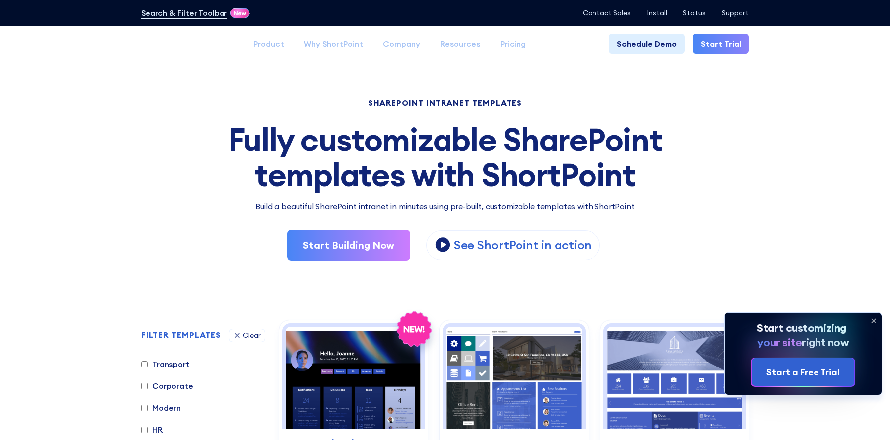
click at [874, 319] on icon at bounding box center [874, 321] width 16 height 16
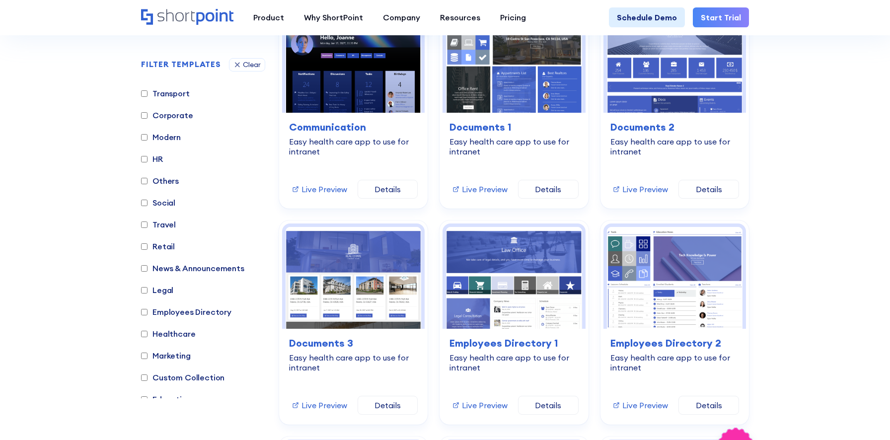
scroll to position [321, 0]
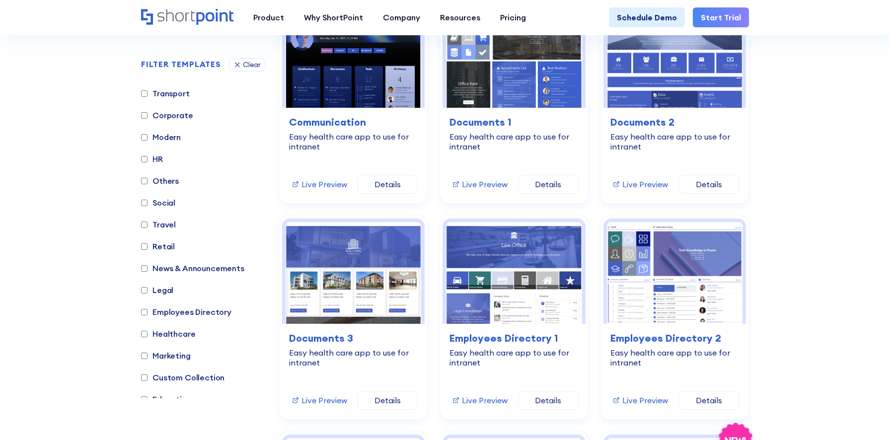
click at [163, 159] on label "HR" at bounding box center [152, 159] width 22 height 12
click at [148, 159] on input "HR" at bounding box center [144, 159] width 6 height 6
checkbox input "true"
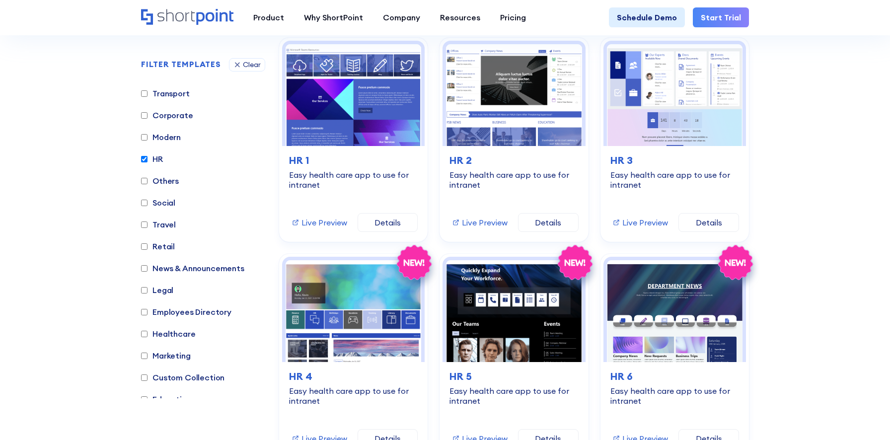
scroll to position [271, 0]
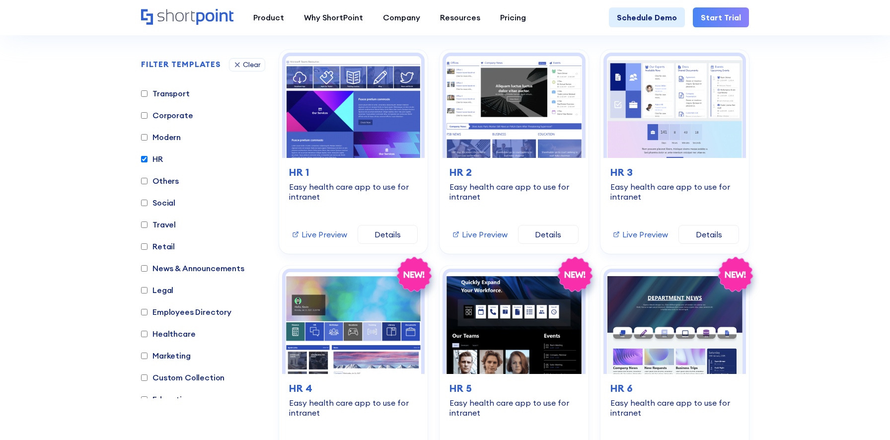
click at [163, 204] on label "Social" at bounding box center [158, 203] width 34 height 12
click at [148, 204] on input "Social" at bounding box center [144, 203] width 6 height 6
checkbox input "true"
click at [163, 117] on label "Corporate" at bounding box center [167, 115] width 52 height 12
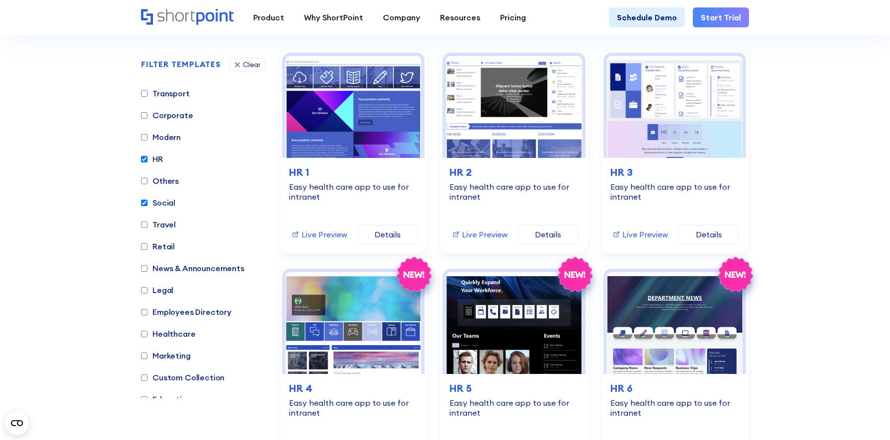
click at [148, 117] on input "Corporate" at bounding box center [144, 115] width 6 height 6
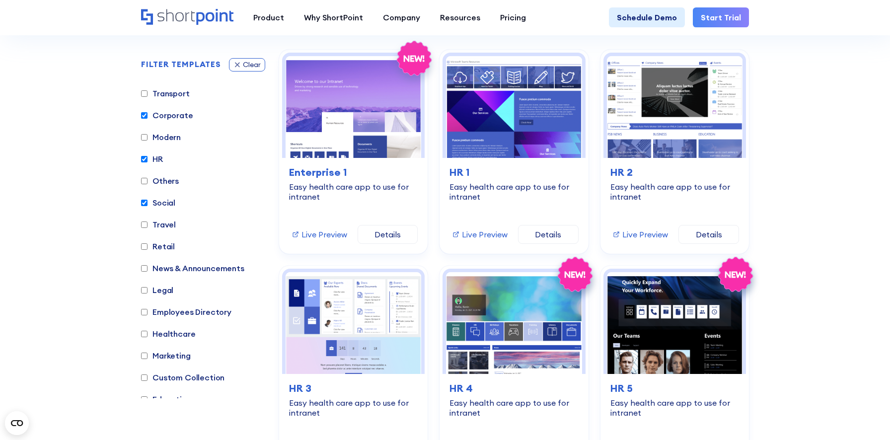
click at [240, 64] on icon at bounding box center [238, 65] width 8 height 8
checkbox input "false"
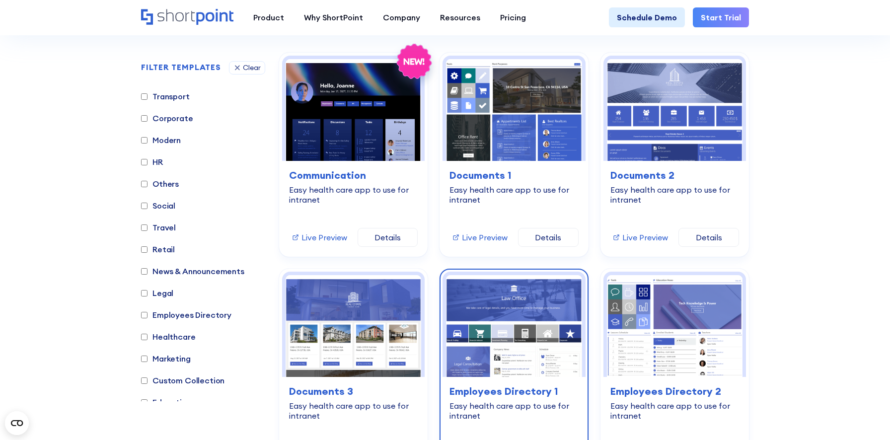
scroll to position [265, 0]
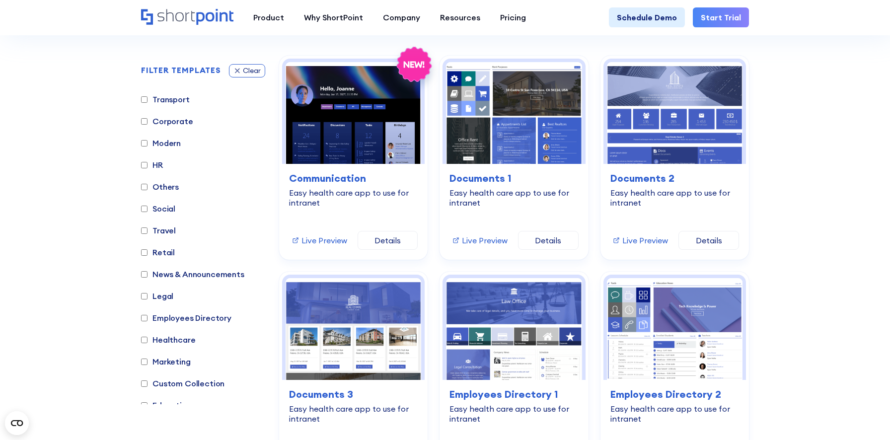
click at [245, 70] on div "Clear" at bounding box center [252, 70] width 18 height 7
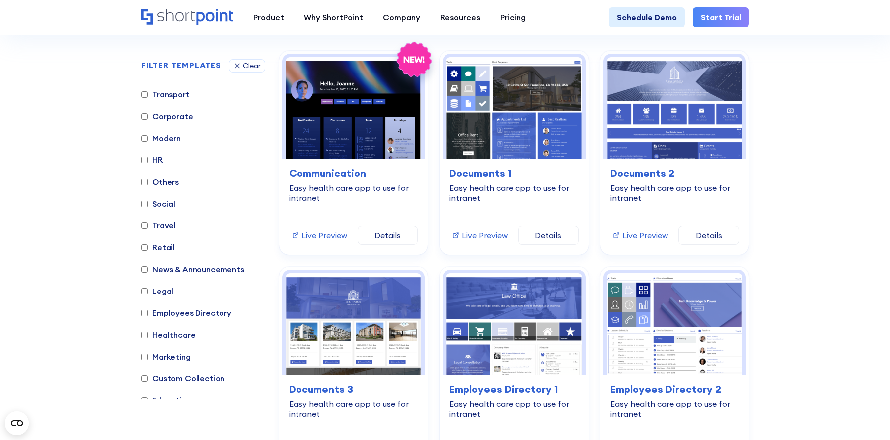
scroll to position [271, 0]
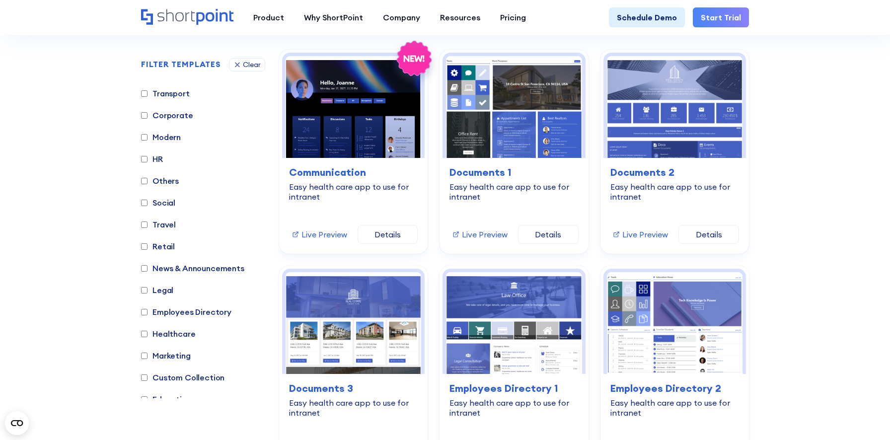
click at [149, 66] on h2 "FILTER TEMPLATES" at bounding box center [181, 64] width 80 height 9
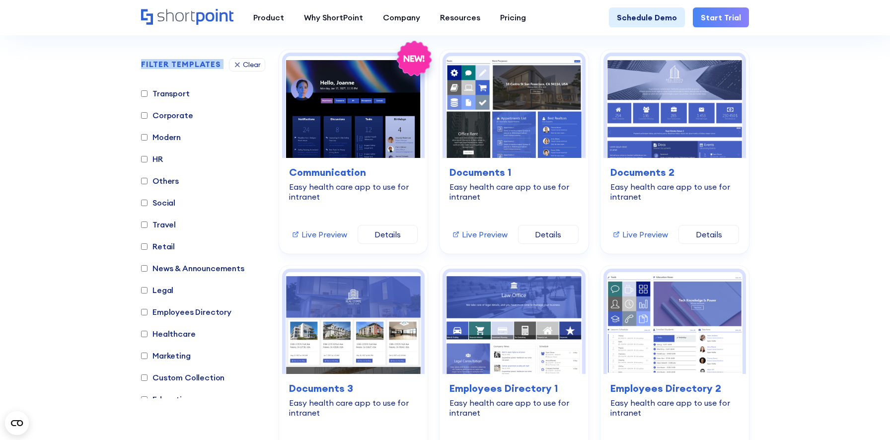
click at [251, 66] on div "Clear" at bounding box center [252, 64] width 18 height 7
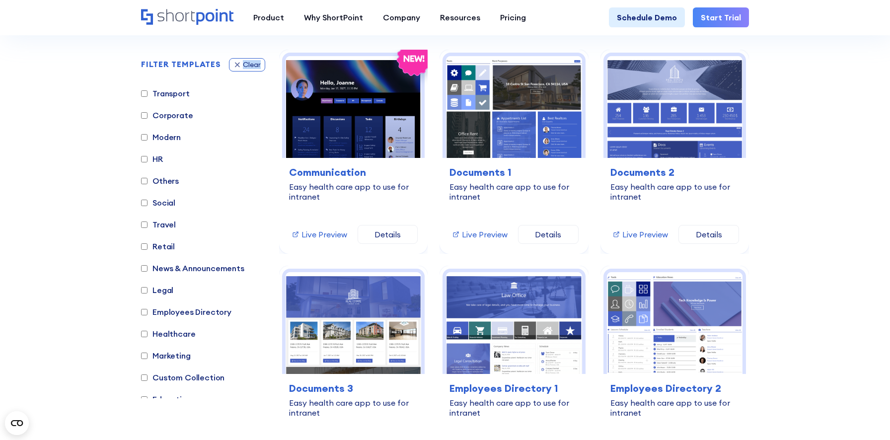
click at [251, 66] on div "Clear" at bounding box center [252, 64] width 18 height 7
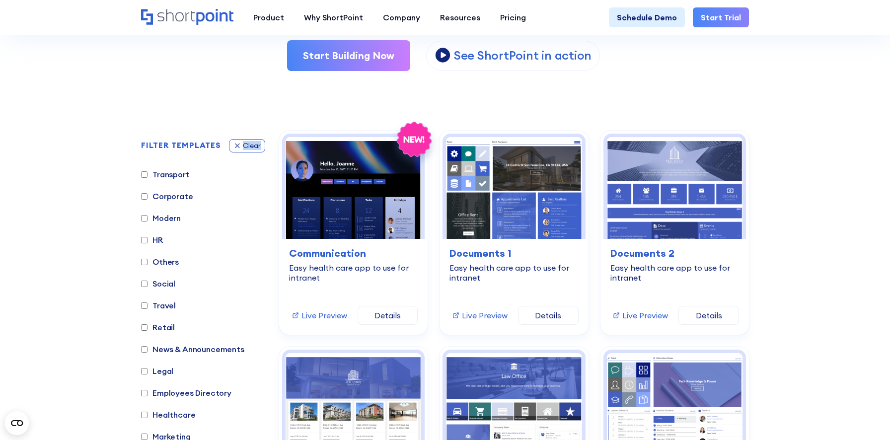
click at [244, 147] on div "Clear" at bounding box center [252, 145] width 18 height 7
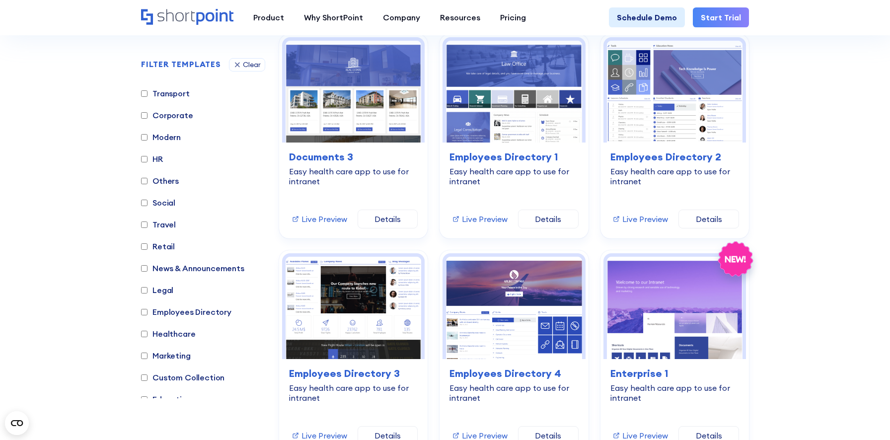
scroll to position [0, 0]
